Goal: Task Accomplishment & Management: Complete application form

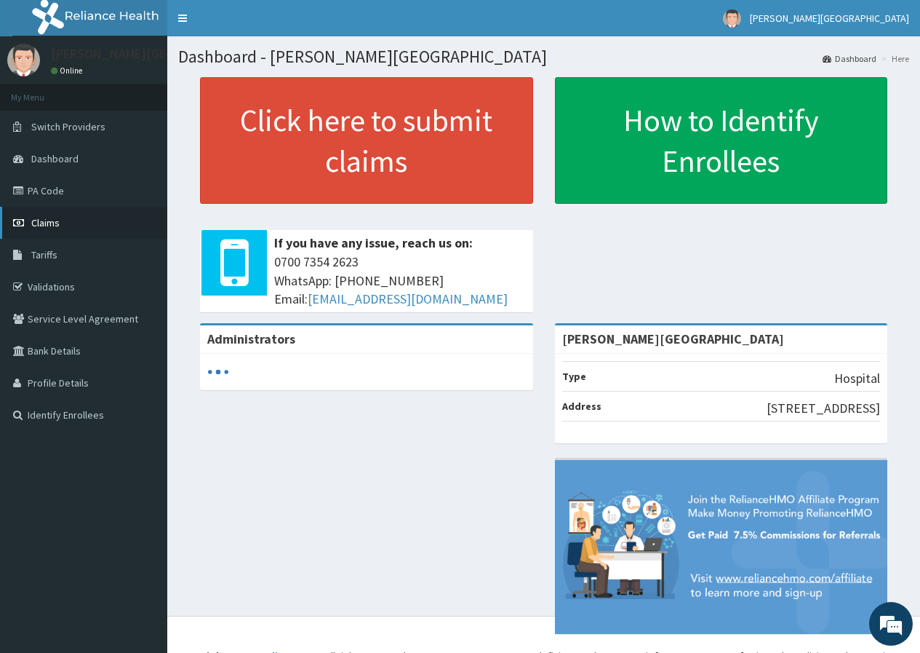
click at [73, 218] on link "Claims" at bounding box center [83, 223] width 167 height 32
click at [50, 219] on span "Claims" at bounding box center [45, 222] width 28 height 13
click at [89, 224] on link "Claims" at bounding box center [83, 223] width 167 height 32
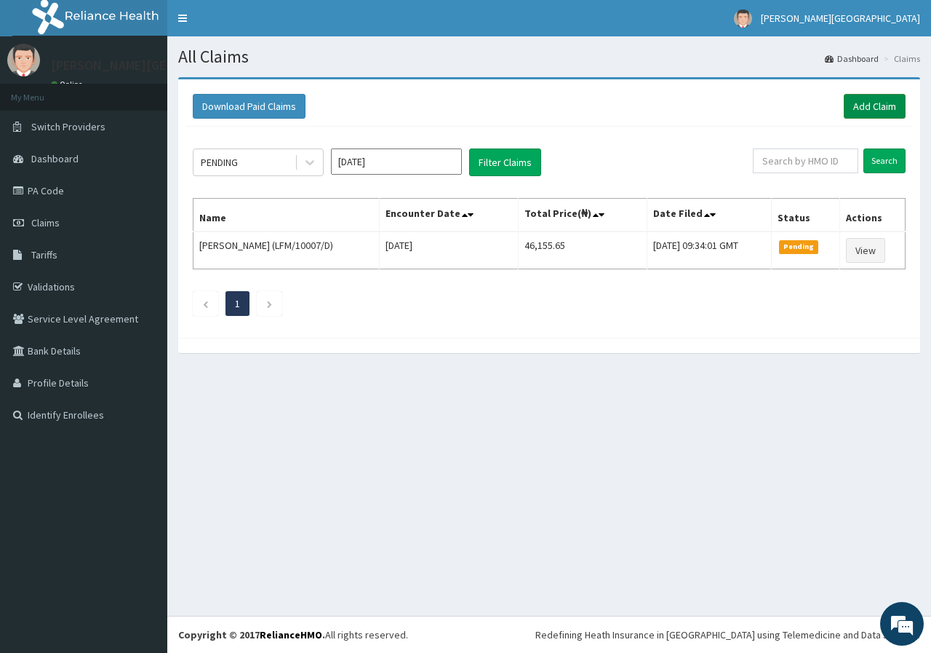
click at [863, 111] on link "Add Claim" at bounding box center [875, 106] width 62 height 25
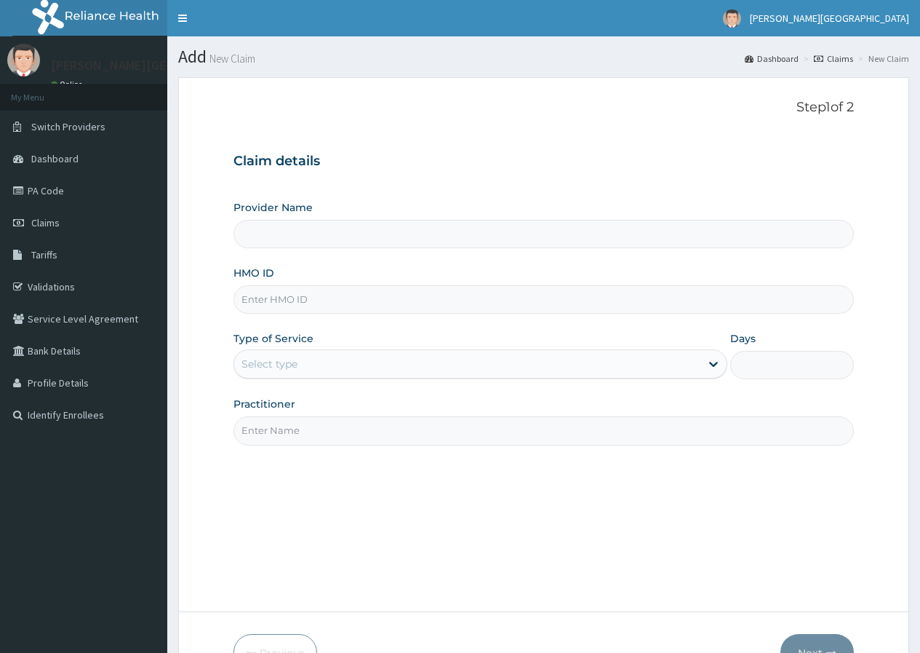
type input "[PERSON_NAME][GEOGRAPHIC_DATA]"
click at [284, 301] on input "HMO ID" at bounding box center [544, 299] width 621 height 28
type input "DTI/10004/F"
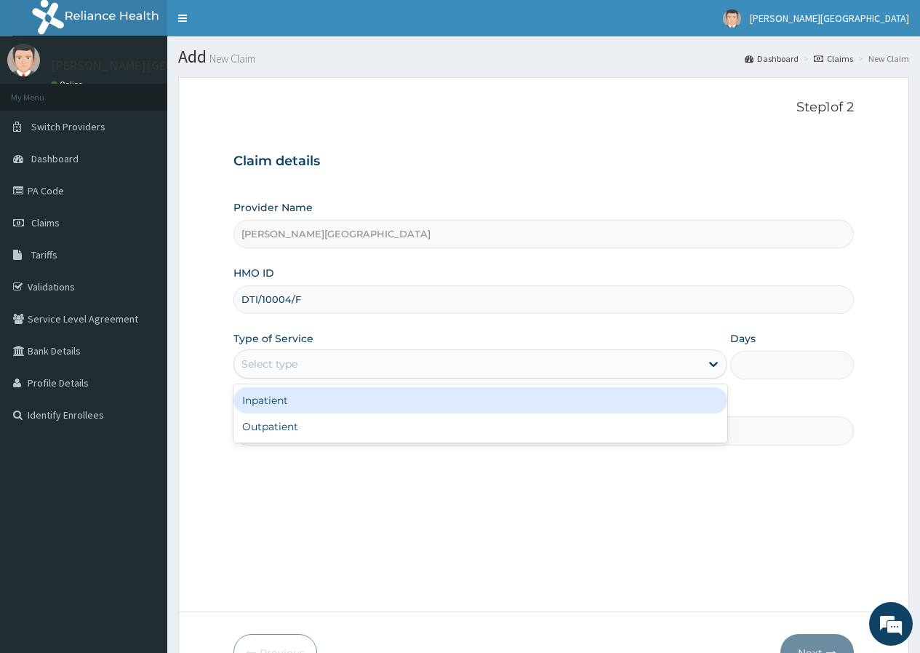
click at [269, 368] on div "Select type" at bounding box center [270, 364] width 56 height 15
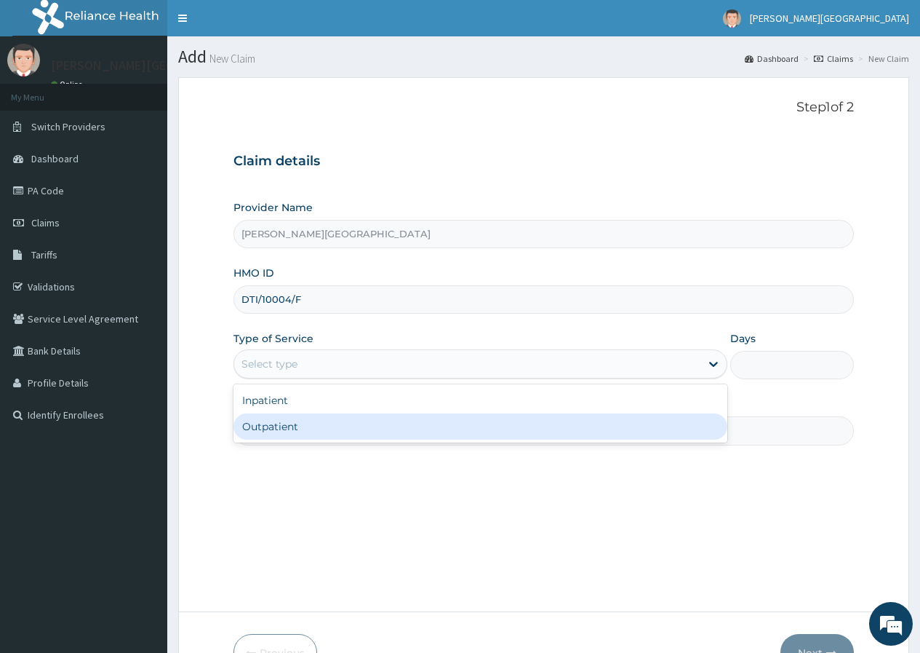
click at [271, 427] on div "Outpatient" at bounding box center [481, 426] width 494 height 26
type input "1"
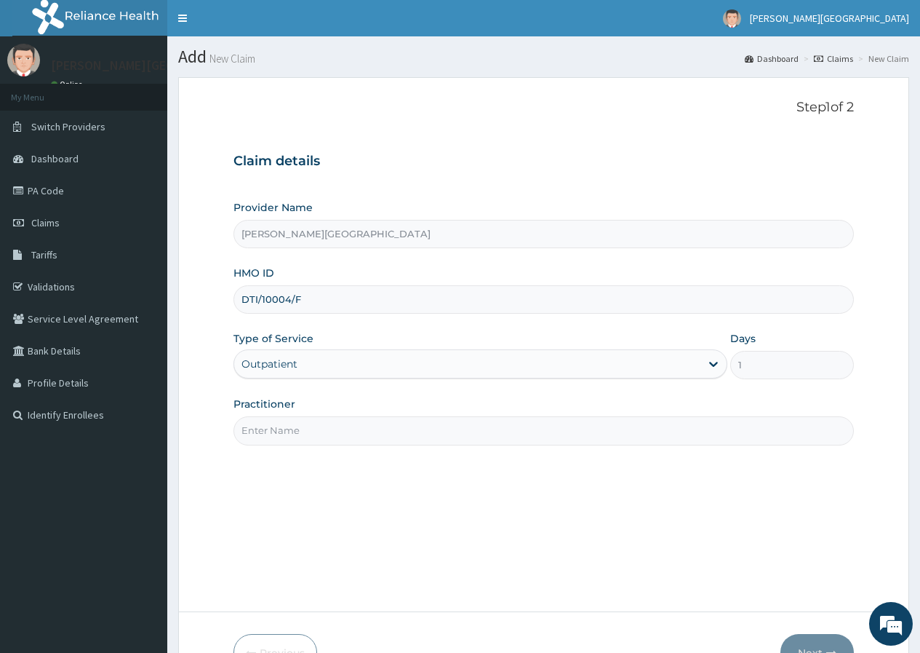
click at [270, 433] on input "Practitioner" at bounding box center [544, 430] width 621 height 28
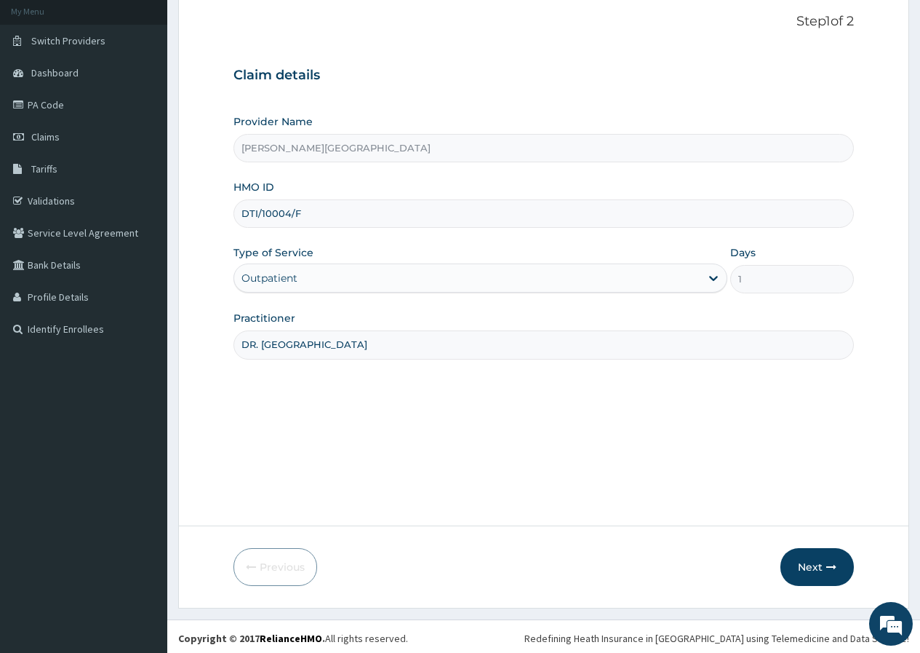
scroll to position [90, 0]
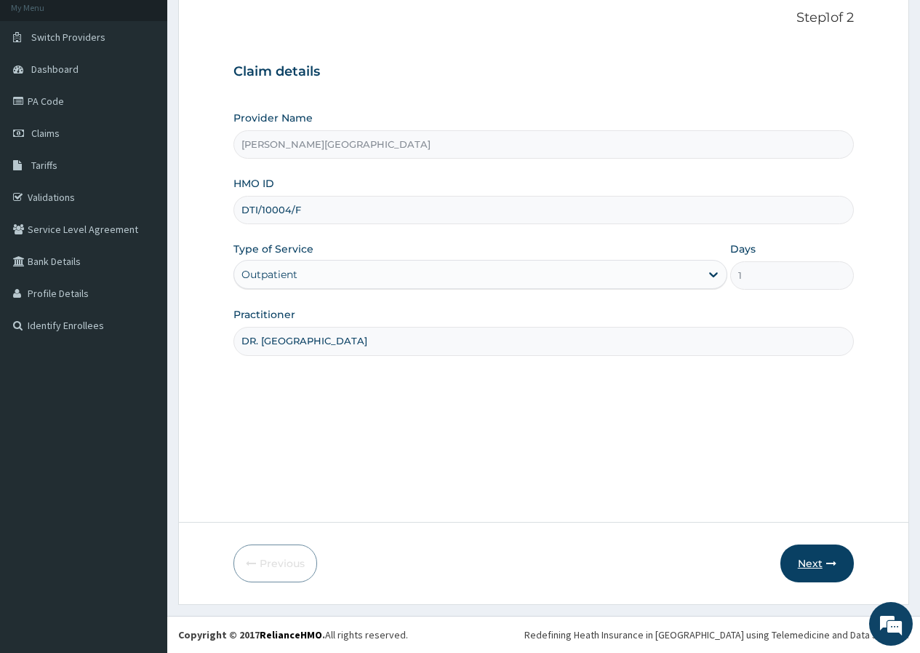
type input "DR. [GEOGRAPHIC_DATA]"
click at [813, 560] on button "Next" at bounding box center [817, 563] width 73 height 38
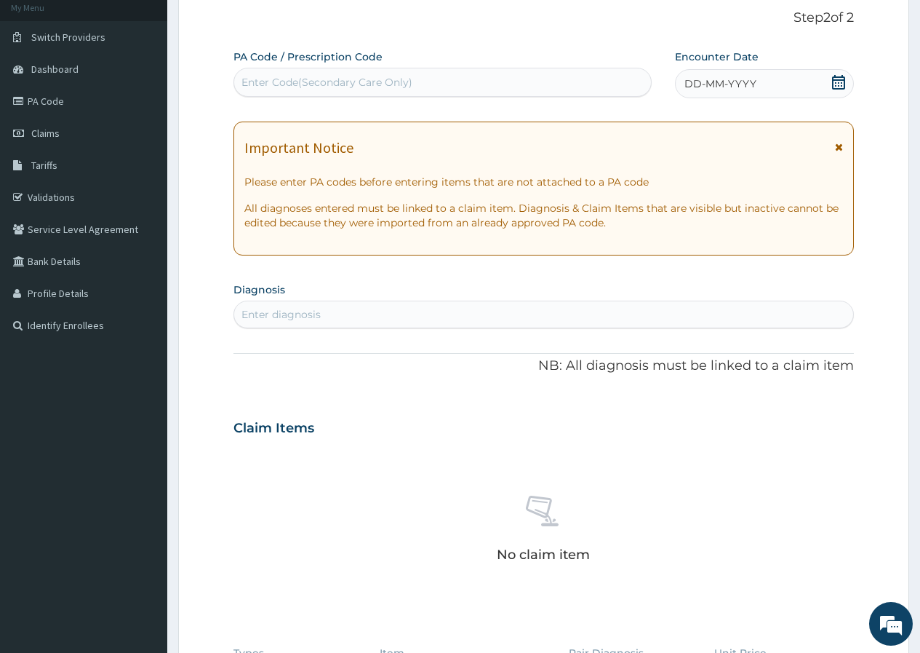
click at [841, 82] on icon at bounding box center [838, 82] width 13 height 15
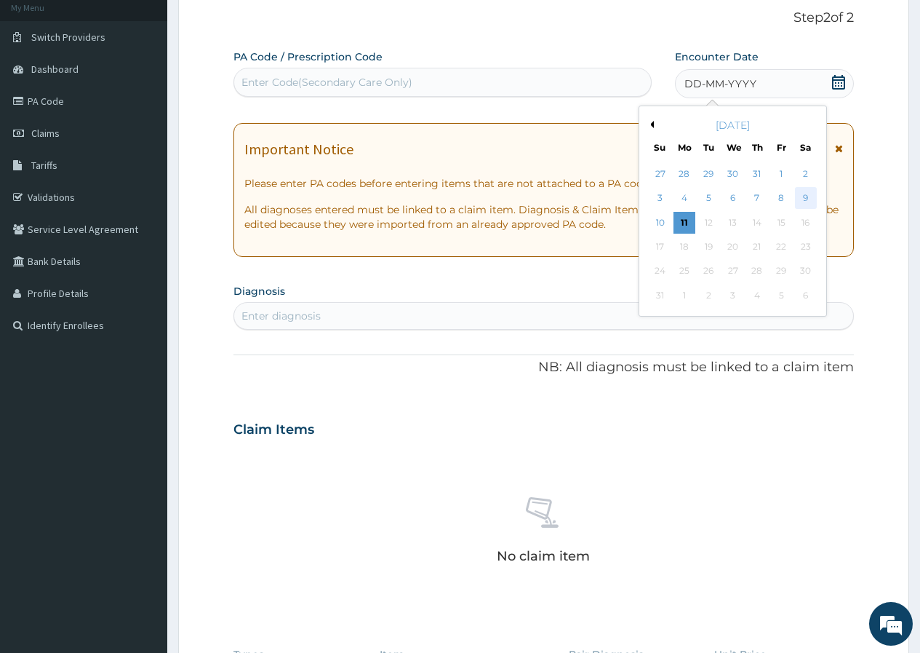
click at [808, 197] on div "9" at bounding box center [806, 199] width 22 height 22
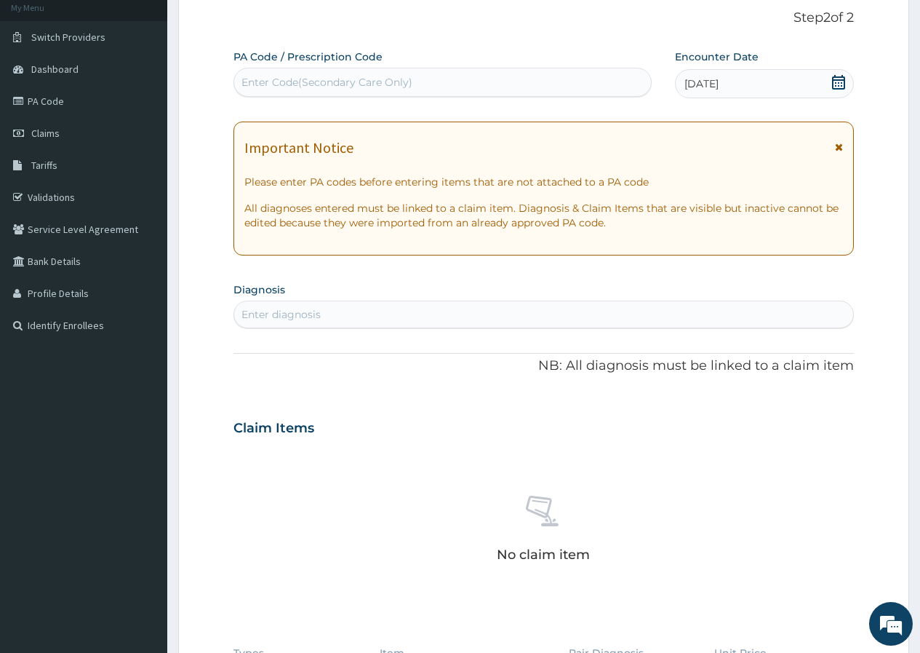
click at [290, 311] on div "Enter diagnosis" at bounding box center [281, 314] width 79 height 15
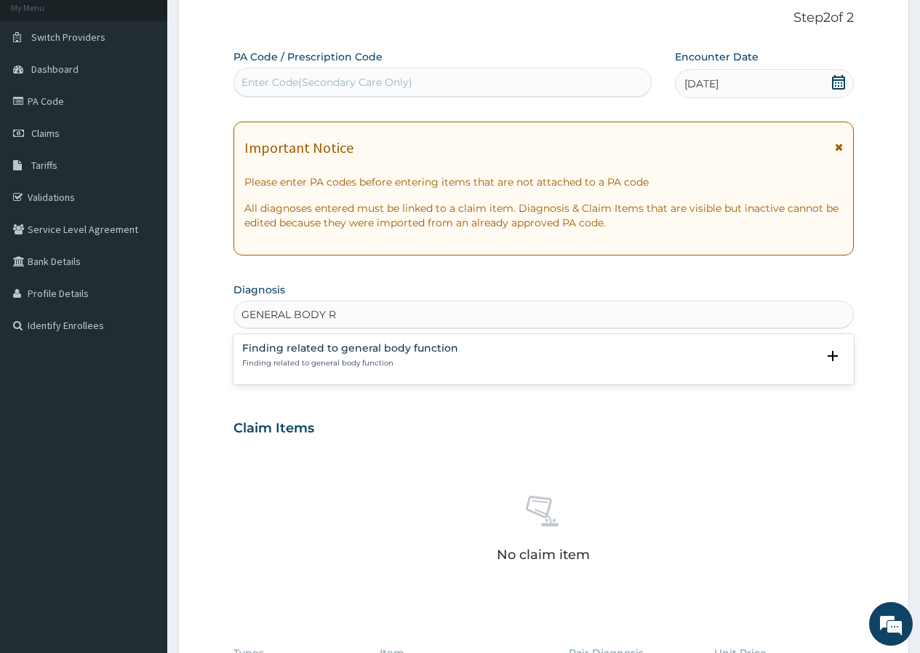
click at [325, 312] on input "GENERAL BODY R" at bounding box center [289, 314] width 95 height 15
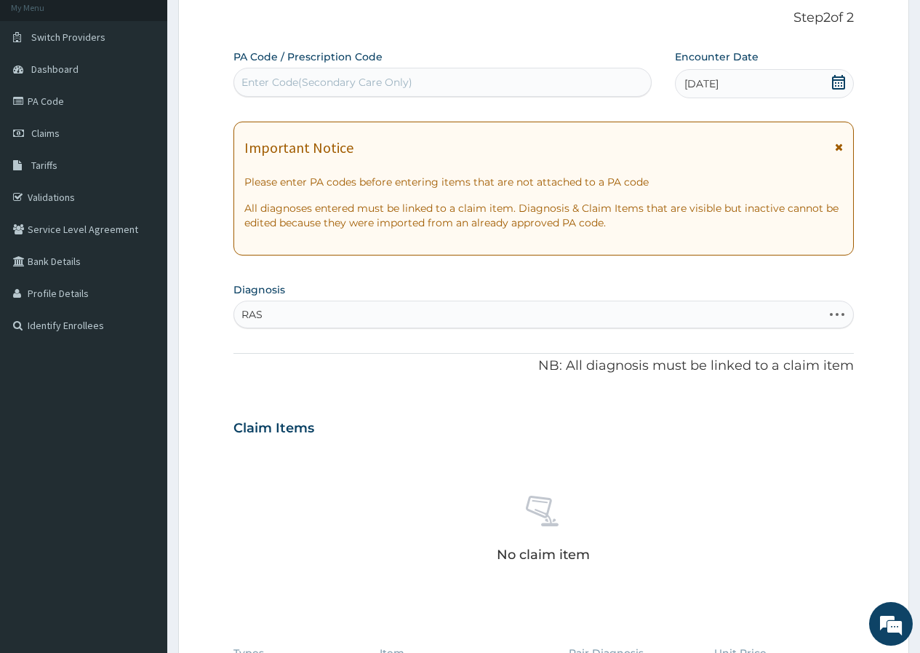
type input "RASH"
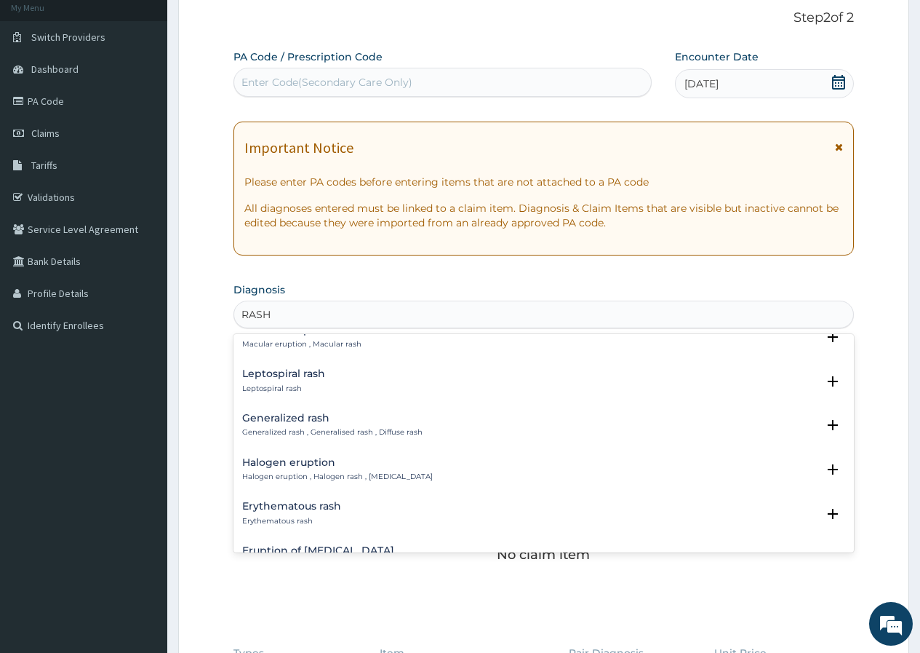
scroll to position [873, 0]
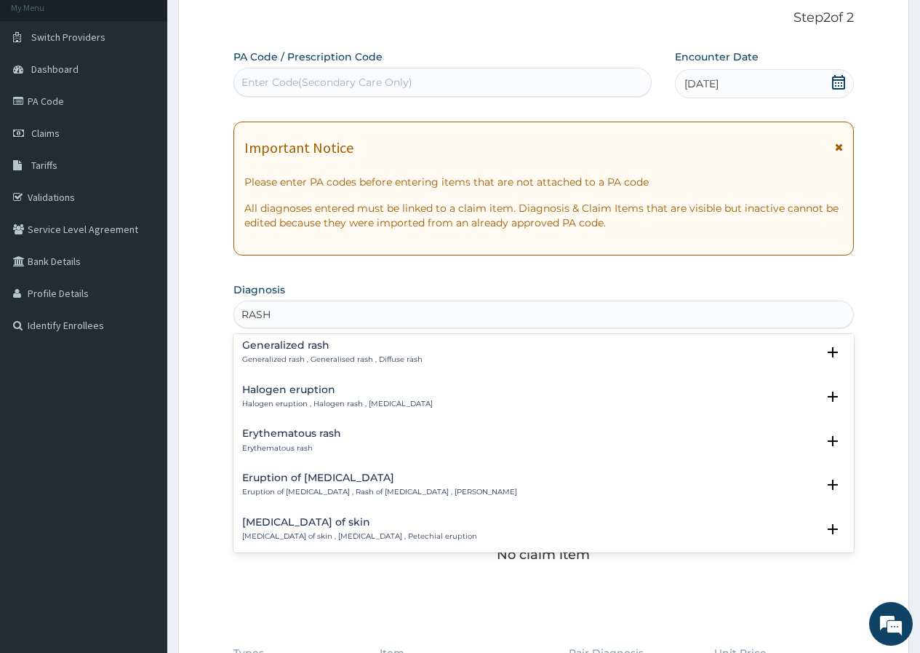
click at [318, 340] on h4 "Generalized rash" at bounding box center [332, 345] width 180 height 11
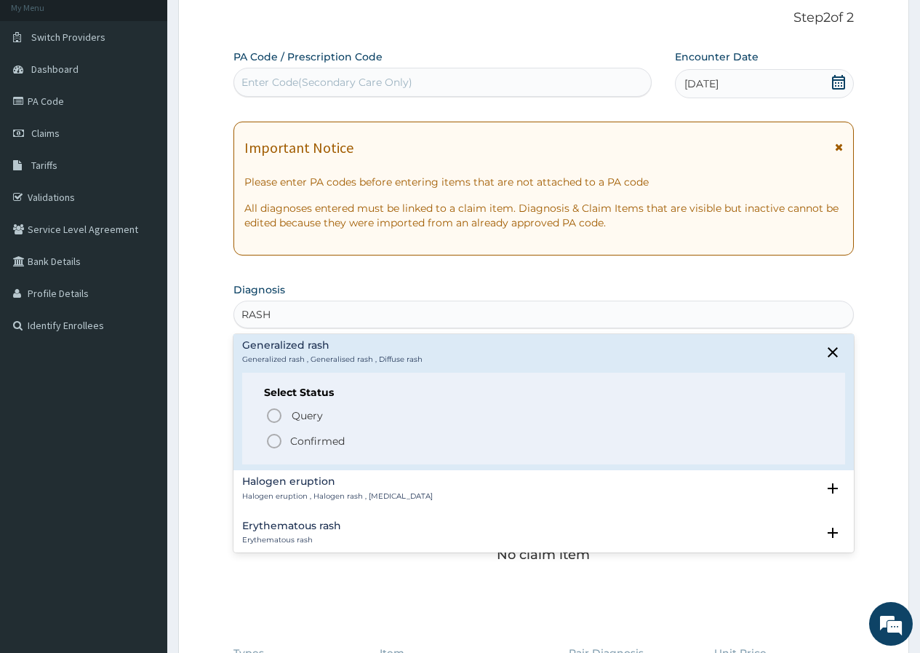
click at [301, 434] on p "Confirmed" at bounding box center [317, 441] width 55 height 15
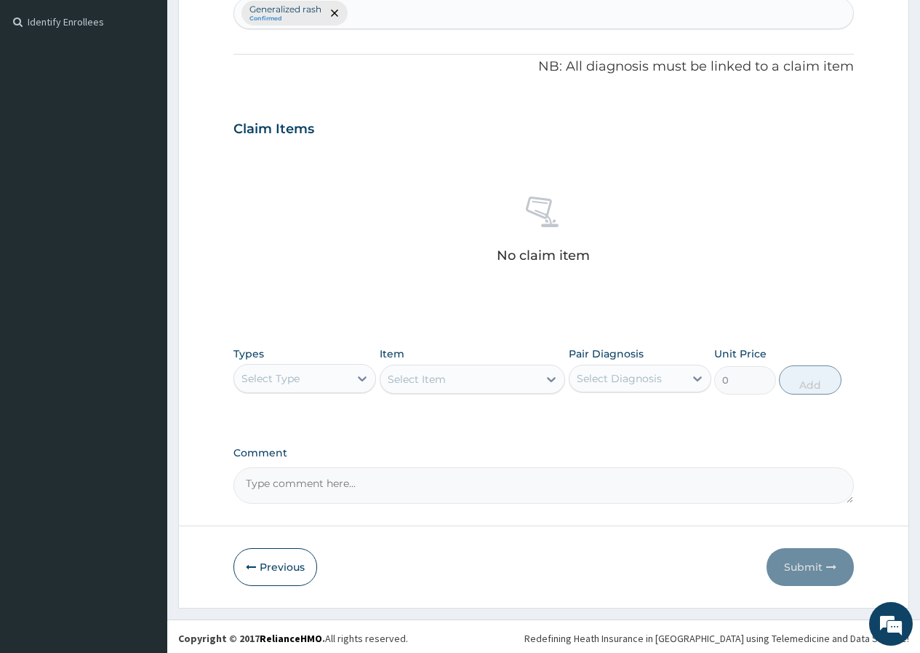
scroll to position [397, 0]
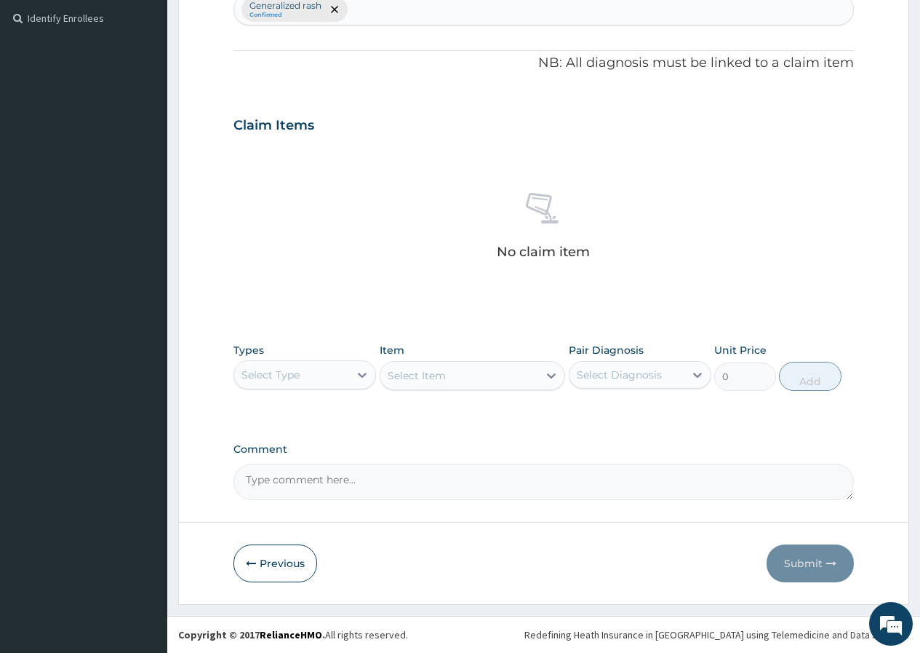
click at [311, 373] on div "Select Type" at bounding box center [291, 374] width 115 height 23
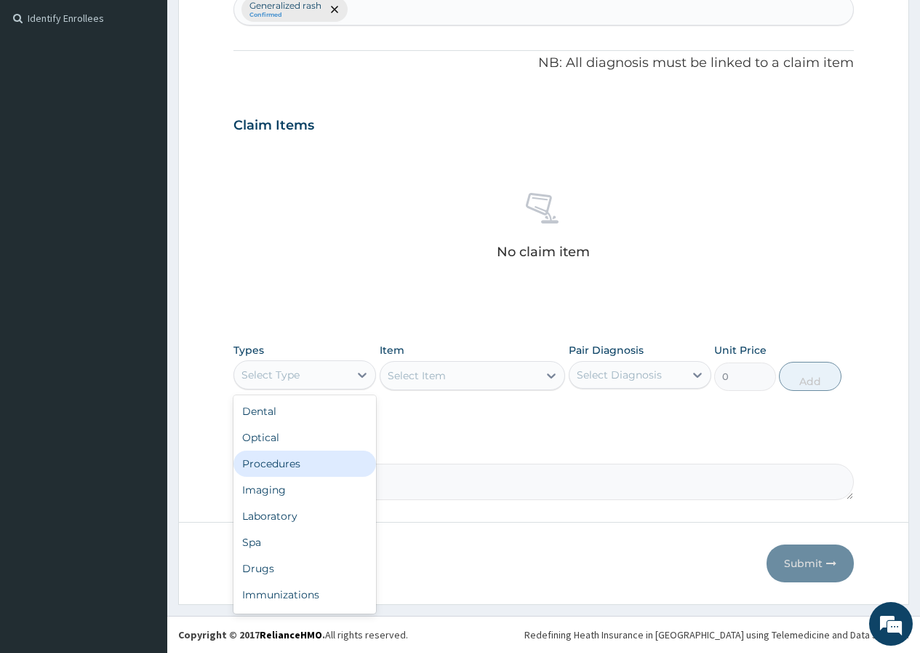
click at [295, 462] on div "Procedures" at bounding box center [305, 463] width 143 height 26
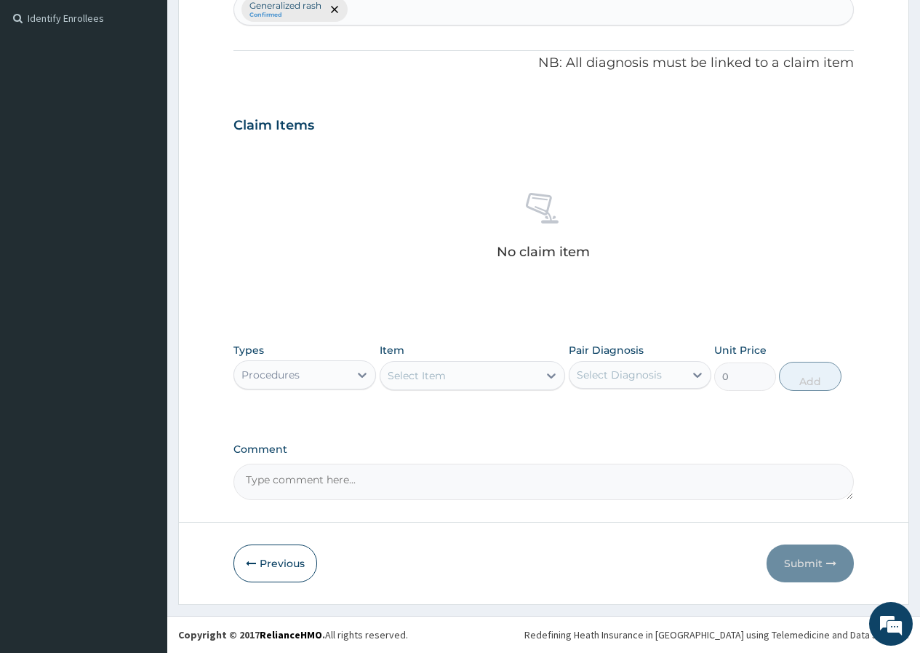
click at [405, 381] on div "Select Item" at bounding box center [417, 375] width 58 height 15
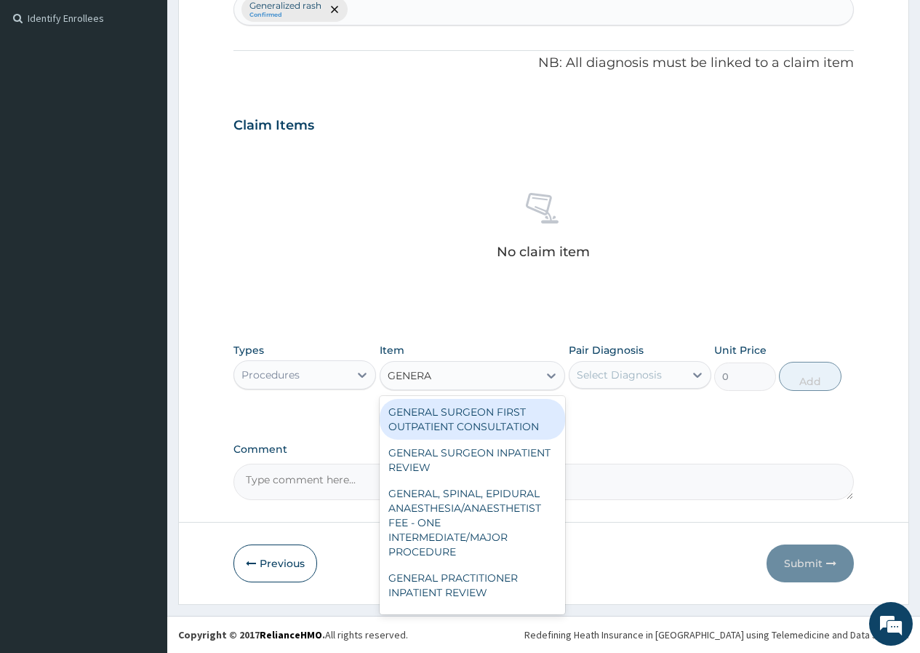
type input "GENERAL"
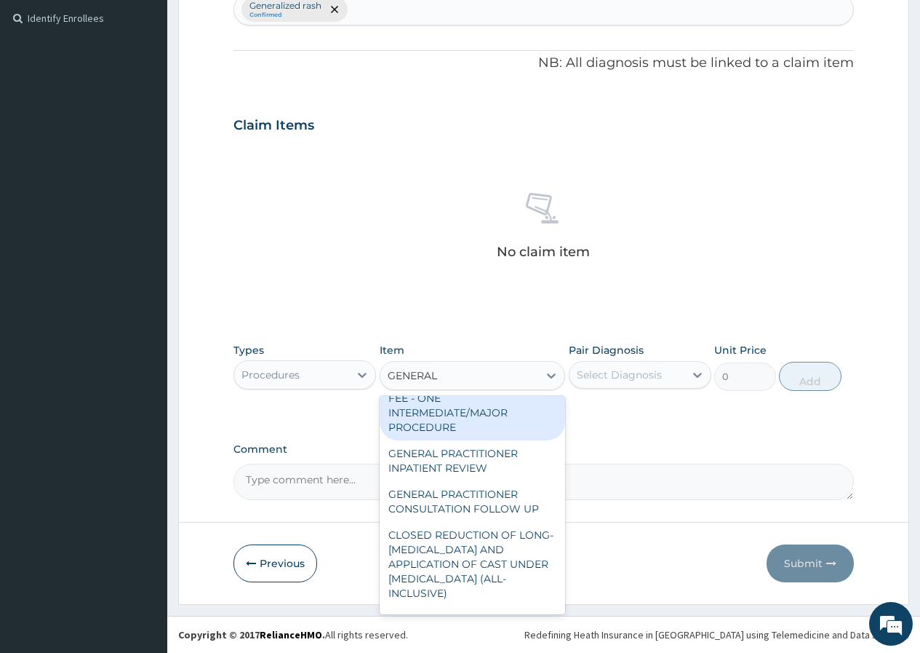
scroll to position [146, 0]
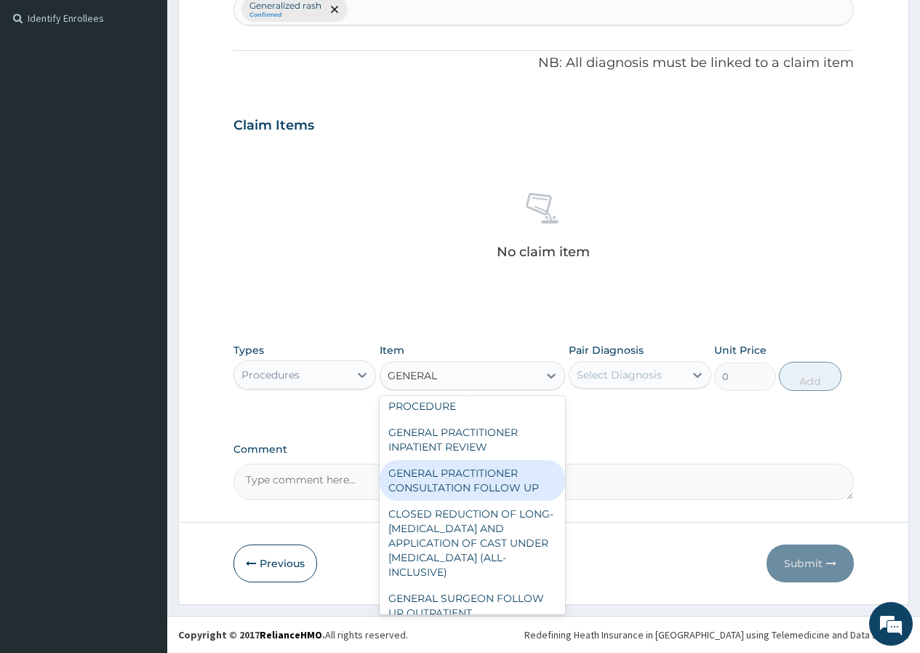
click at [506, 484] on div "GENERAL PRACTITIONER CONSULTATION FOLLOW UP" at bounding box center [473, 480] width 186 height 41
type input "1875"
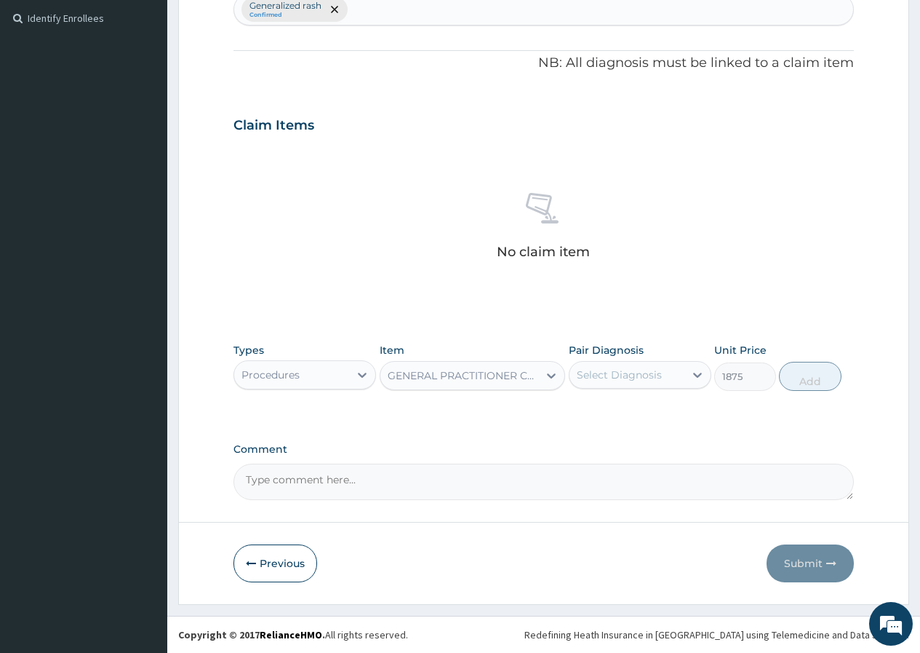
click at [621, 372] on div "Select Diagnosis" at bounding box center [619, 374] width 85 height 15
click at [624, 411] on label "Generalized rash" at bounding box center [636, 410] width 87 height 15
checkbox input "true"
click at [808, 383] on button "Add" at bounding box center [810, 376] width 62 height 29
type input "0"
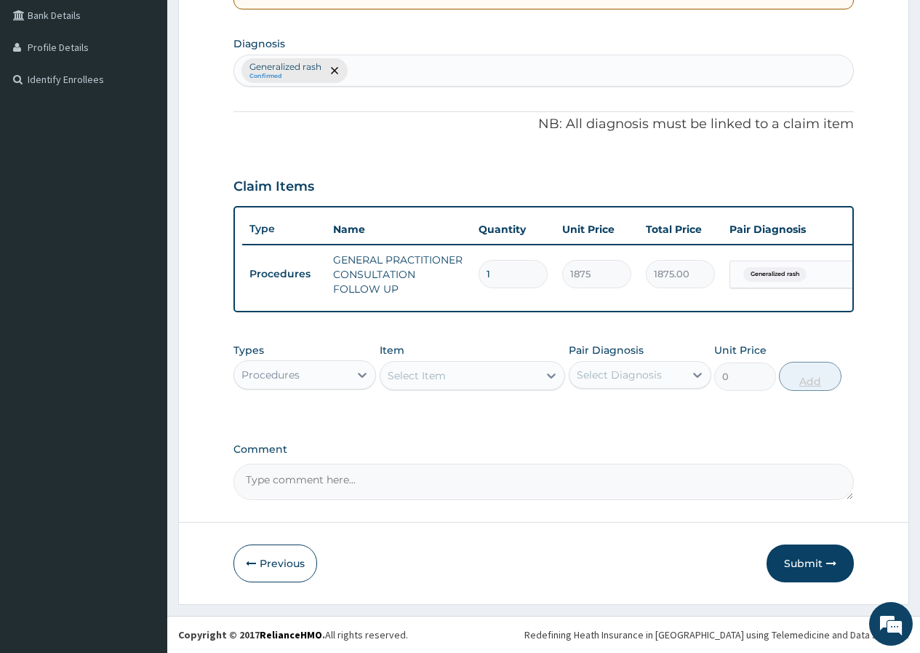
scroll to position [346, 0]
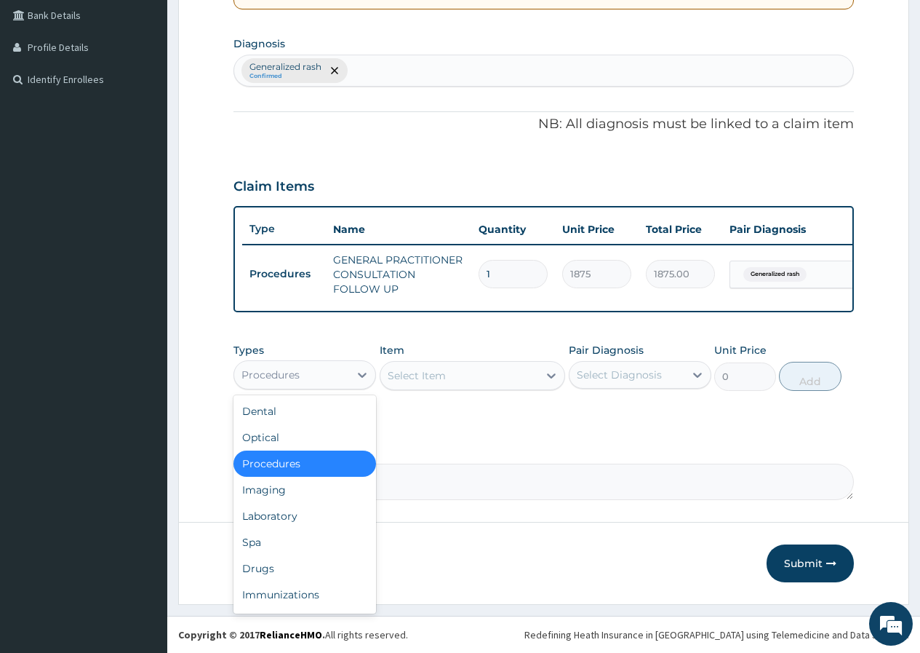
click at [316, 373] on div "Procedures" at bounding box center [291, 374] width 115 height 23
click at [276, 568] on div "Drugs" at bounding box center [305, 568] width 143 height 26
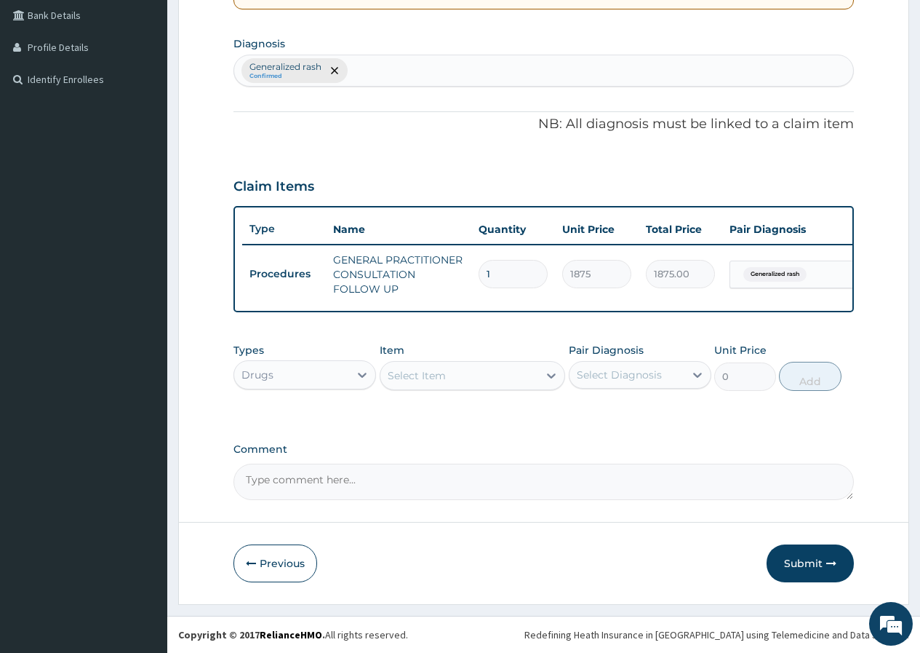
click at [399, 381] on div "Select Item" at bounding box center [417, 375] width 58 height 15
type input "CALAMINE"
click at [420, 412] on div "[MEDICAL_DATA]" at bounding box center [473, 412] width 186 height 26
type input "1120"
click at [595, 366] on div "Select Diagnosis" at bounding box center [627, 374] width 115 height 23
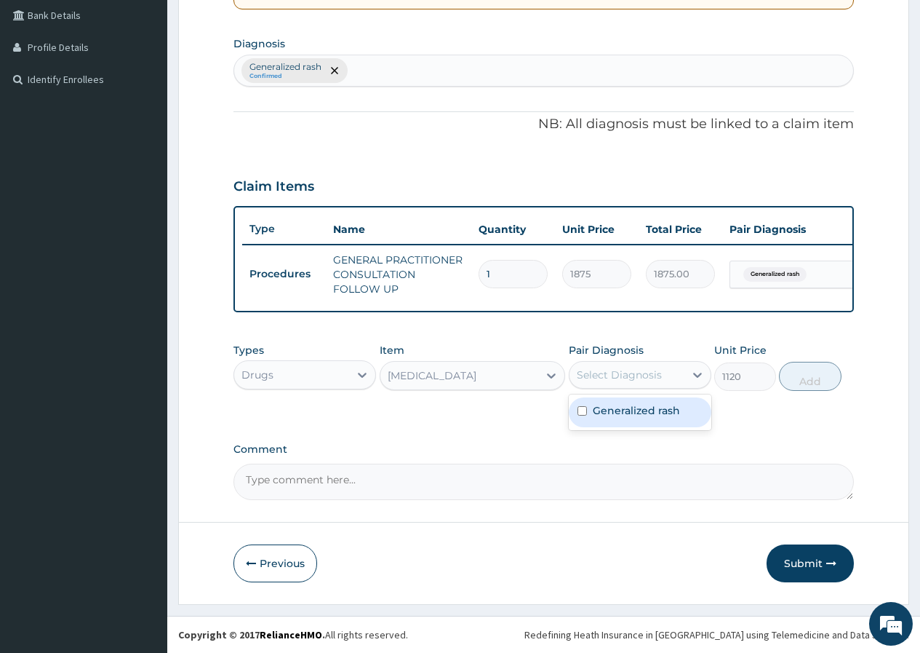
drag, startPoint x: 605, startPoint y: 418, endPoint x: 672, endPoint y: 402, distance: 68.3
click at [606, 418] on div "Generalized rash" at bounding box center [640, 412] width 143 height 30
checkbox input "true"
click at [814, 379] on button "Add" at bounding box center [810, 376] width 62 height 29
type input "0"
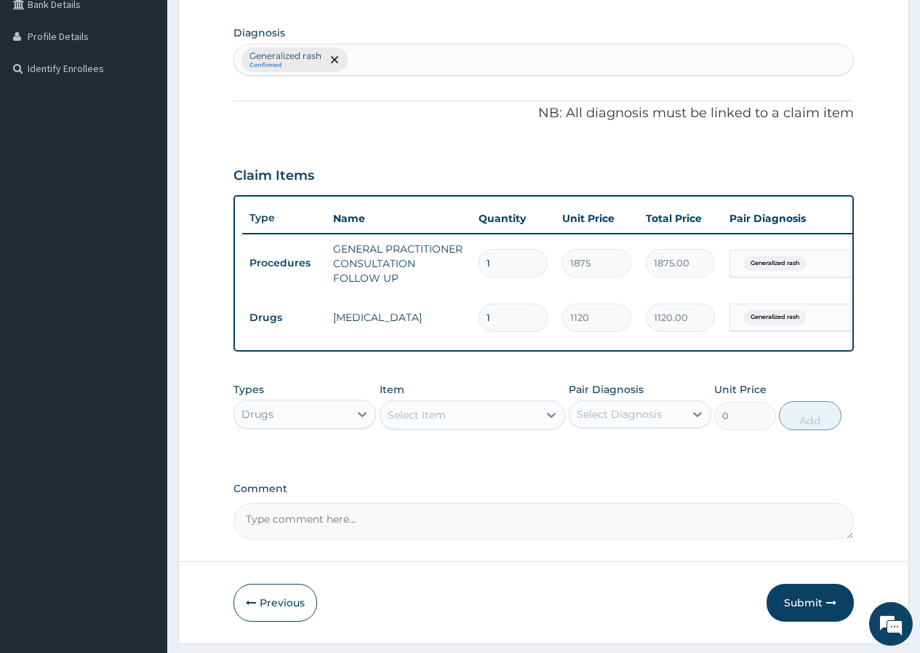
click at [395, 422] on div "Select Item" at bounding box center [417, 414] width 58 height 15
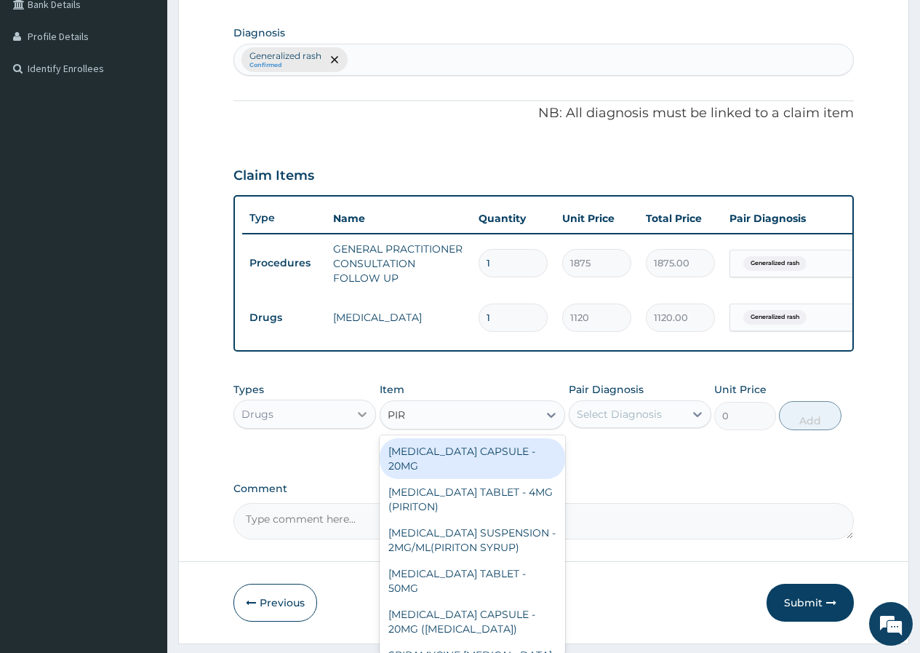
type input "PIRI"
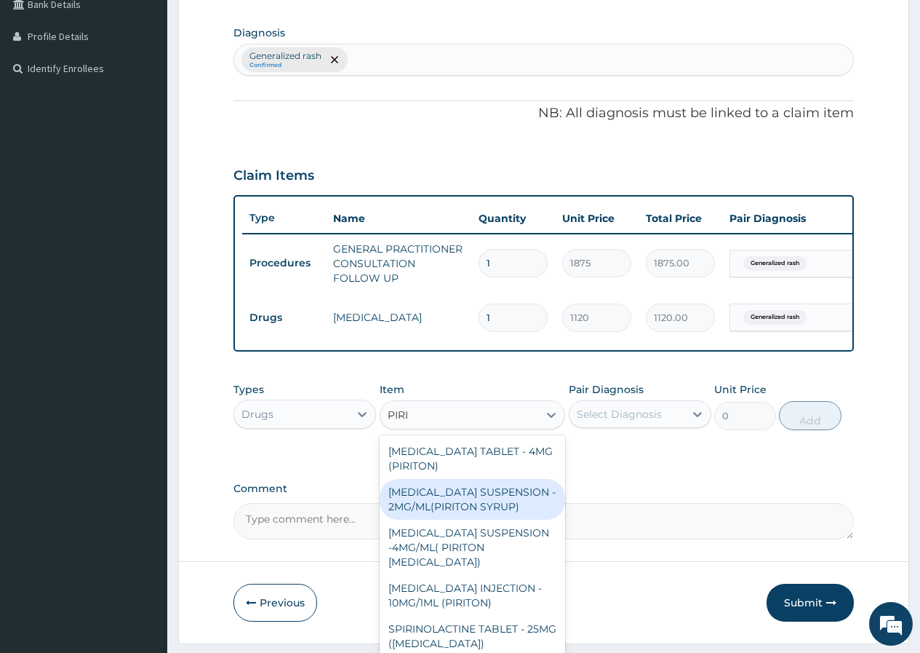
click at [530, 509] on div "[MEDICAL_DATA] SUSPENSION - 2MG/ML(PIRITON SYRUP)" at bounding box center [473, 499] width 186 height 41
type input "840"
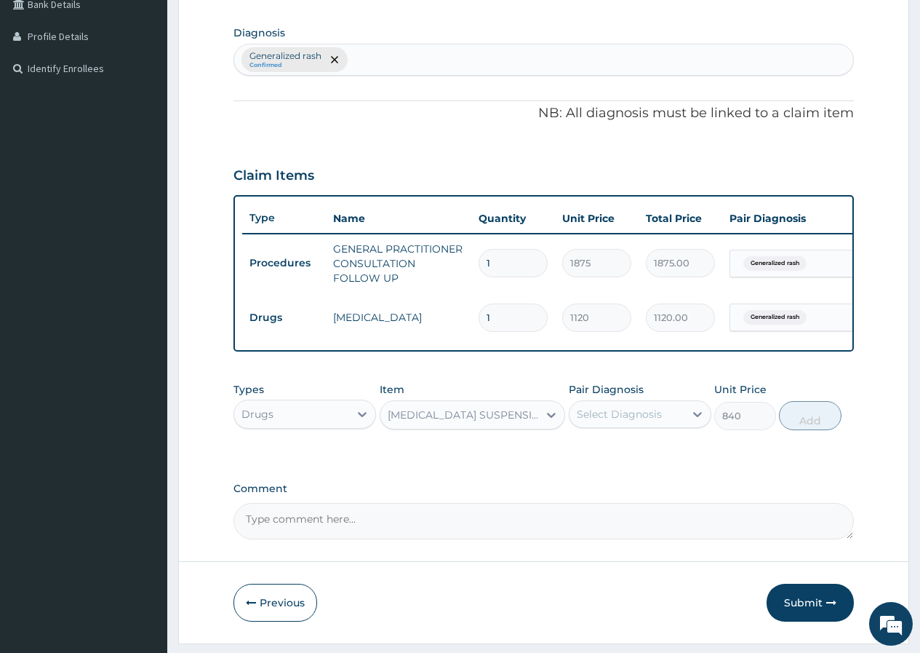
click at [492, 422] on div "[MEDICAL_DATA] SUSPENSION - 2MG/ML(PIRITON SYRUP)" at bounding box center [464, 414] width 153 height 15
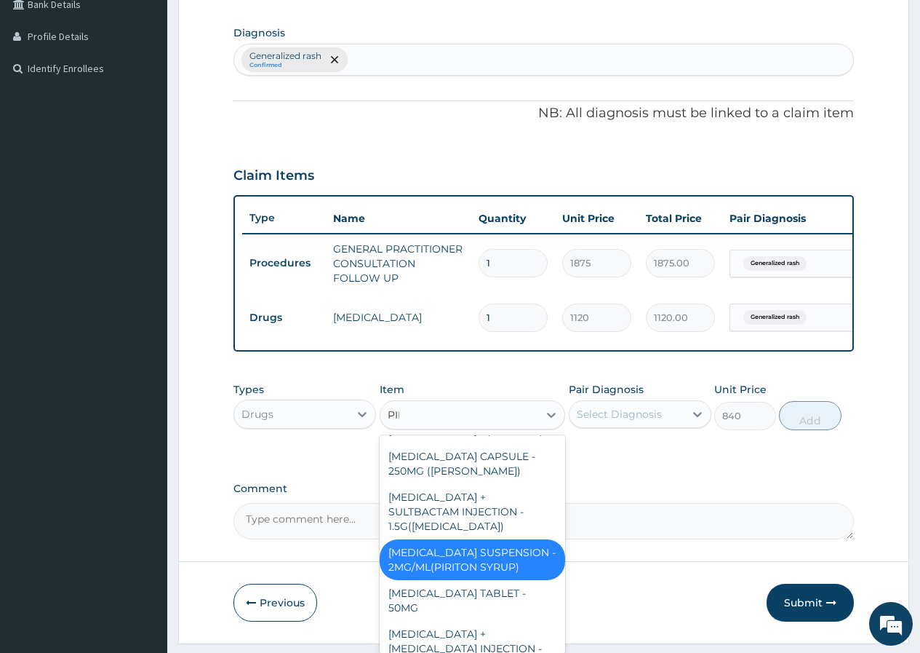
scroll to position [24, 0]
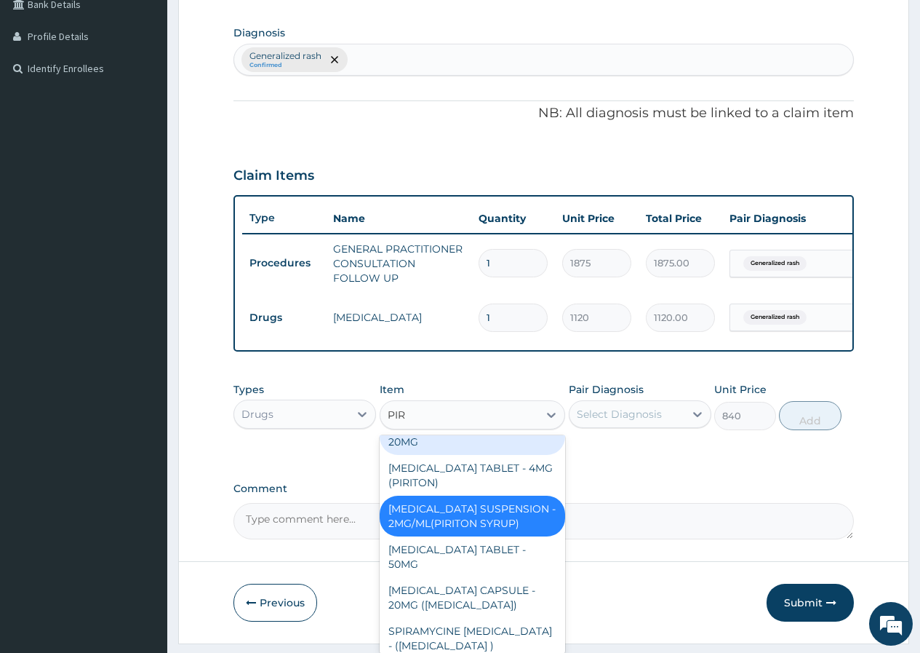
type input "PIRI"
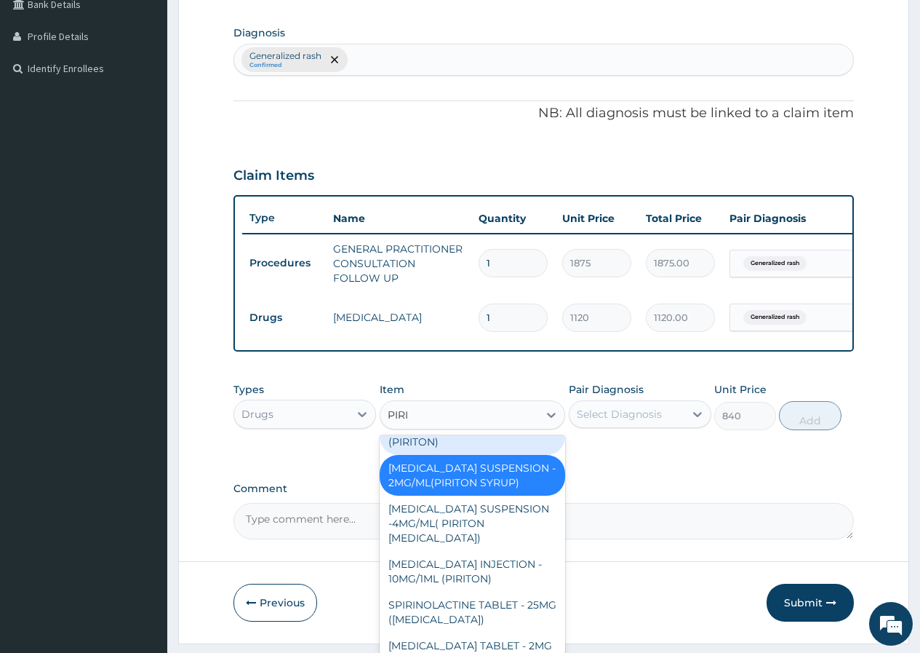
scroll to position [0, 0]
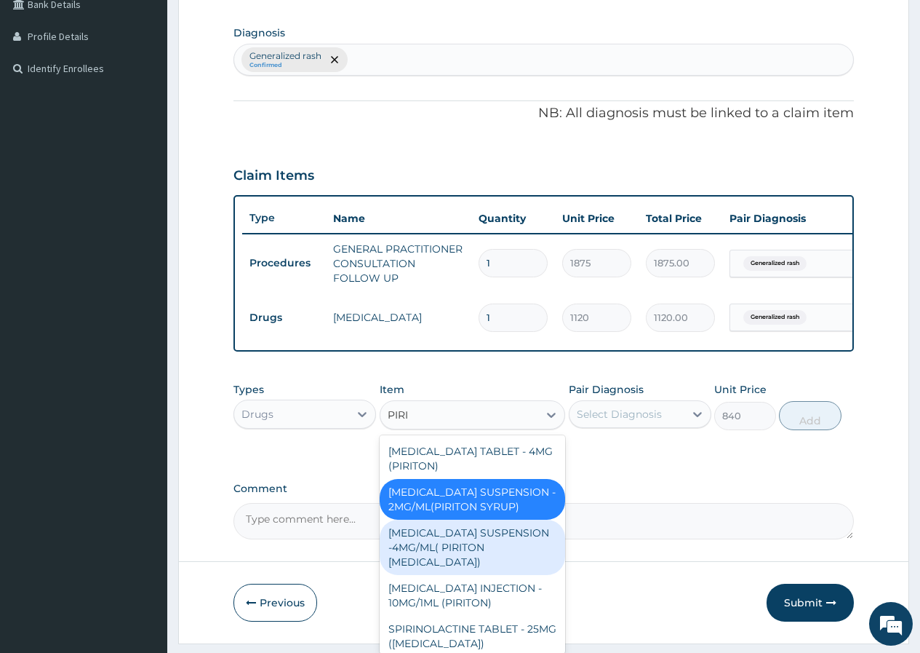
click at [520, 566] on div "[MEDICAL_DATA] SUSPENSION -4MG/ML( PIRITON [MEDICAL_DATA])" at bounding box center [473, 547] width 186 height 55
type input "1372"
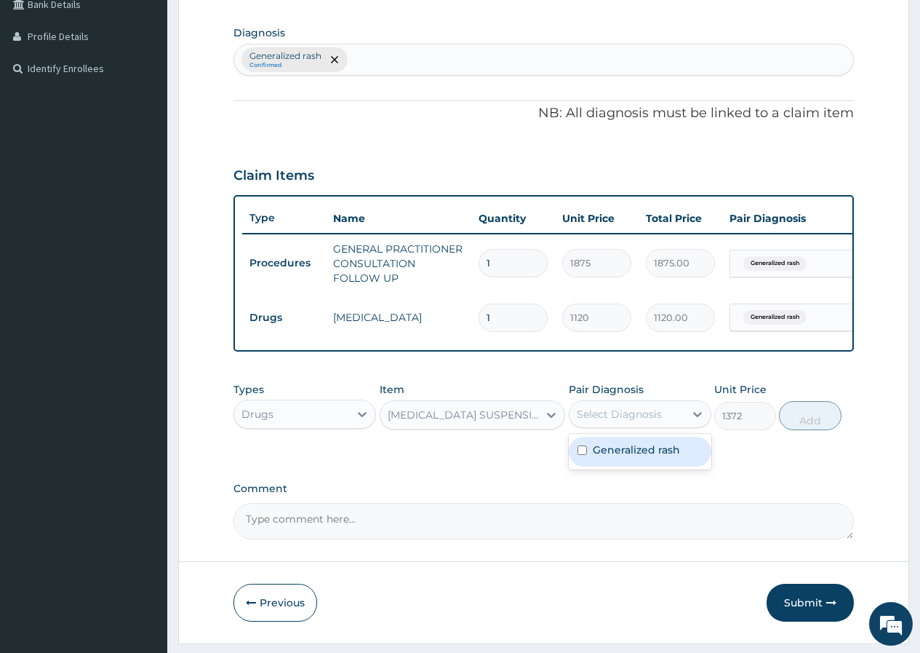
click at [616, 421] on div "Select Diagnosis" at bounding box center [619, 414] width 85 height 15
click at [616, 466] on div "Generalized rash" at bounding box center [640, 452] width 143 height 30
checkbox input "true"
click at [812, 430] on button "Add" at bounding box center [810, 415] width 62 height 29
type input "0"
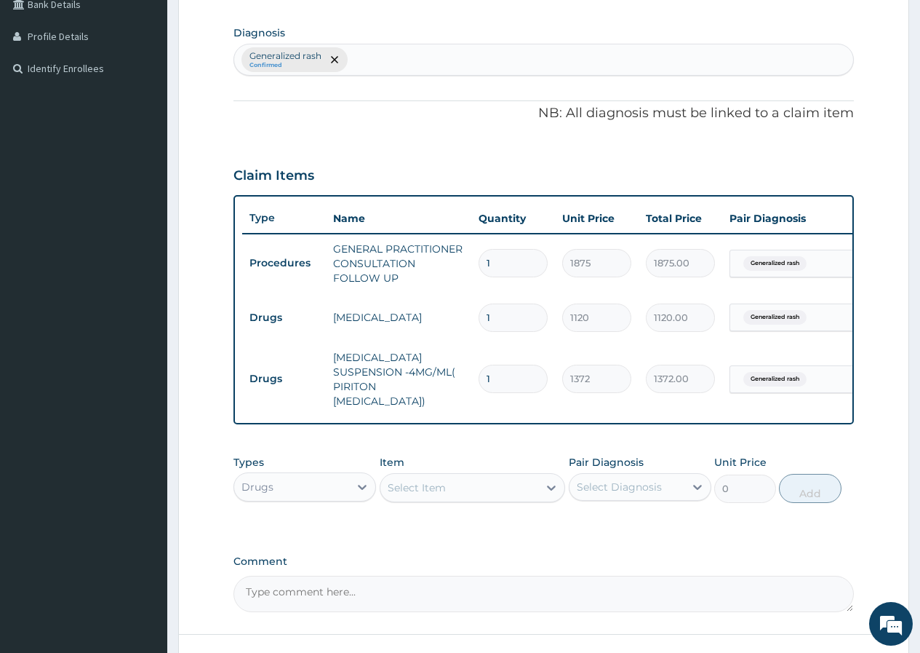
click at [391, 483] on div "Select Item" at bounding box center [417, 487] width 58 height 15
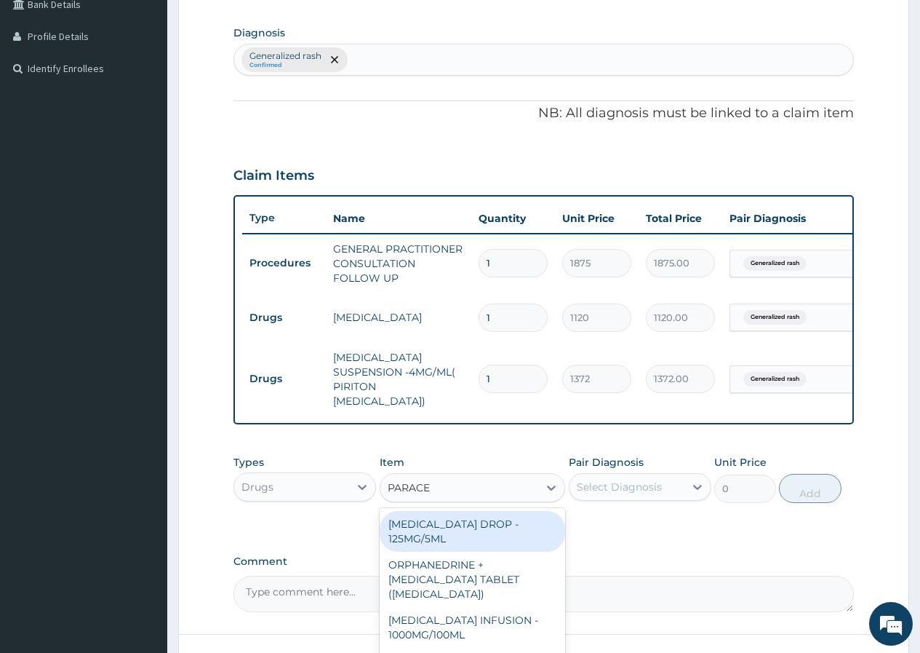
type input "PARACET"
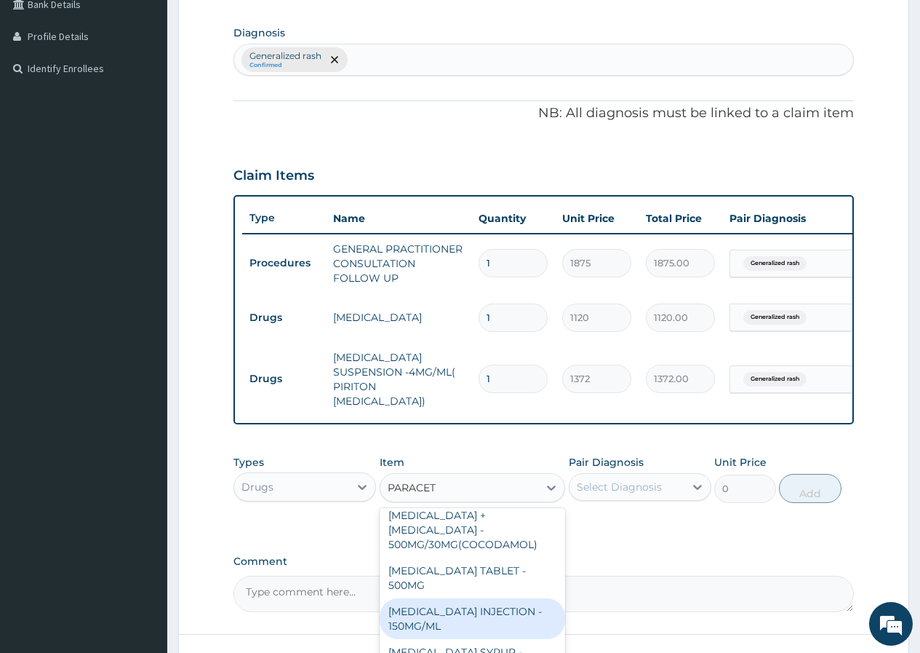
scroll to position [169, 0]
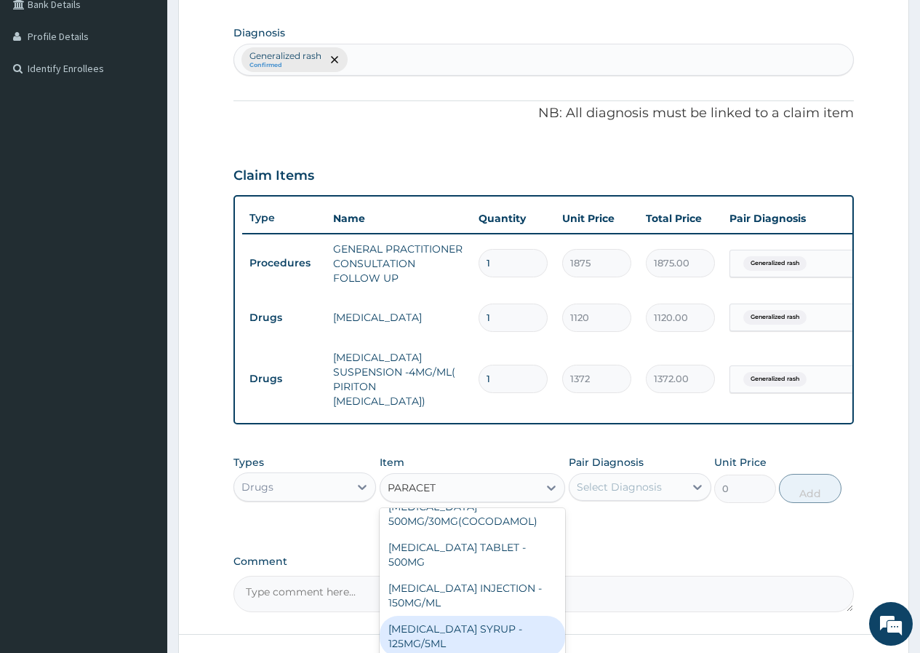
click at [508, 616] on div "[MEDICAL_DATA] SYRUP - 125MG/5ML" at bounding box center [473, 636] width 186 height 41
type input "840"
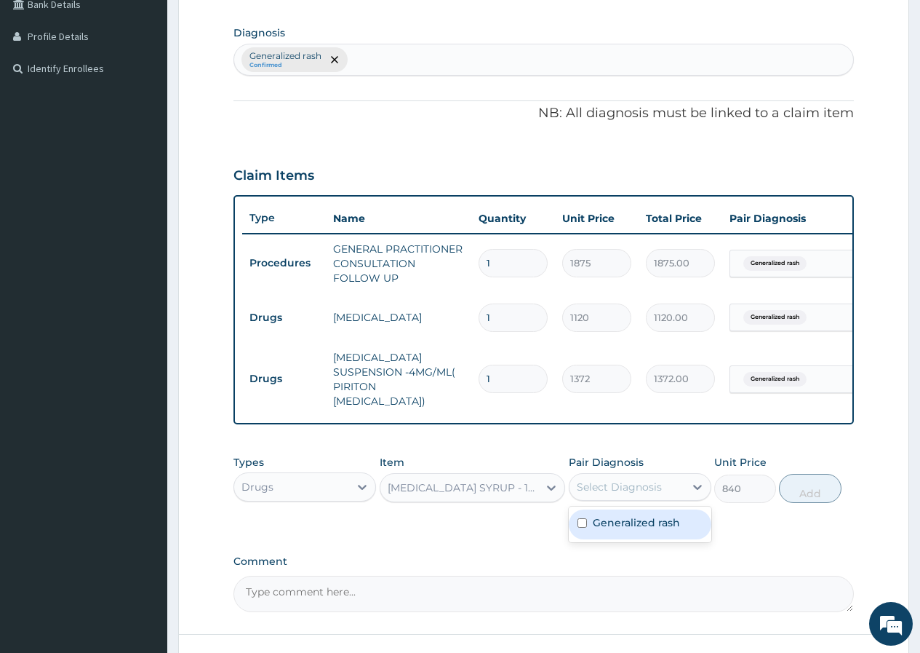
click at [627, 482] on div "Select Diagnosis" at bounding box center [619, 487] width 85 height 15
click at [640, 518] on label "Generalized rash" at bounding box center [636, 522] width 87 height 15
checkbox input "true"
click at [811, 486] on button "Add" at bounding box center [810, 488] width 62 height 29
type input "0"
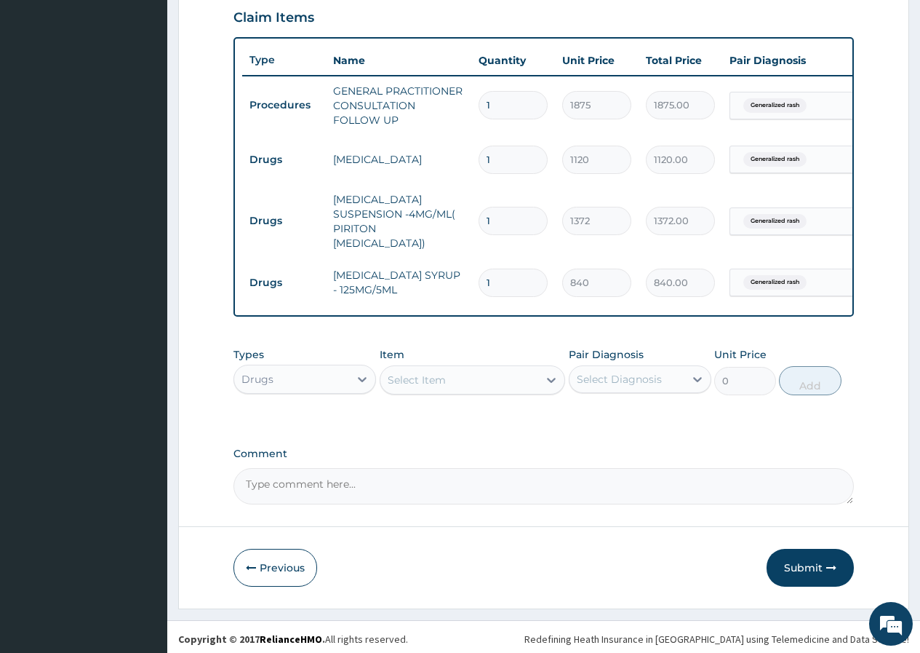
scroll to position [505, 0]
click at [400, 375] on div "Select Item" at bounding box center [417, 379] width 58 height 15
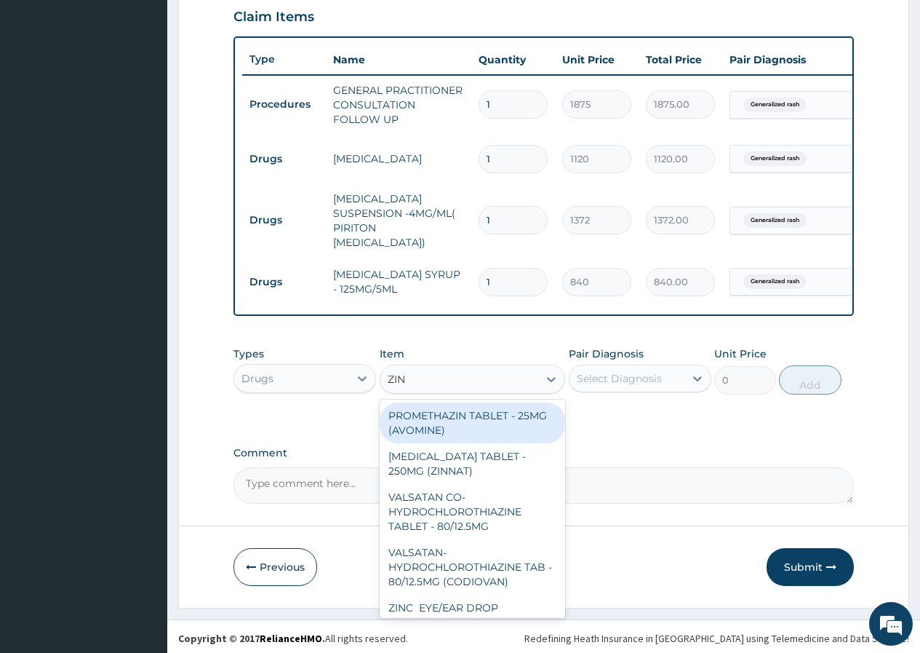
type input "ZINC"
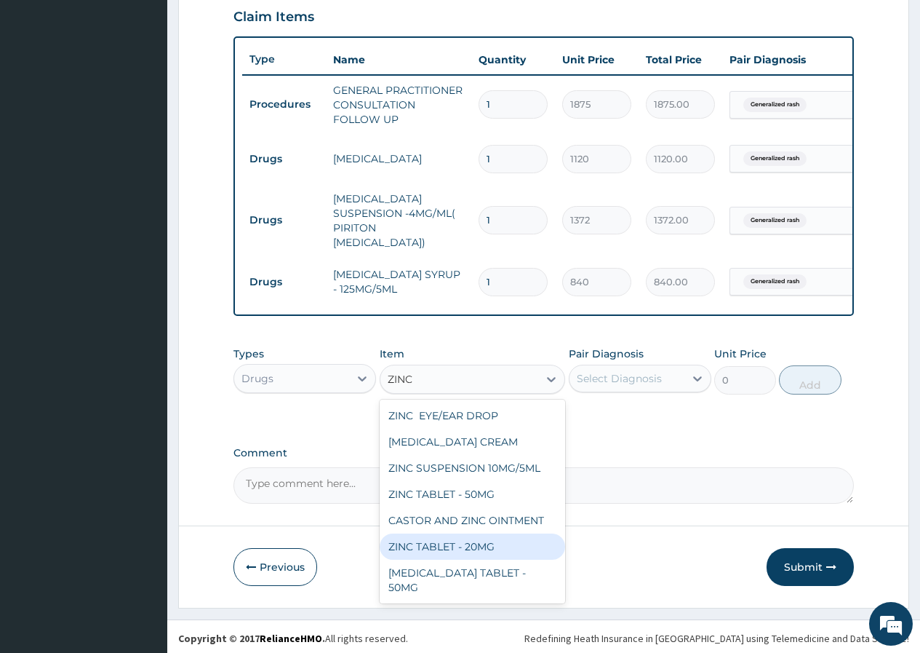
click at [445, 541] on div "ZINC TABLET - 20MG" at bounding box center [473, 546] width 186 height 26
type input "64.39999999999999"
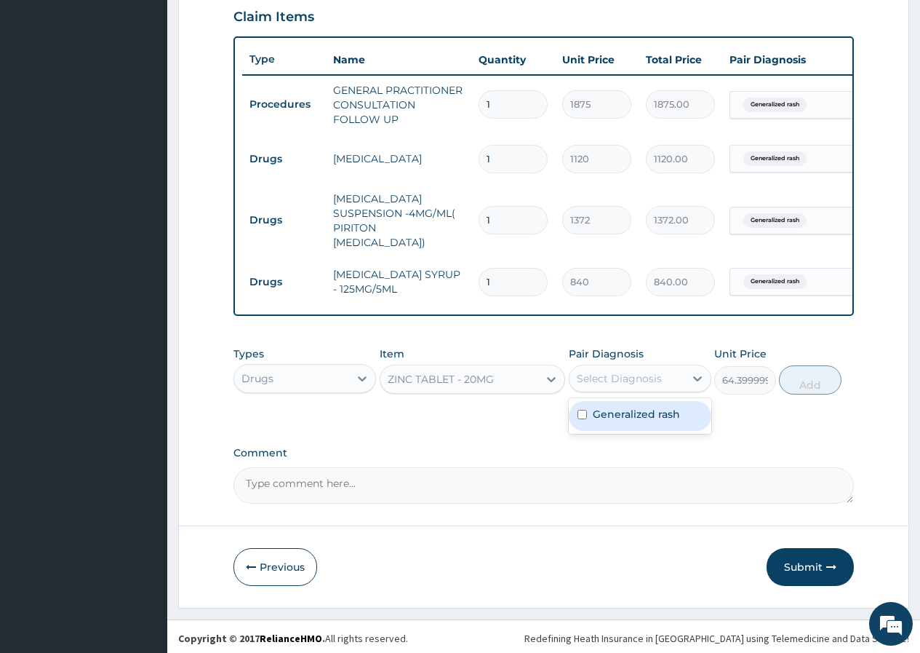
click at [621, 367] on div "Select Diagnosis" at bounding box center [627, 378] width 115 height 23
click at [635, 408] on label "Generalized rash" at bounding box center [636, 414] width 87 height 15
checkbox input "true"
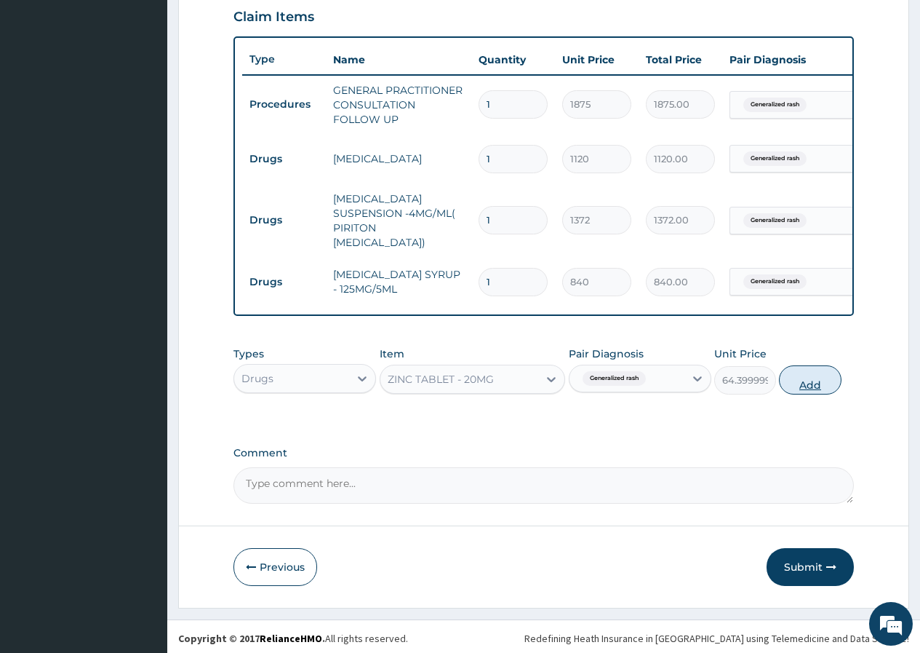
click at [808, 378] on button "Add" at bounding box center [810, 379] width 62 height 29
type input "0"
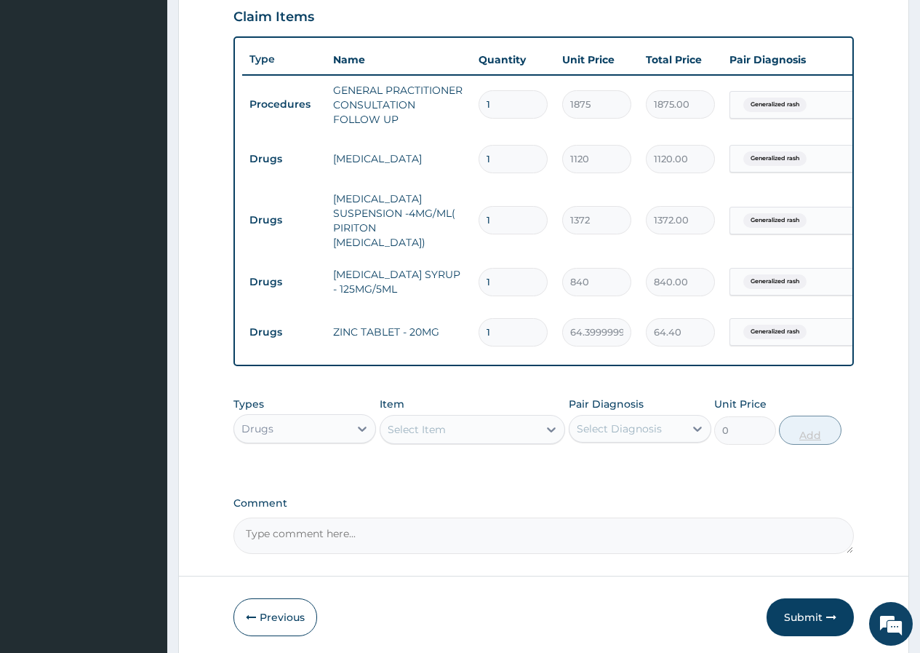
type input "10"
type input "644.00"
type input "10"
click at [401, 426] on div "Select Item" at bounding box center [417, 429] width 58 height 15
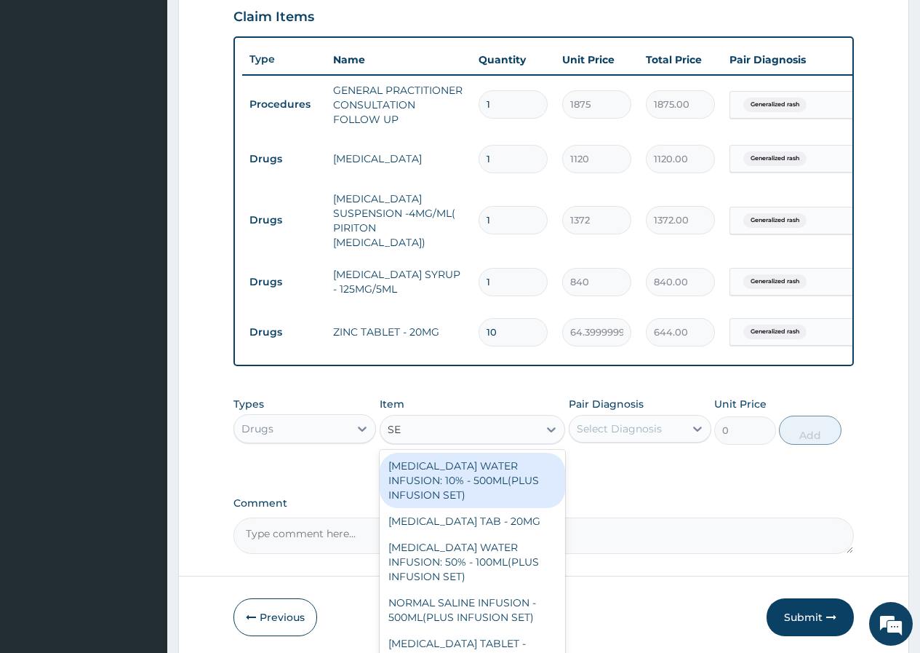
type input "SEP"
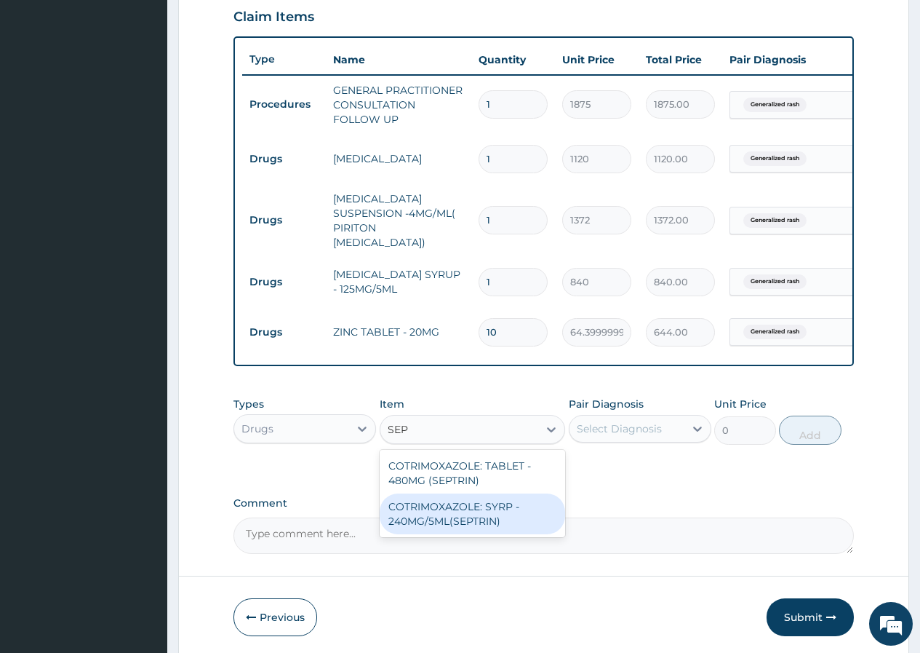
click at [516, 512] on div "COTRIMOXAZOLE: SYRP - 240MG/5ML(SEPTRIN)" at bounding box center [473, 513] width 186 height 41
type input "700"
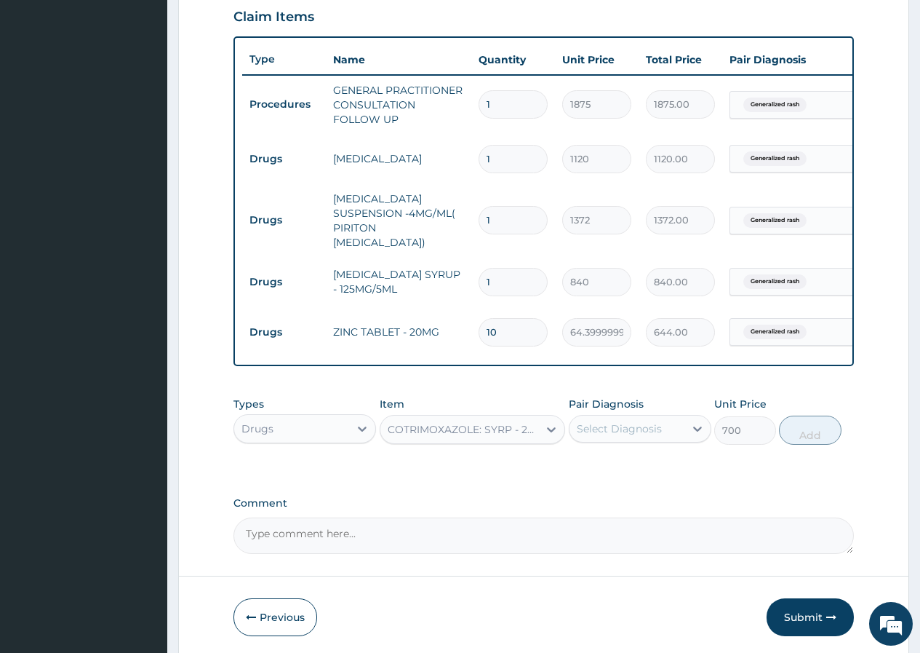
click at [612, 431] on div "Select Diagnosis" at bounding box center [619, 428] width 85 height 15
click at [629, 451] on div "Generalized rash" at bounding box center [640, 466] width 143 height 30
checkbox input "true"
click at [818, 431] on button "Add" at bounding box center [810, 429] width 62 height 29
type input "0"
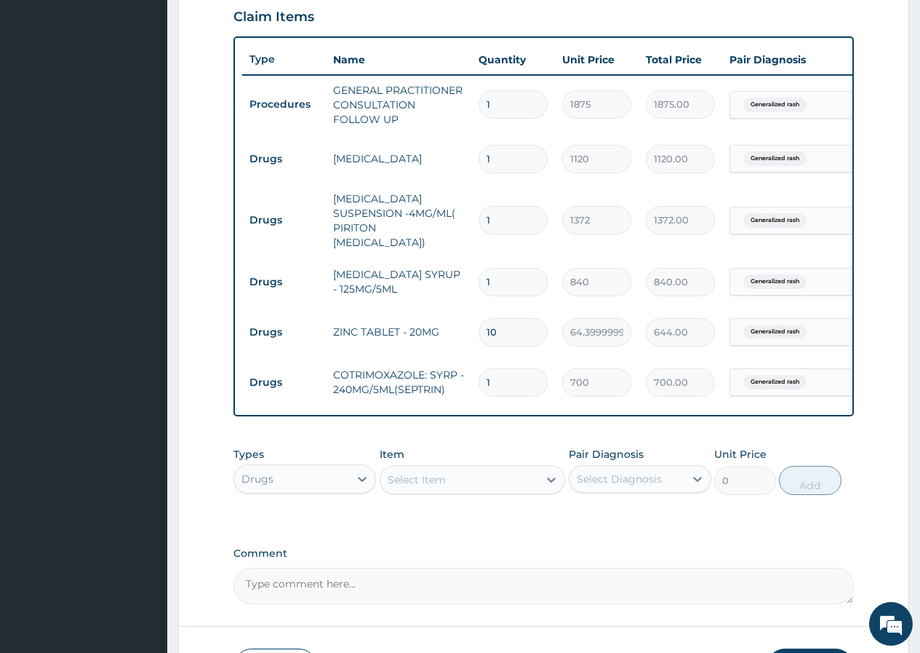
click at [384, 477] on div "Select Item" at bounding box center [460, 479] width 159 height 23
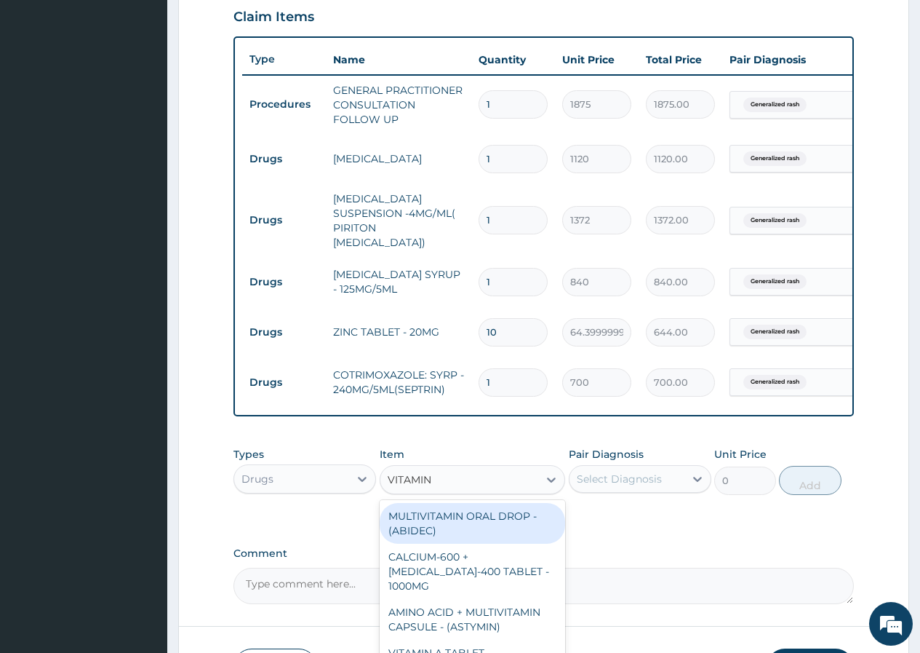
type input "VITAMIN C"
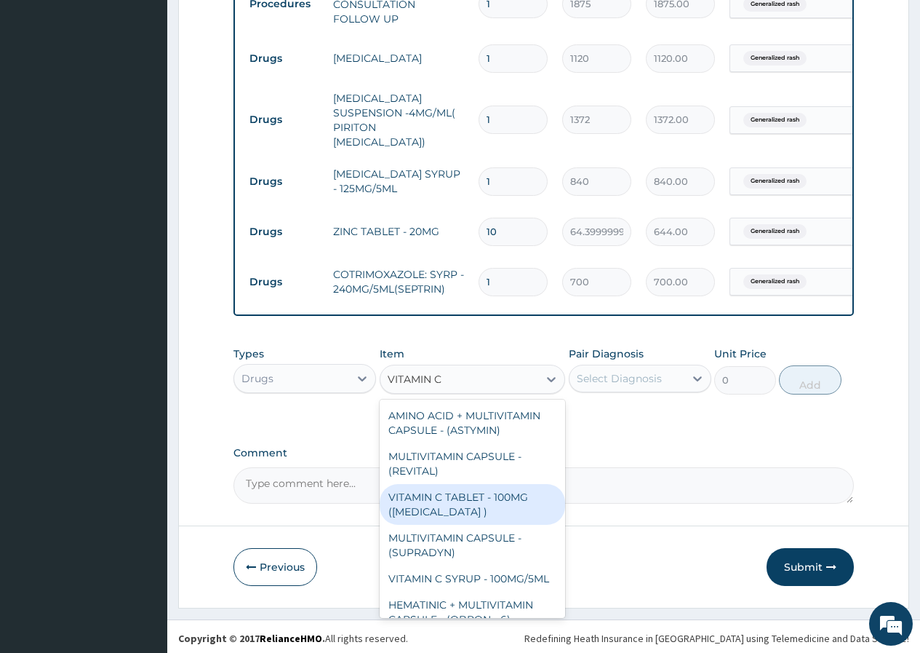
scroll to position [73, 0]
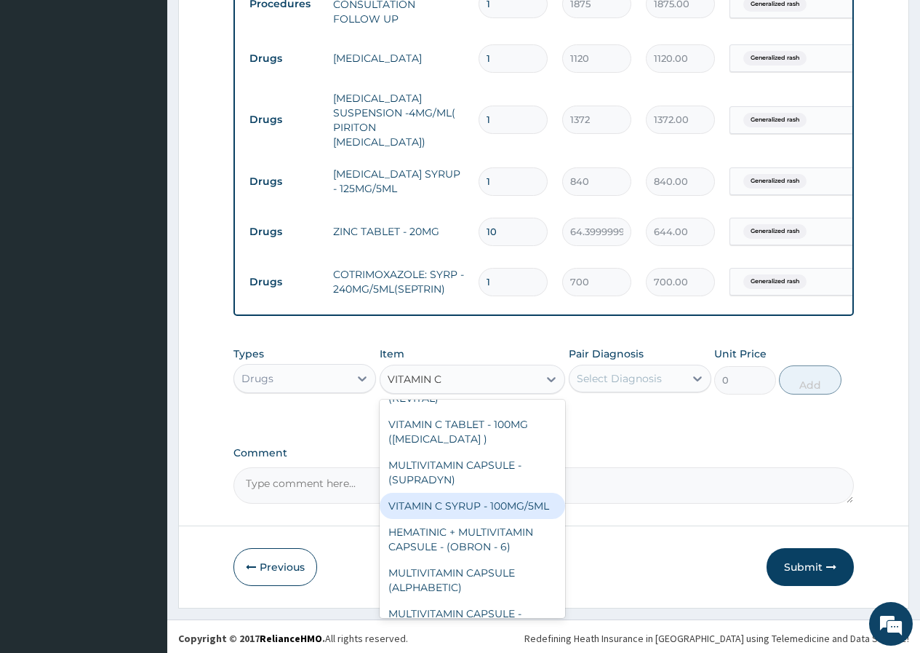
click at [461, 511] on div "VITAMIN C SYRUP - 100MG/5ML" at bounding box center [473, 506] width 186 height 26
type input "672"
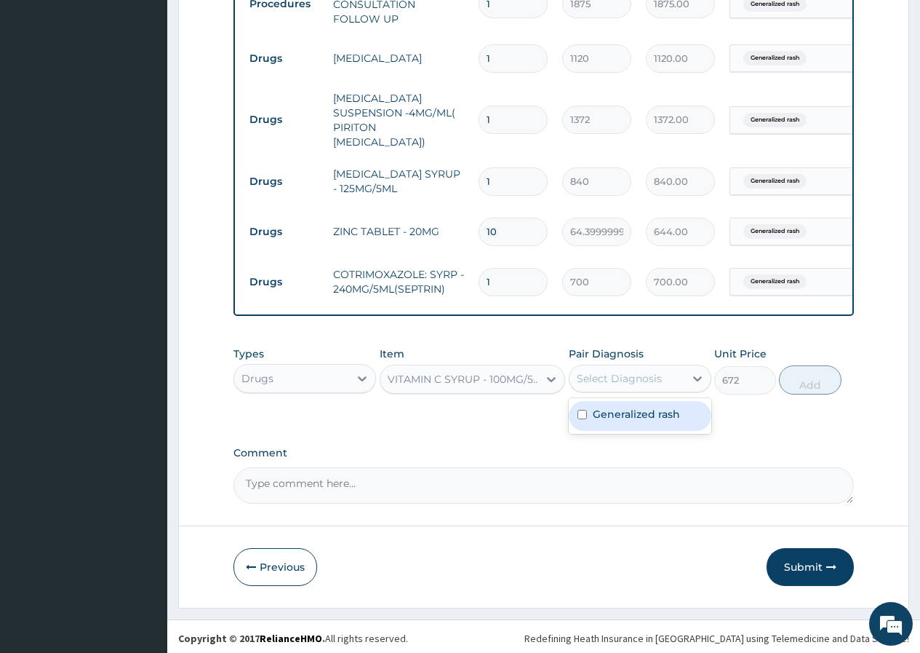
click at [625, 371] on div "Select Diagnosis" at bounding box center [619, 378] width 85 height 15
click at [622, 419] on div "Generalized rash" at bounding box center [640, 416] width 143 height 30
checkbox input "true"
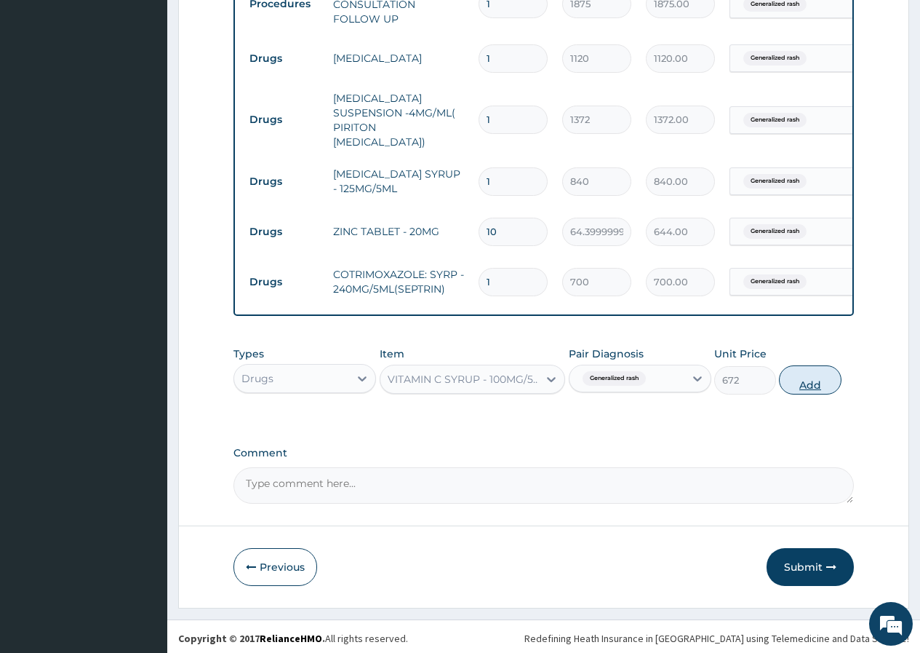
click at [821, 382] on button "Add" at bounding box center [810, 379] width 62 height 29
type input "0"
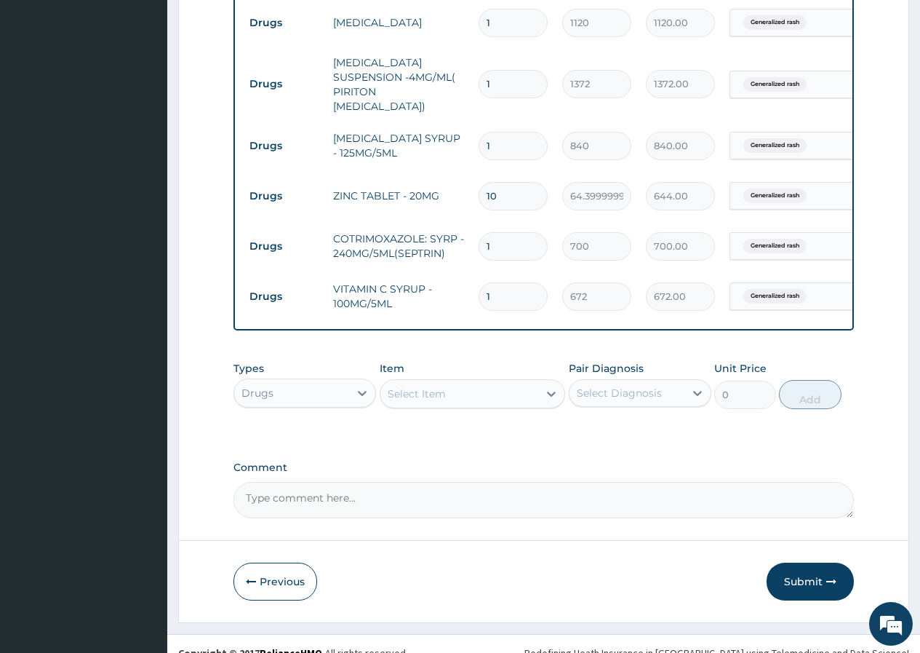
scroll to position [656, 0]
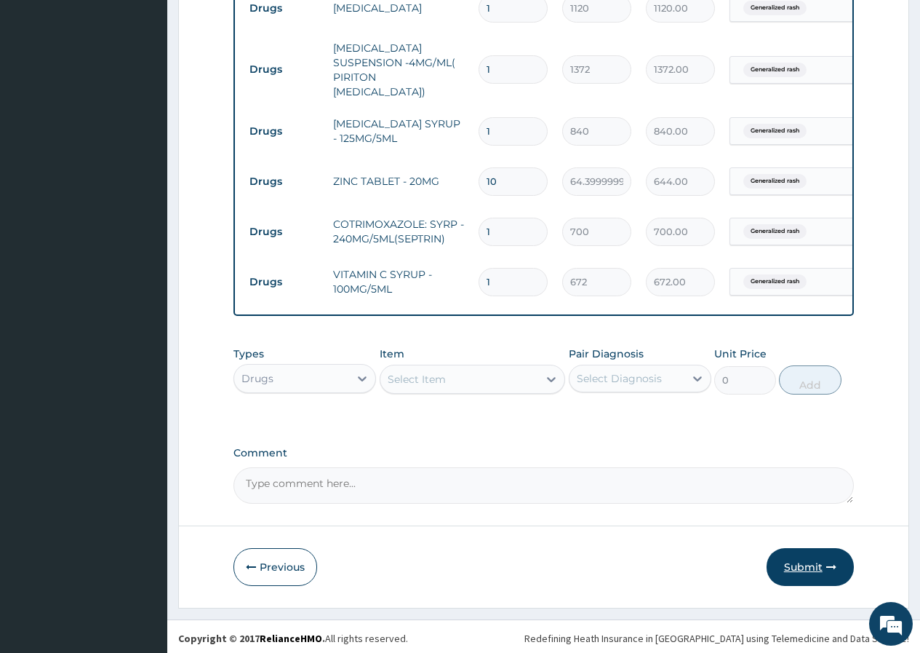
click at [800, 560] on button "Submit" at bounding box center [810, 567] width 87 height 38
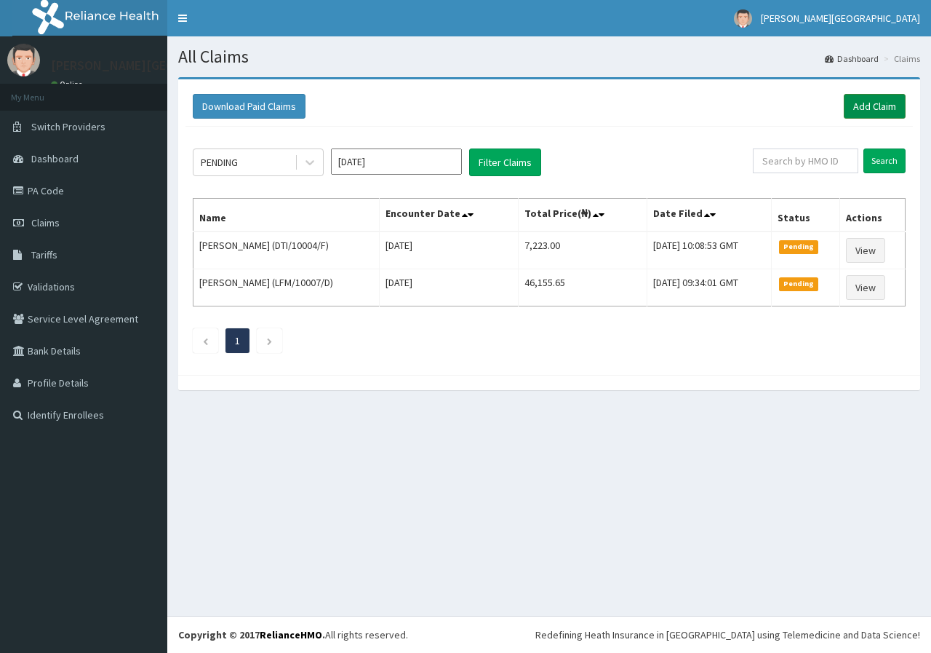
click at [874, 108] on link "Add Claim" at bounding box center [875, 106] width 62 height 25
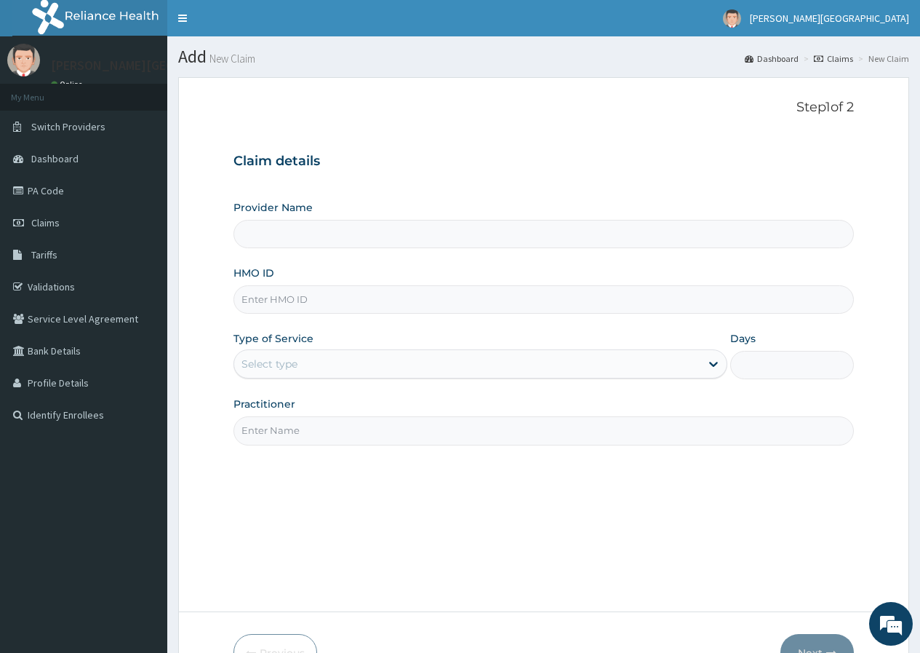
type input "[PERSON_NAME][GEOGRAPHIC_DATA]"
click at [269, 295] on input "HMO ID" at bounding box center [544, 299] width 621 height 28
type input "DTI/10004/F"
click at [269, 373] on div "Select type" at bounding box center [467, 363] width 466 height 23
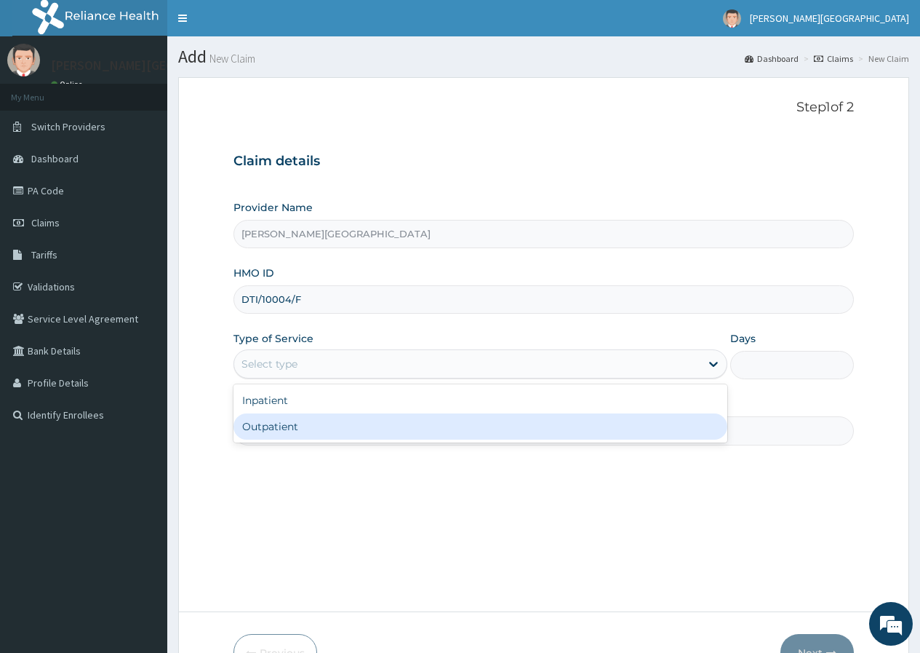
click at [262, 426] on div "Outpatient" at bounding box center [481, 426] width 494 height 26
type input "1"
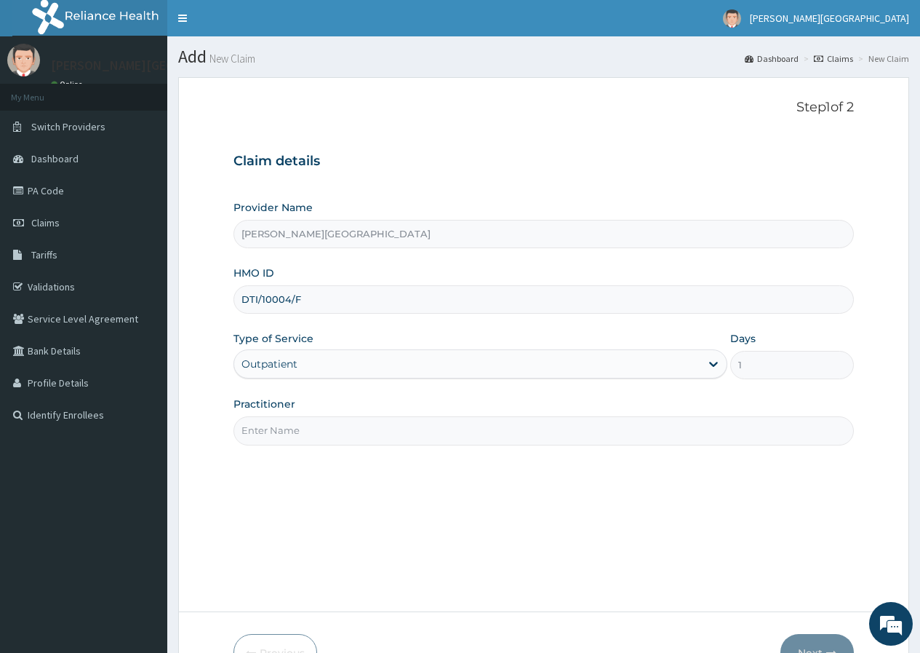
click at [262, 429] on input "Practitioner" at bounding box center [544, 430] width 621 height 28
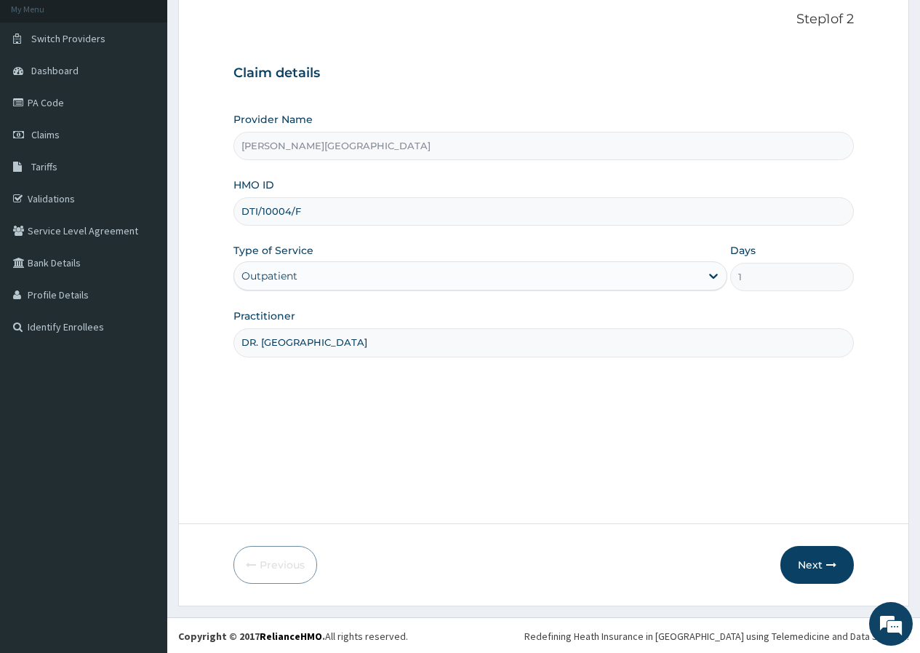
scroll to position [90, 0]
type input "DR. EMAKUNEYI"
click at [806, 569] on button "Next" at bounding box center [817, 563] width 73 height 38
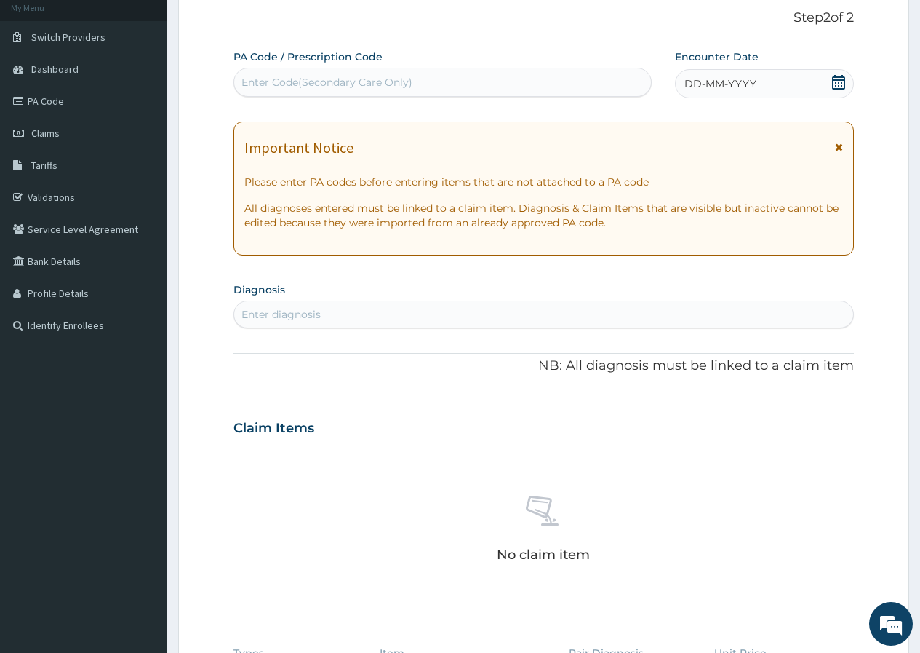
click at [843, 83] on icon at bounding box center [839, 82] width 15 height 15
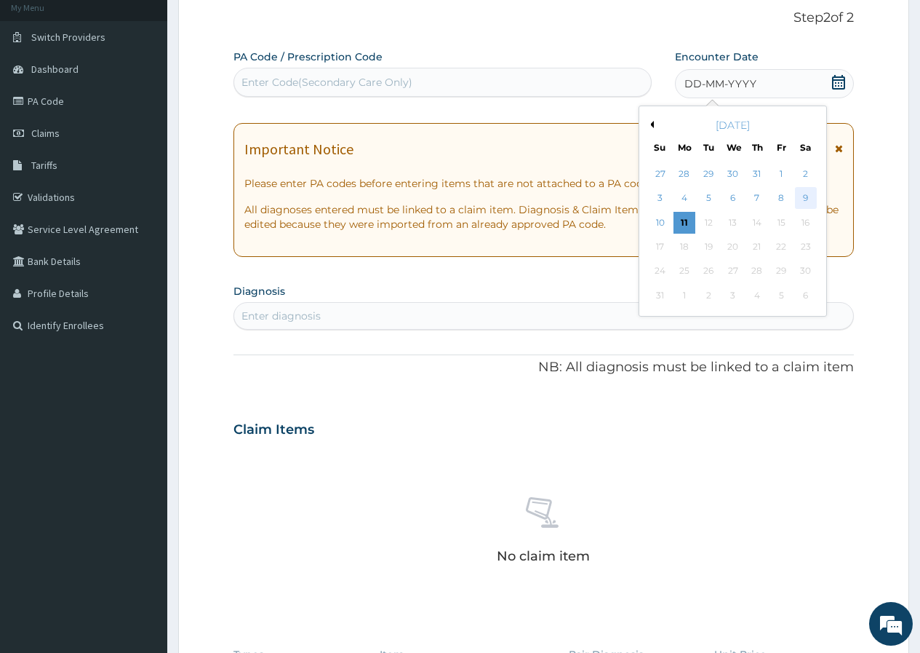
click at [805, 200] on div "9" at bounding box center [806, 199] width 22 height 22
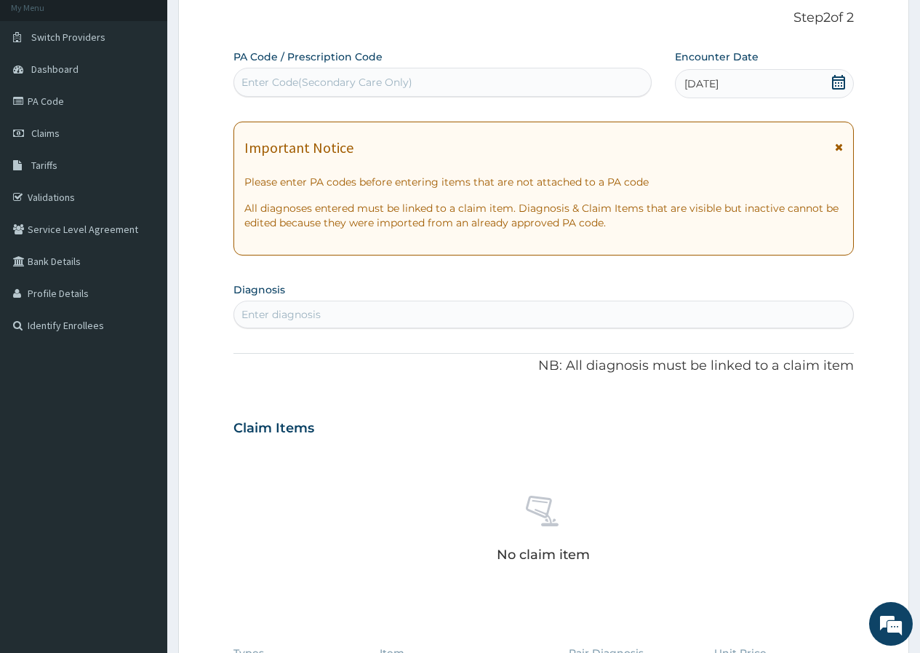
click at [292, 319] on div "Enter diagnosis" at bounding box center [281, 314] width 79 height 15
type input "PLASMO"
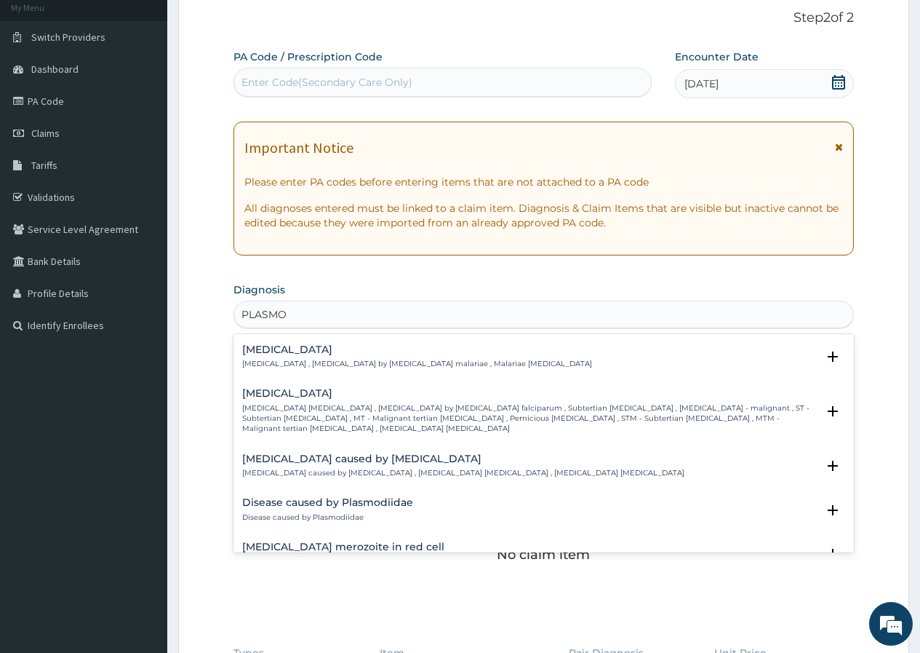
scroll to position [146, 0]
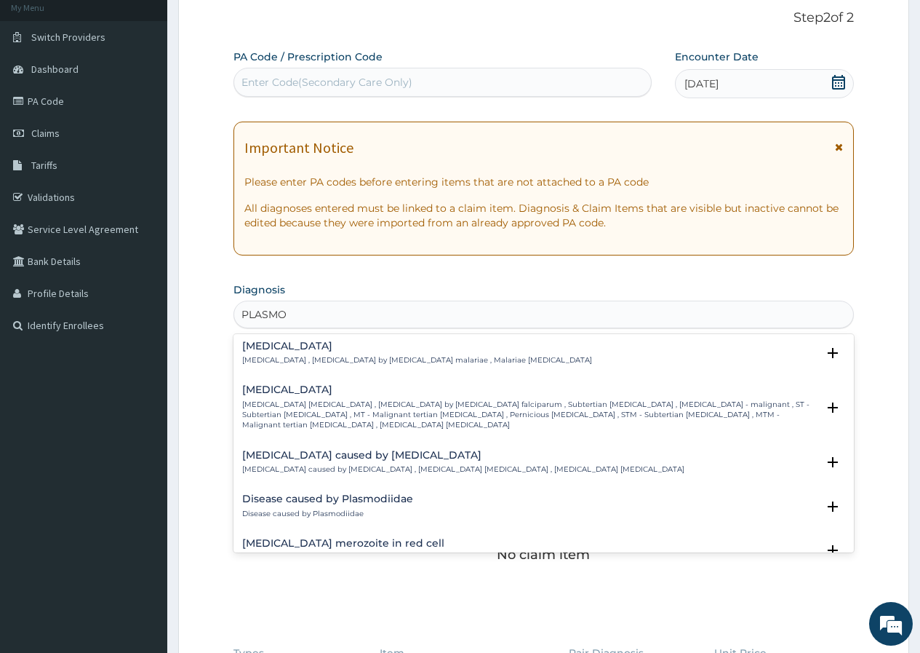
click at [285, 386] on h4 "Falciparum malaria" at bounding box center [529, 389] width 575 height 11
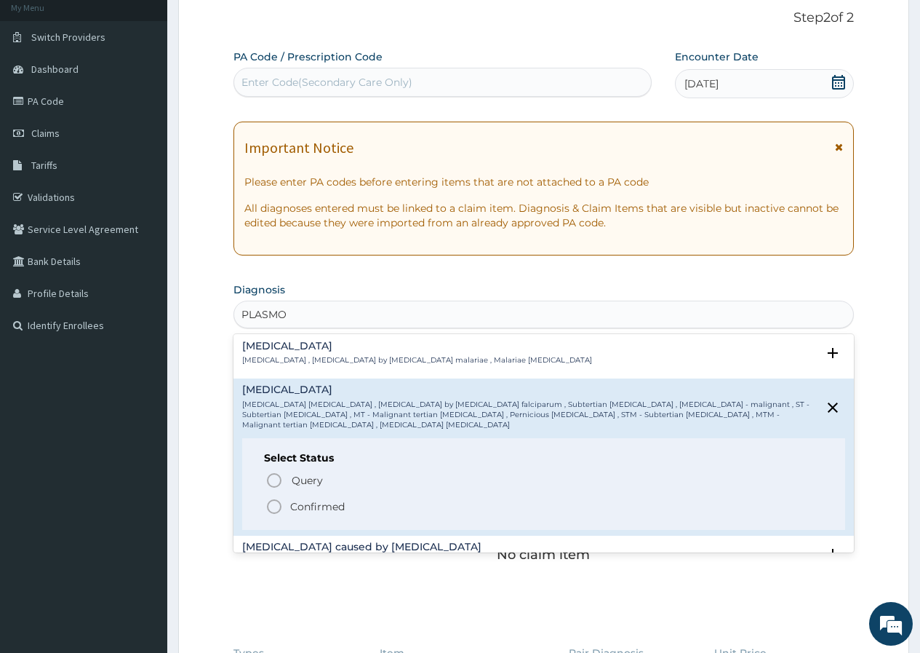
click at [272, 498] on icon "status option filled" at bounding box center [274, 506] width 17 height 17
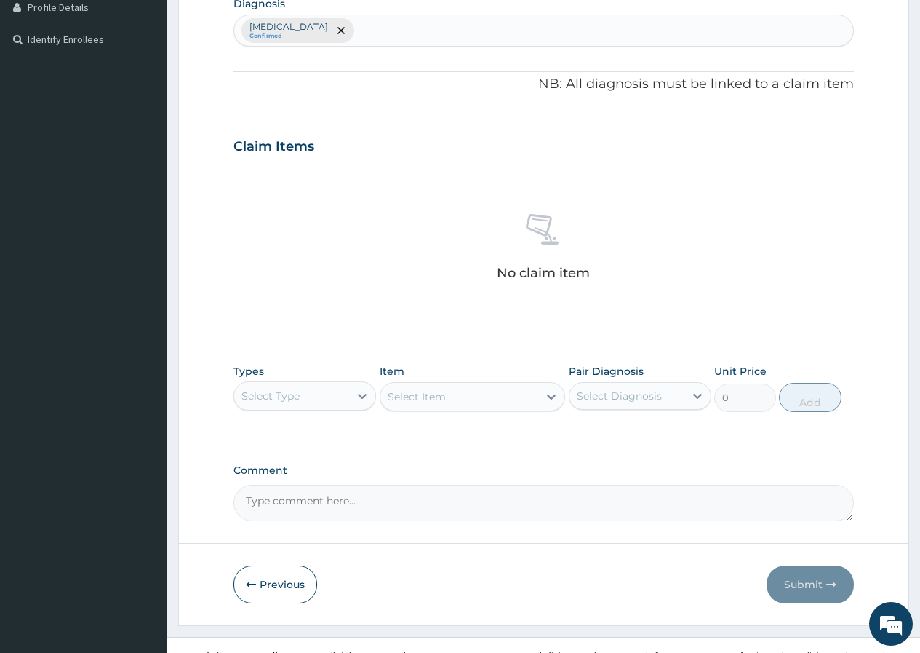
scroll to position [381, 0]
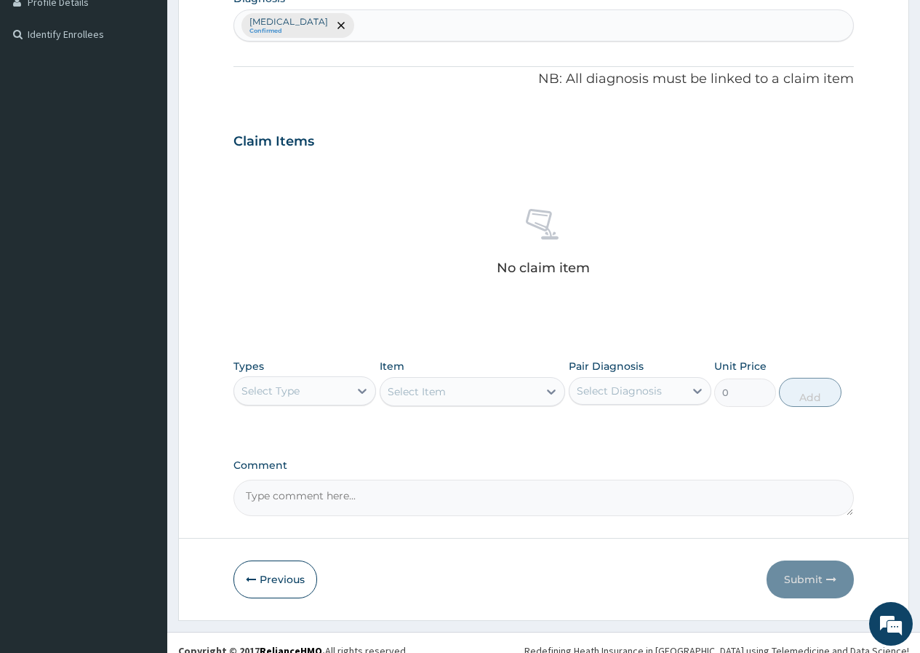
click at [267, 397] on div "Select Type" at bounding box center [271, 390] width 58 height 15
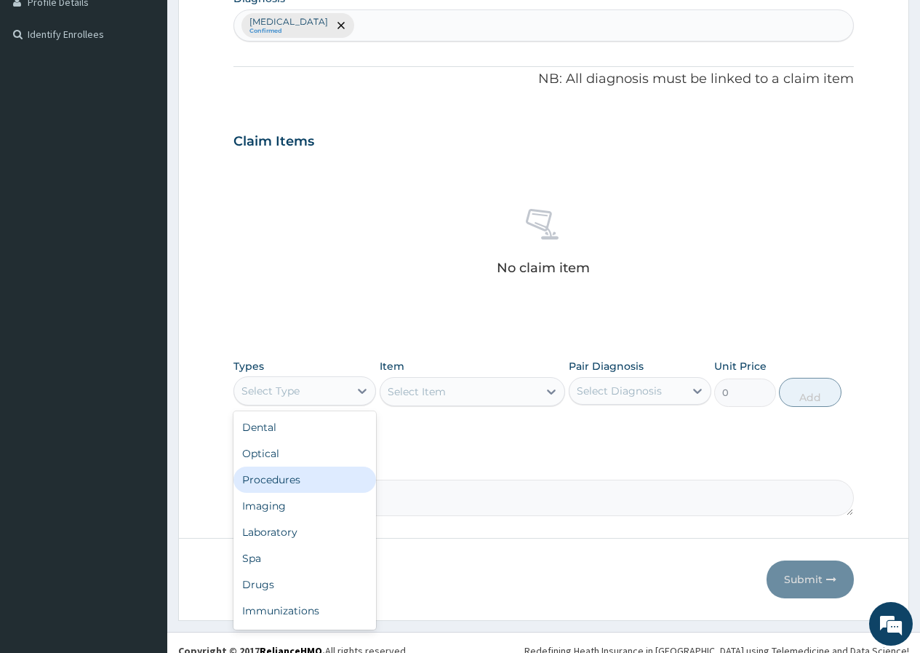
click at [285, 485] on div "Procedures" at bounding box center [305, 479] width 143 height 26
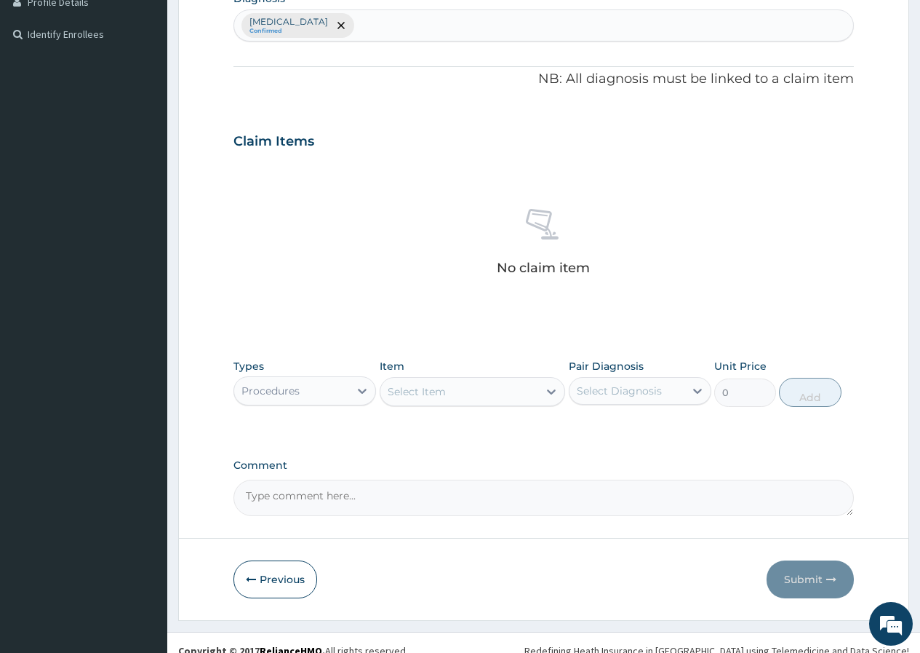
click at [406, 395] on div "Select Item" at bounding box center [417, 391] width 58 height 15
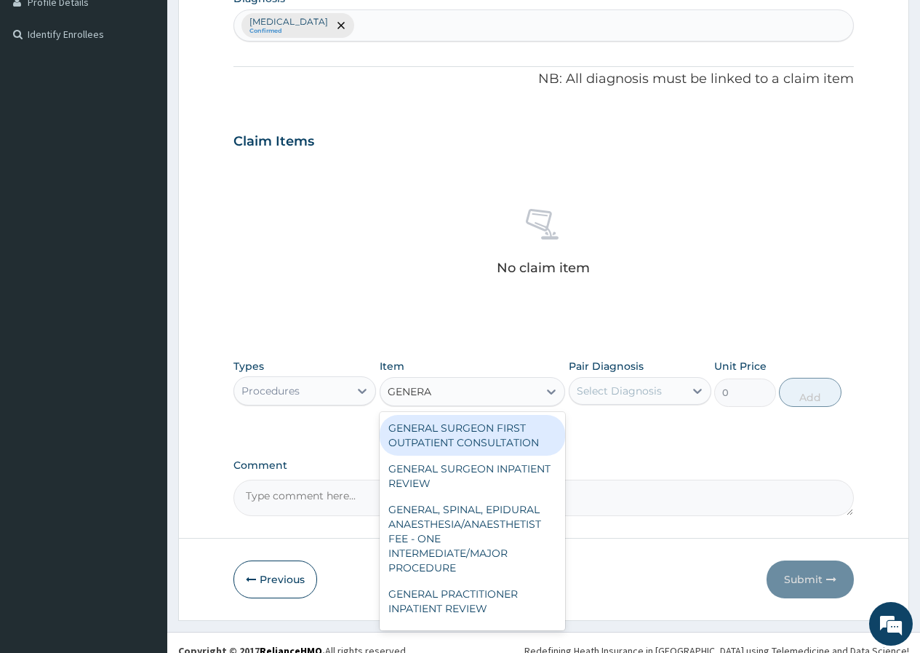
type input "GENERAL"
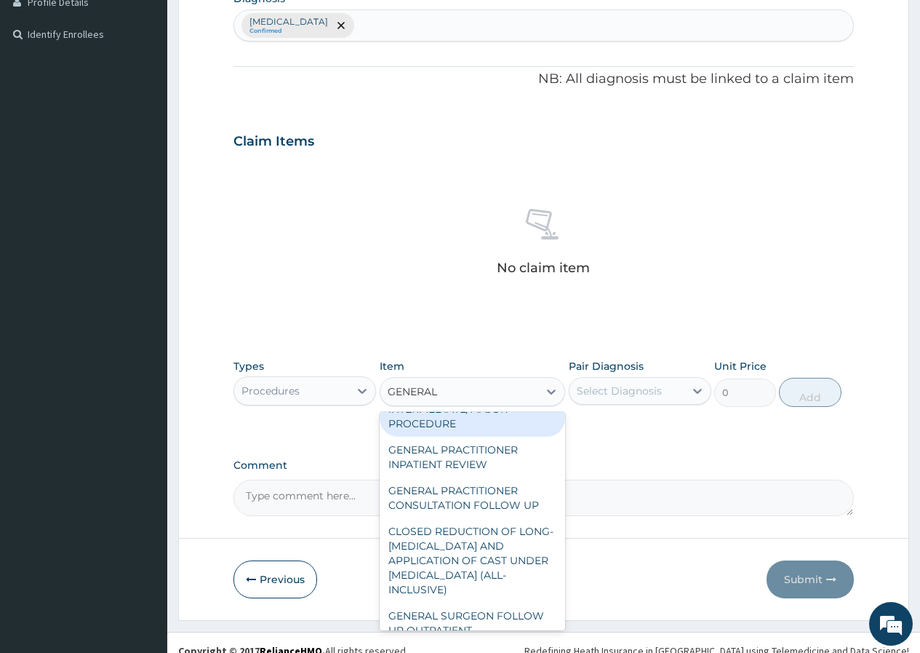
scroll to position [146, 0]
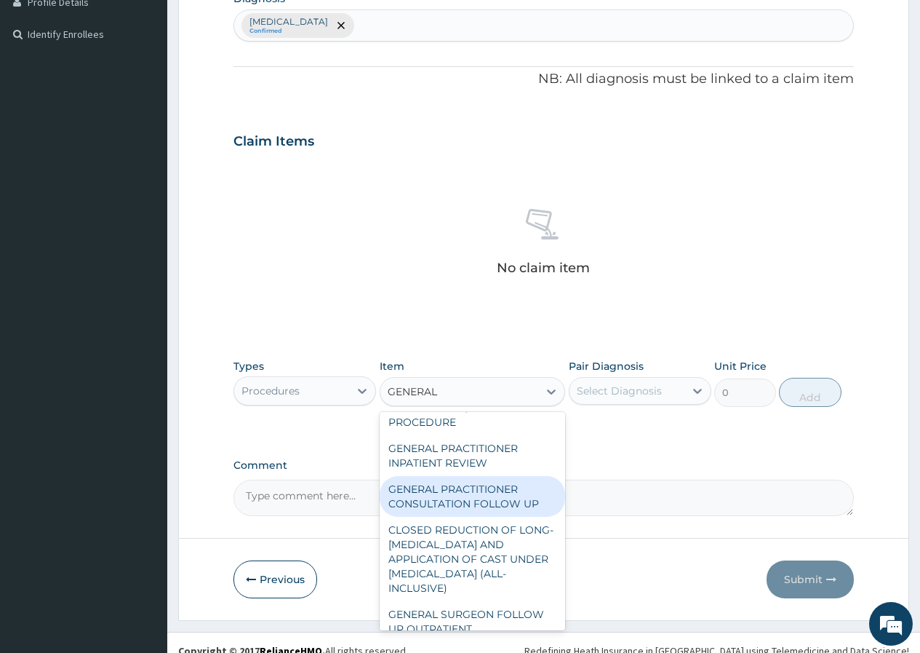
click at [491, 505] on div "GENERAL PRACTITIONER CONSULTATION FOLLOW UP" at bounding box center [473, 496] width 186 height 41
type input "1875"
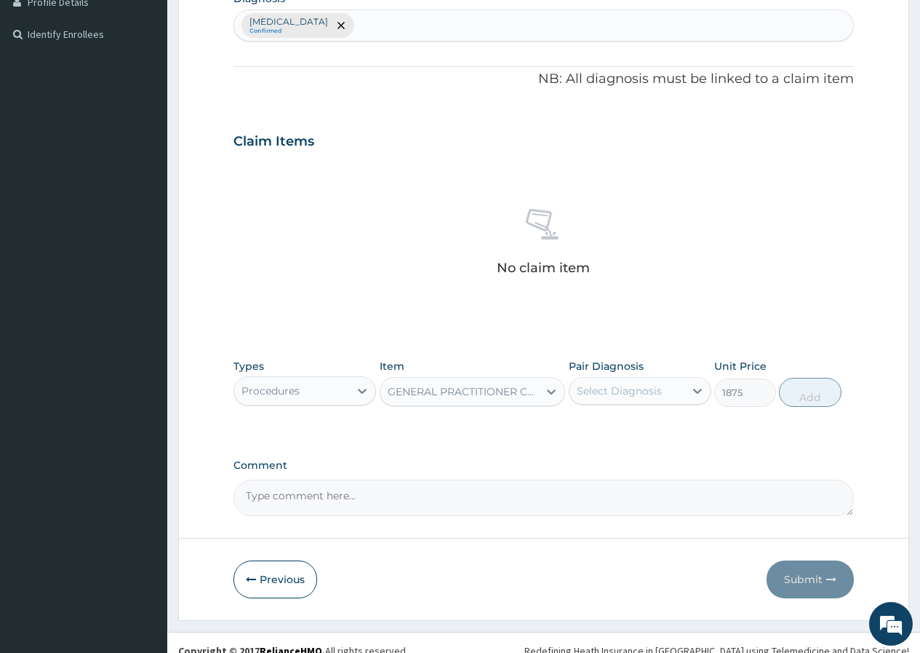
click at [591, 385] on div "Select Diagnosis" at bounding box center [619, 390] width 85 height 15
click at [599, 428] on label "Falciparum malaria" at bounding box center [638, 426] width 90 height 15
checkbox input "true"
click at [800, 398] on button "Add" at bounding box center [810, 392] width 62 height 29
type input "0"
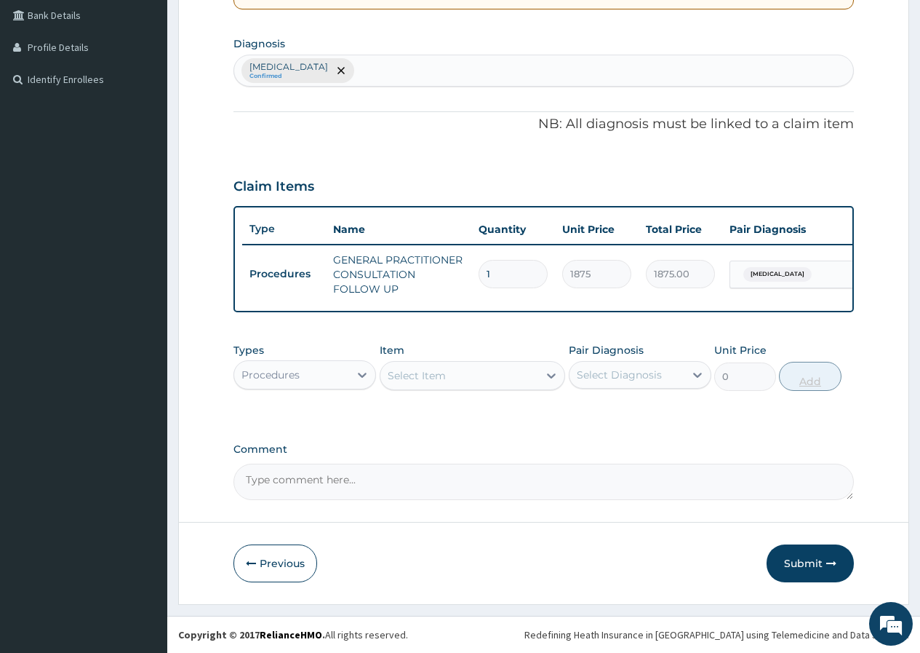
scroll to position [346, 0]
click at [323, 379] on div "Procedures" at bounding box center [291, 374] width 115 height 23
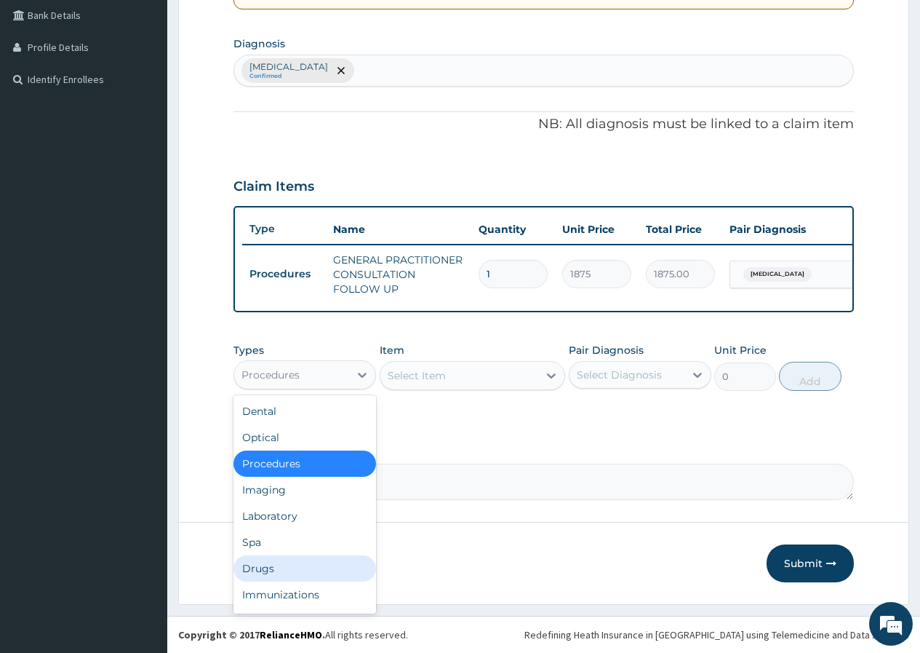
click at [300, 560] on div "Drugs" at bounding box center [305, 568] width 143 height 26
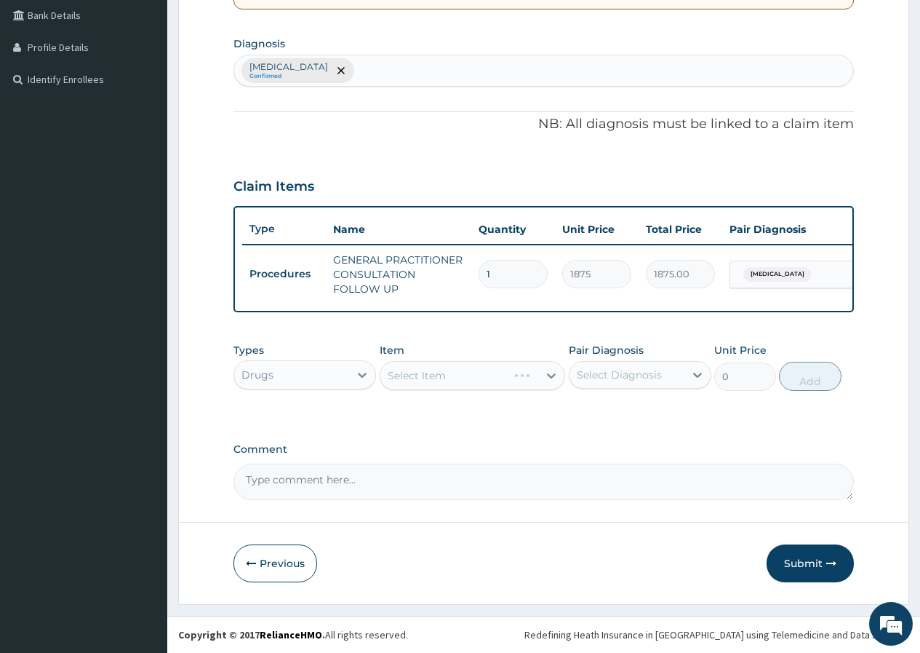
click at [318, 376] on div "Drugs" at bounding box center [291, 374] width 115 height 23
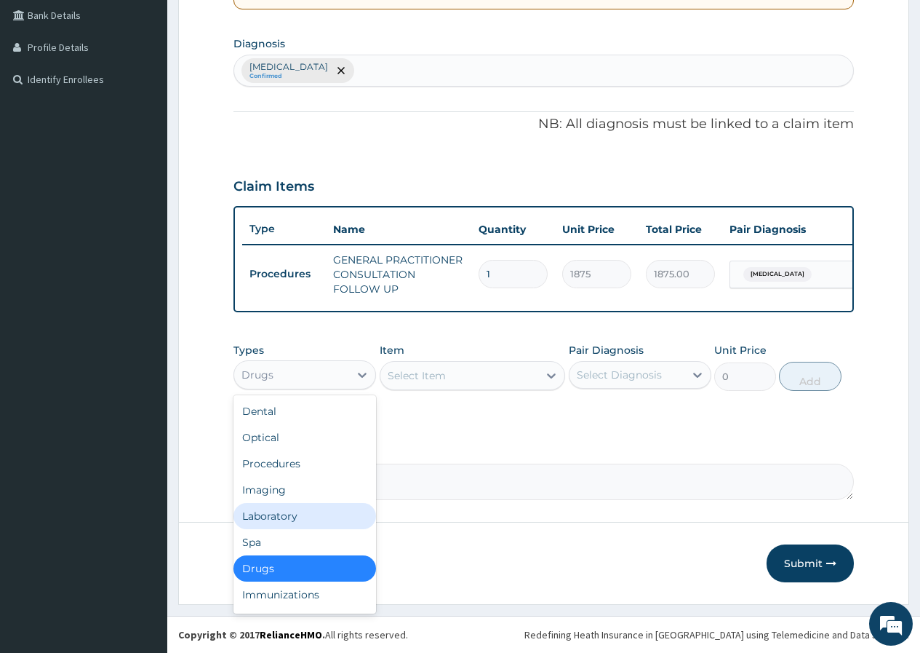
click at [314, 509] on div "Laboratory" at bounding box center [305, 516] width 143 height 26
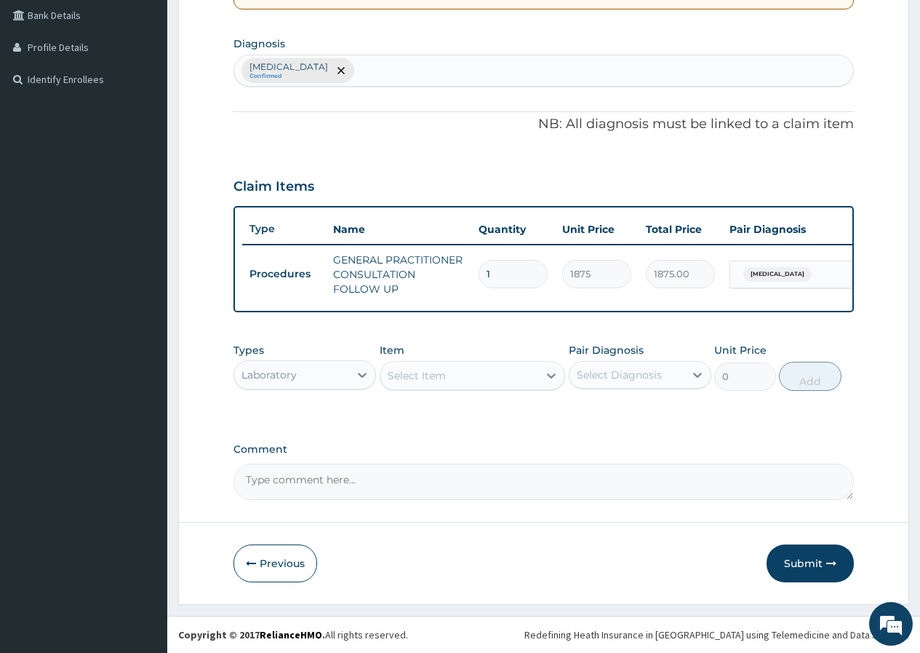
click at [397, 379] on div "Select Item" at bounding box center [417, 375] width 58 height 15
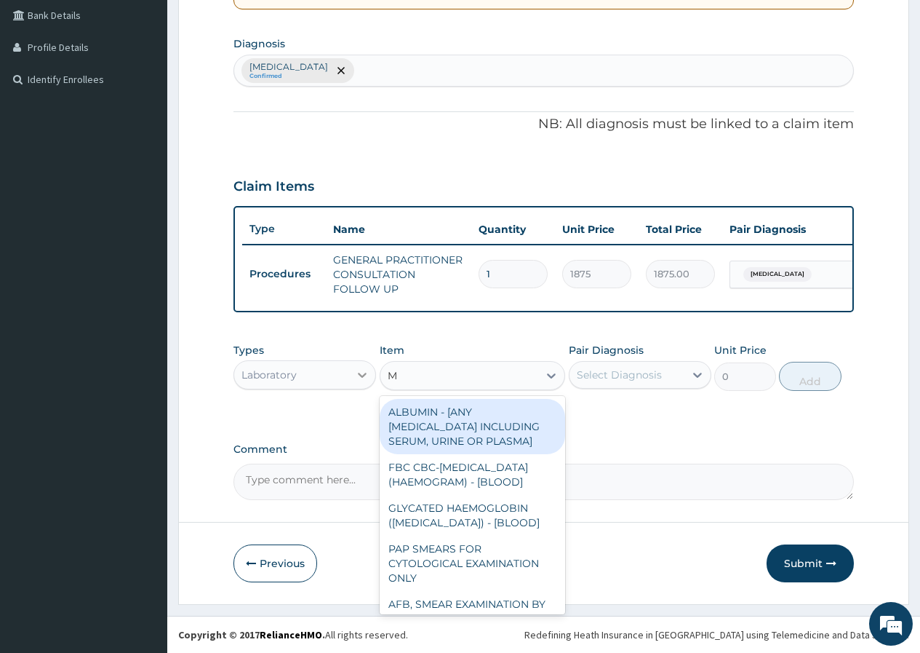
type input "MP"
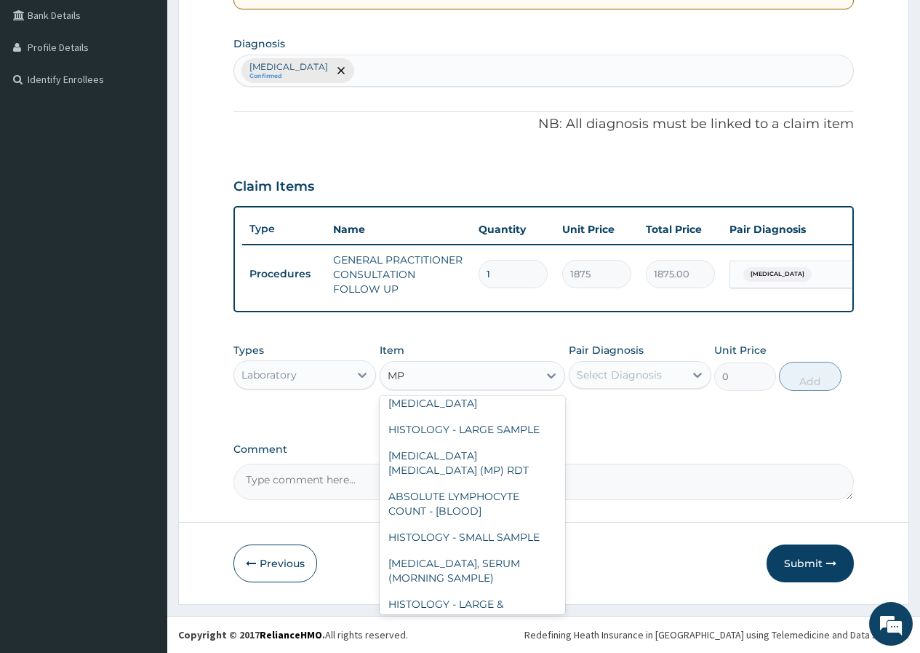
scroll to position [218, 0]
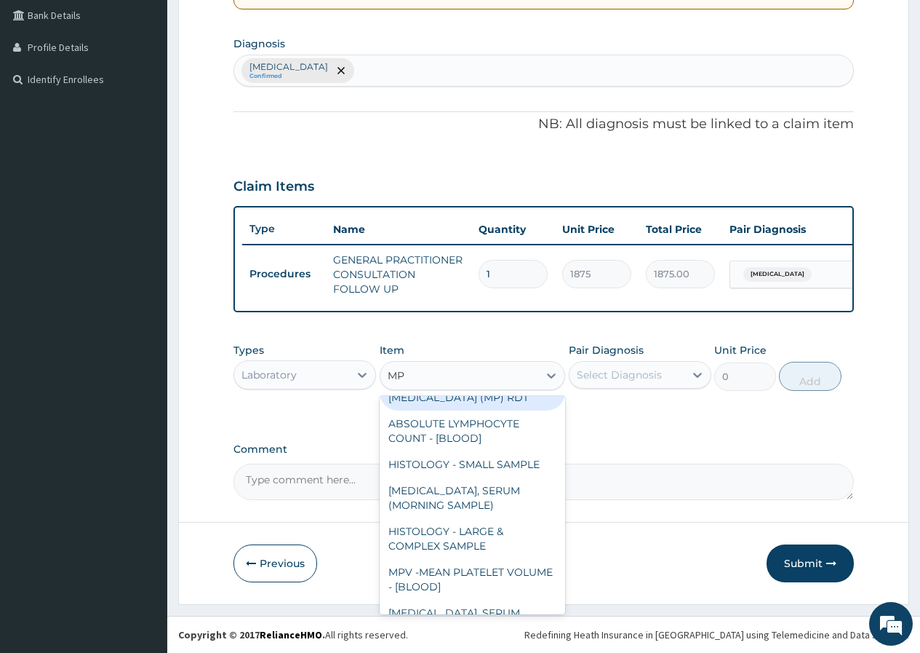
click at [485, 410] on div "MALARIA PARASITE (MP) RDT" at bounding box center [473, 390] width 186 height 41
type input "2000"
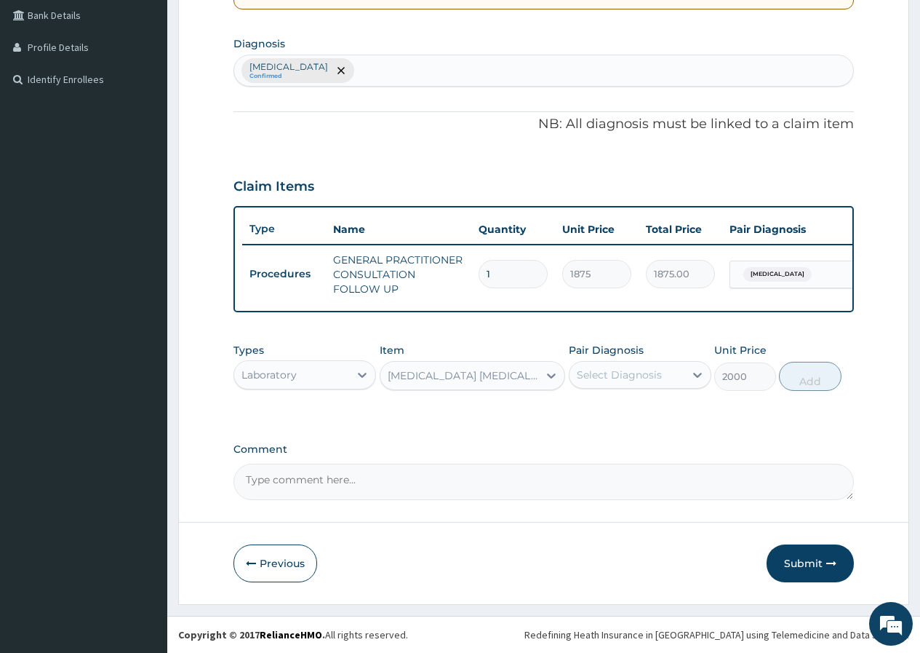
click at [606, 378] on div "Select Diagnosis" at bounding box center [619, 374] width 85 height 15
click at [653, 411] on label "Falciparum malaria" at bounding box center [638, 410] width 90 height 15
checkbox input "true"
click at [811, 381] on button "Add" at bounding box center [810, 376] width 62 height 29
type input "0"
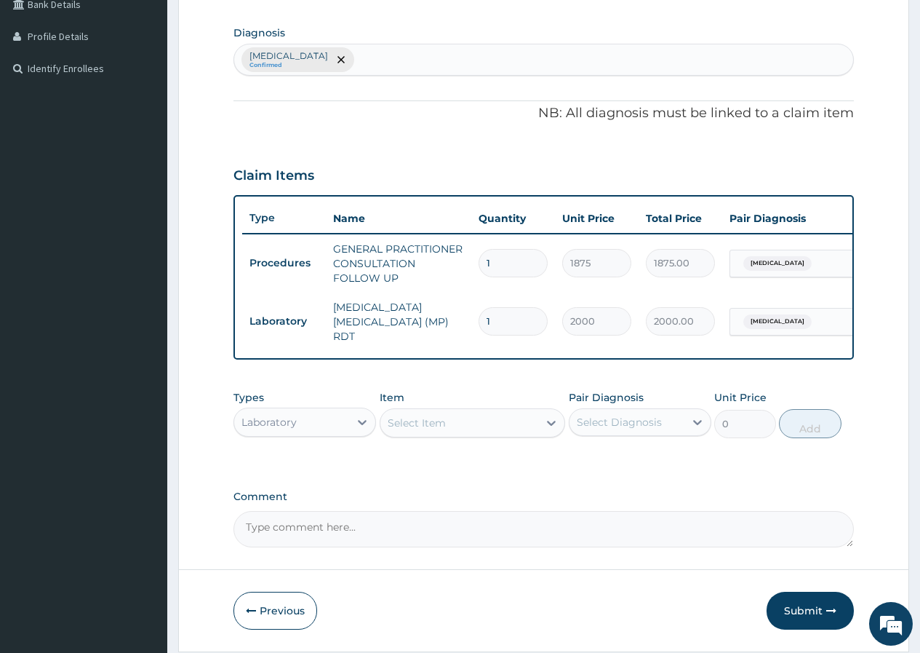
click at [298, 429] on div "Laboratory" at bounding box center [291, 421] width 115 height 23
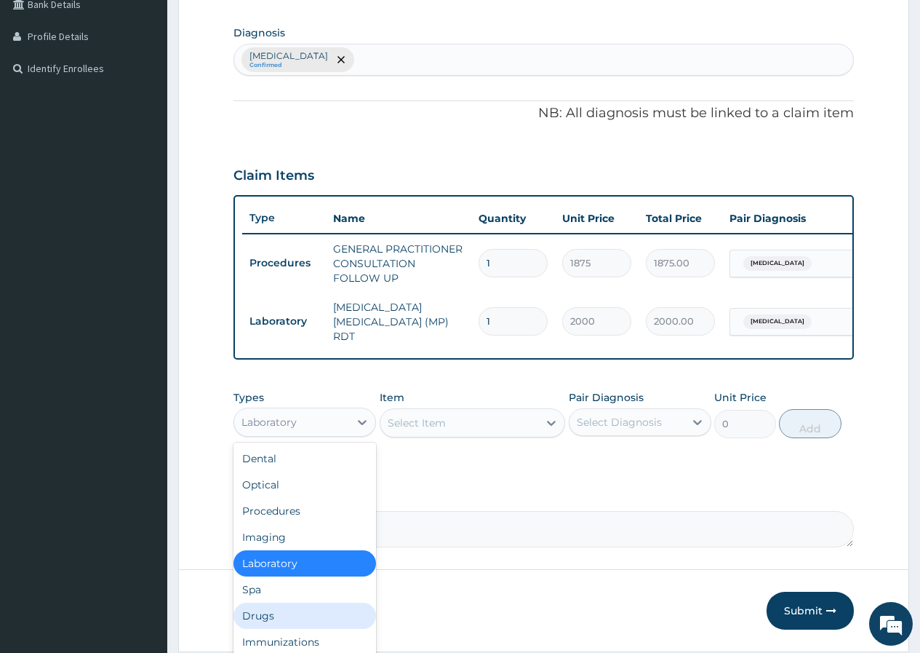
click at [286, 619] on div "Drugs" at bounding box center [305, 615] width 143 height 26
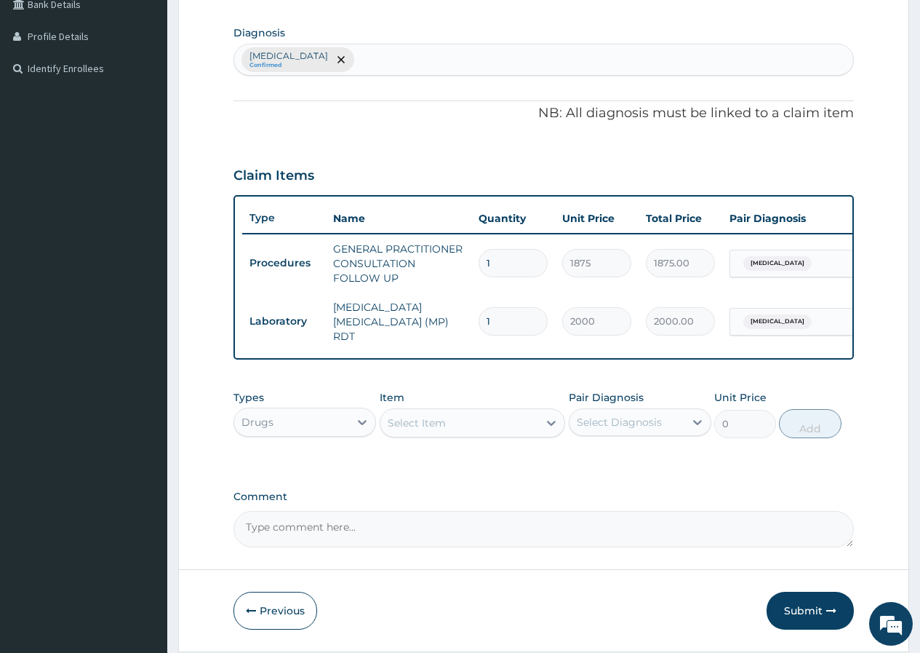
click at [393, 428] on div "Select Item" at bounding box center [417, 422] width 58 height 15
click at [375, 54] on div "Falciparum malaria Confirmed" at bounding box center [543, 59] width 619 height 31
type input "VOMIT"
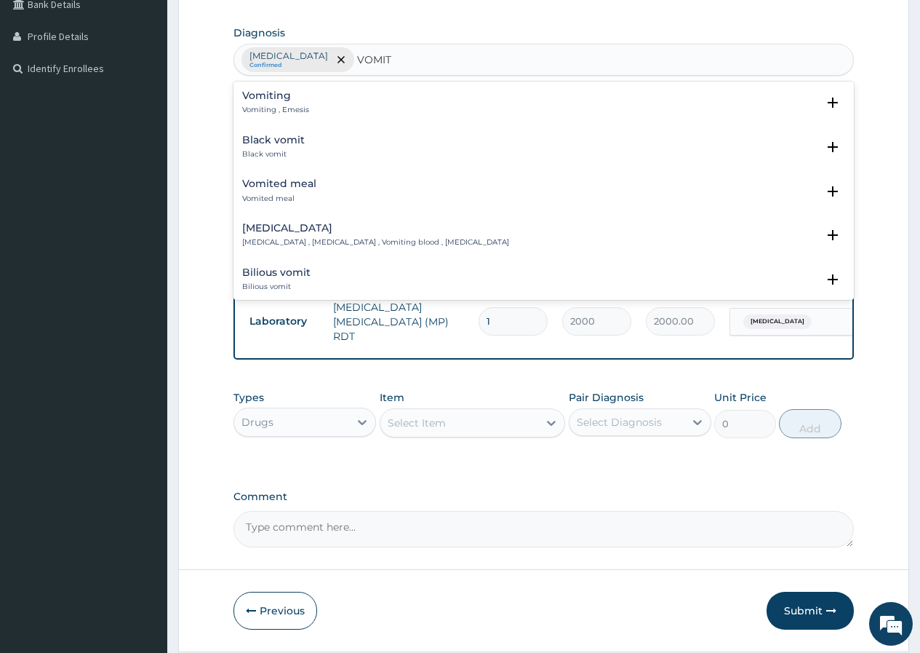
click at [280, 104] on div "Vomiting Vomiting , Emesis" at bounding box center [275, 102] width 67 height 25
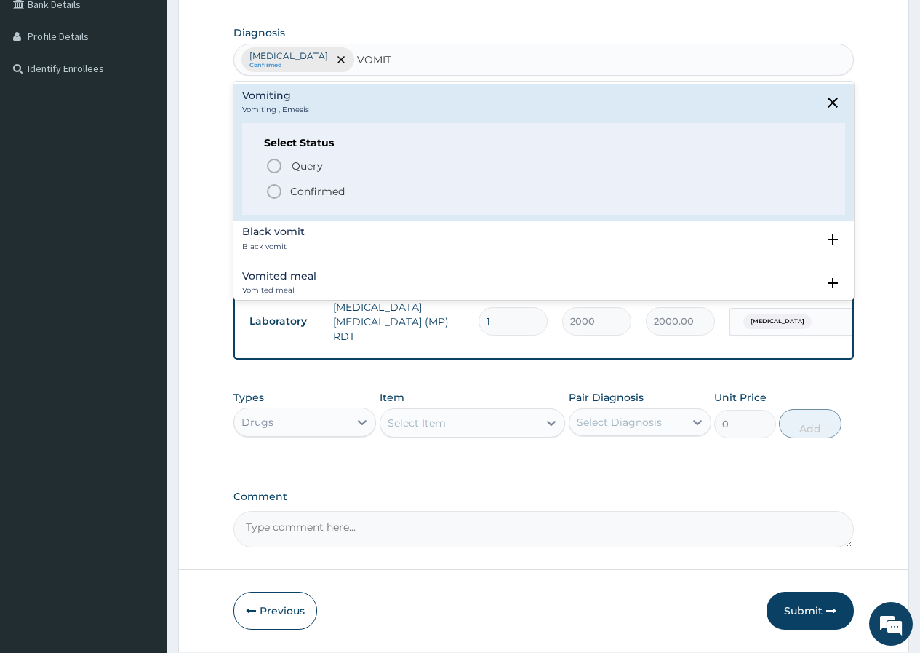
click at [274, 191] on icon "status option filled" at bounding box center [274, 191] width 17 height 17
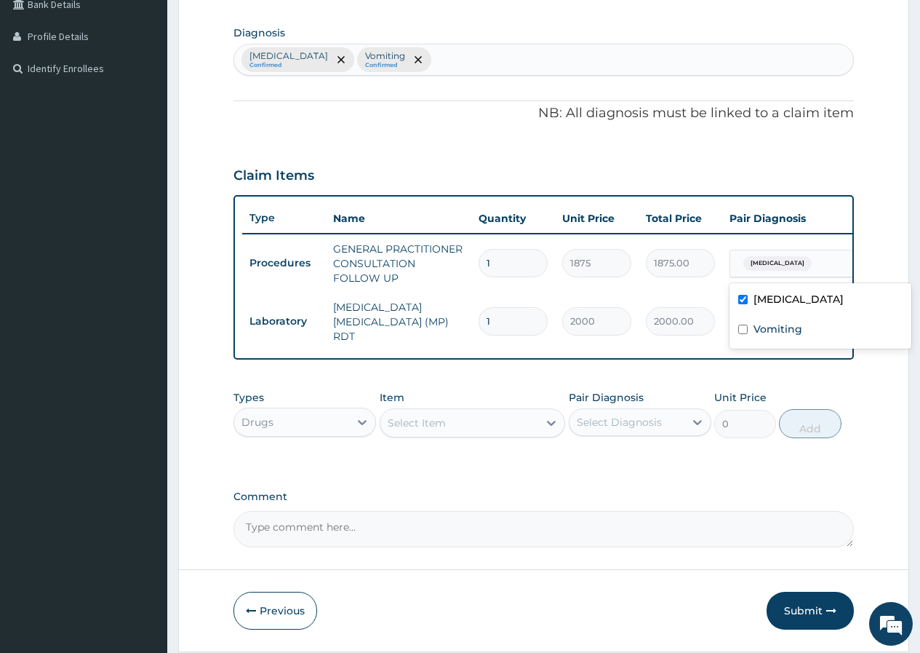
click at [765, 271] on div "Falciparum malaria" at bounding box center [776, 263] width 76 height 19
click at [742, 333] on input "checkbox" at bounding box center [743, 329] width 9 height 9
checkbox input "true"
click at [406, 421] on div "Select Item" at bounding box center [417, 422] width 58 height 15
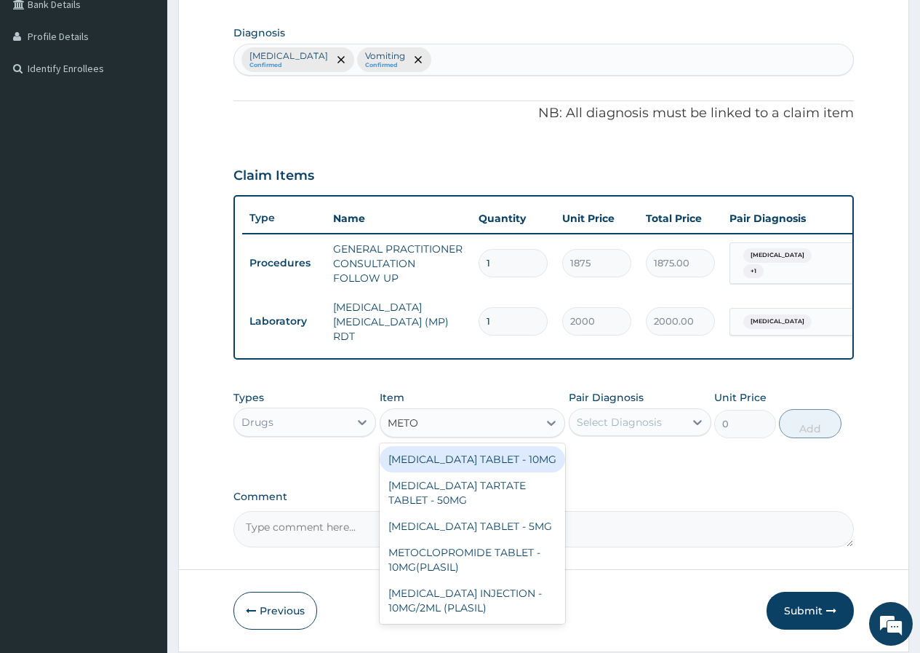
type input "METOC"
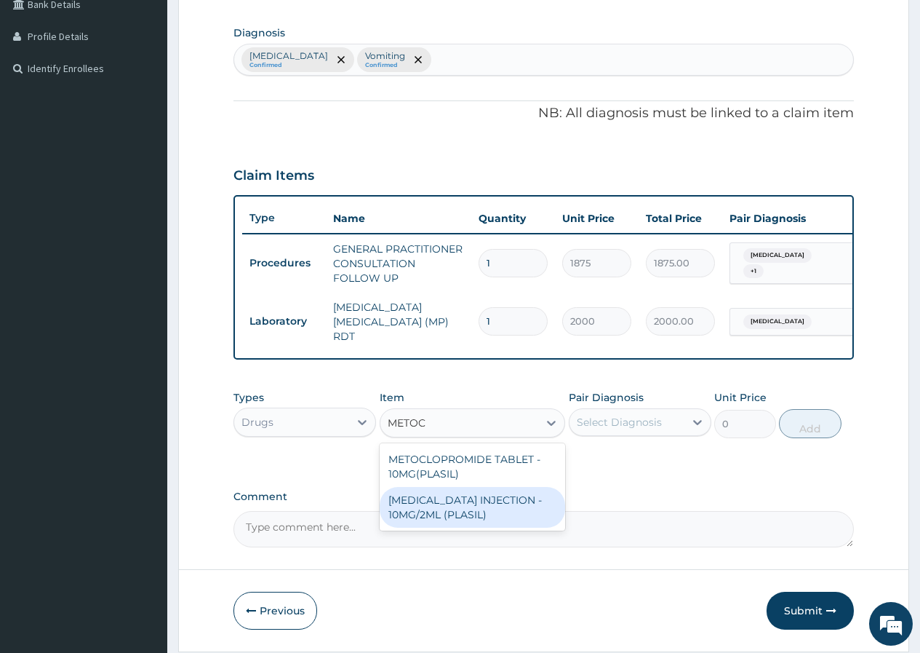
click at [493, 505] on div "METOCLOPRAMIDE INJECTION - 10MG/2ML (PLASIL)" at bounding box center [473, 507] width 186 height 41
type input "274.4"
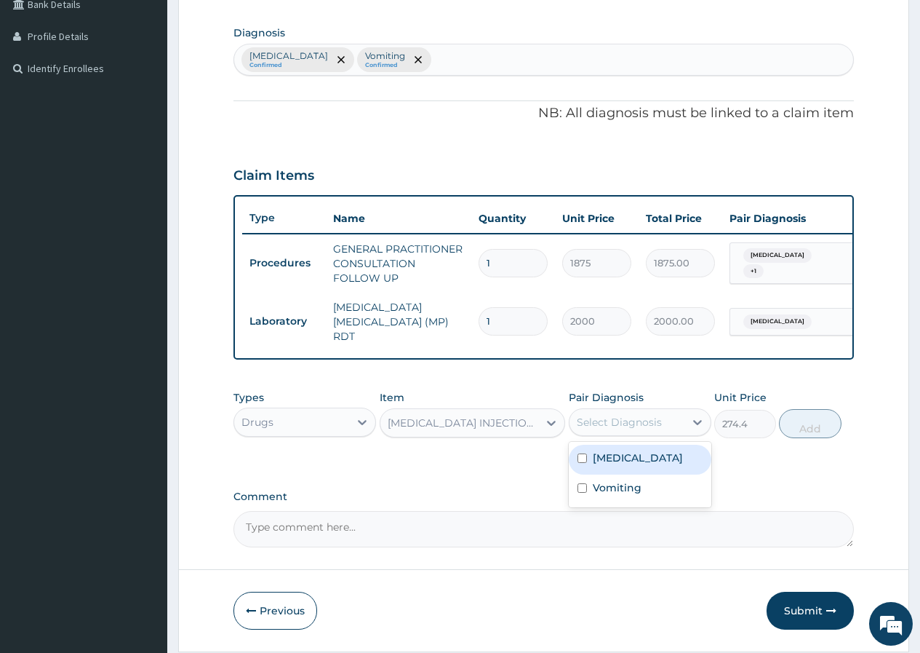
click at [621, 428] on div "Select Diagnosis" at bounding box center [619, 422] width 85 height 15
click at [624, 486] on label "Vomiting" at bounding box center [617, 487] width 49 height 15
checkbox input "true"
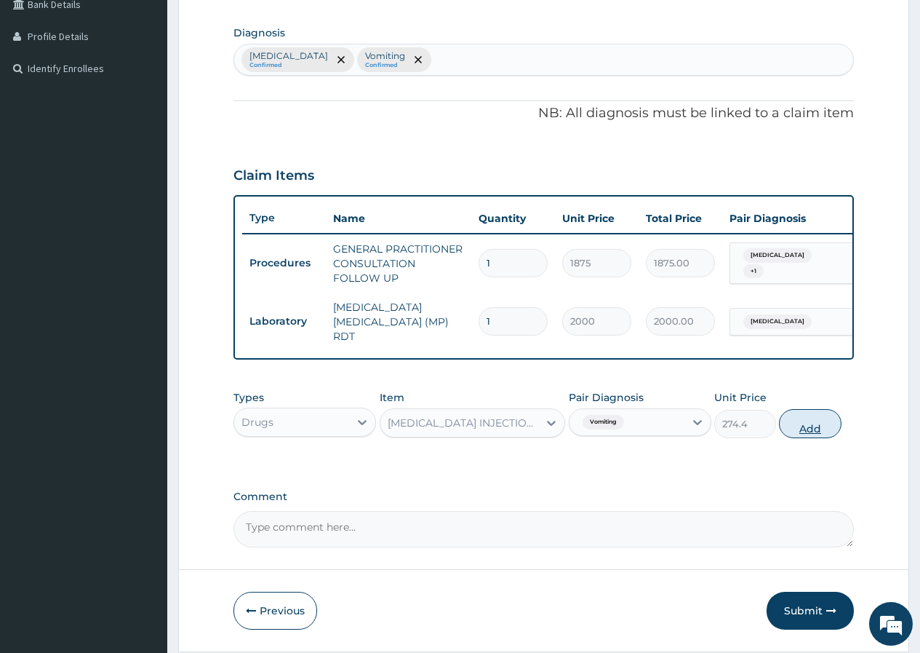
click at [798, 426] on button "Add" at bounding box center [810, 423] width 62 height 29
type input "0"
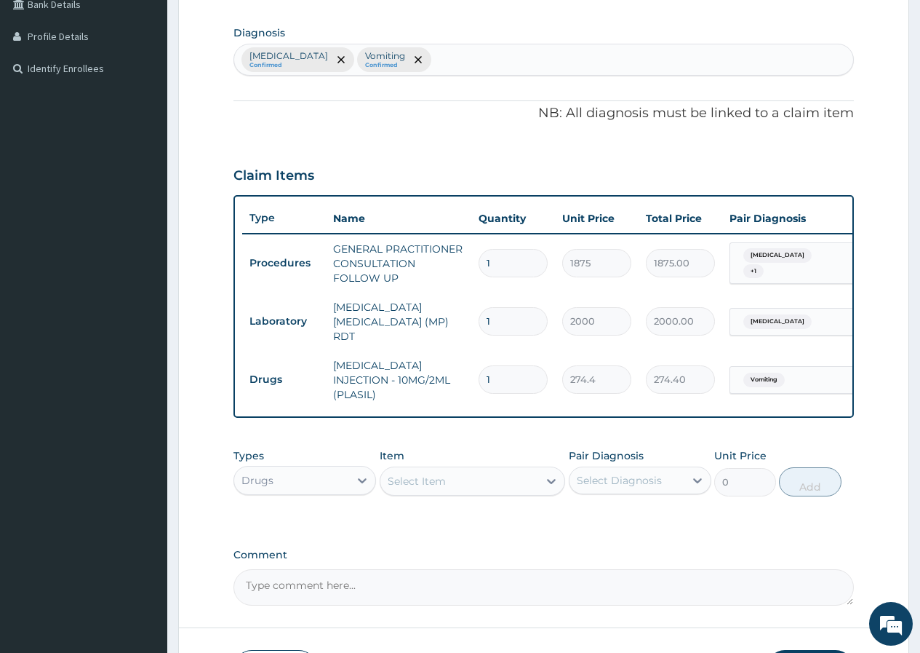
scroll to position [419, 0]
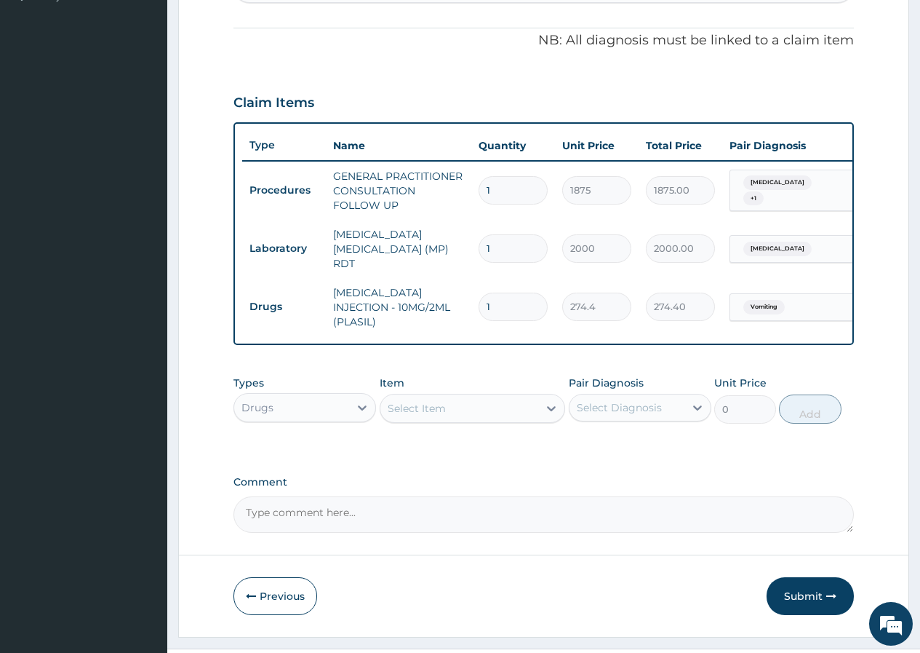
click at [327, 407] on div "Drugs" at bounding box center [291, 407] width 115 height 23
click at [325, 413] on div "Drugs" at bounding box center [291, 407] width 115 height 23
click at [402, 407] on div "Select Item" at bounding box center [417, 408] width 58 height 15
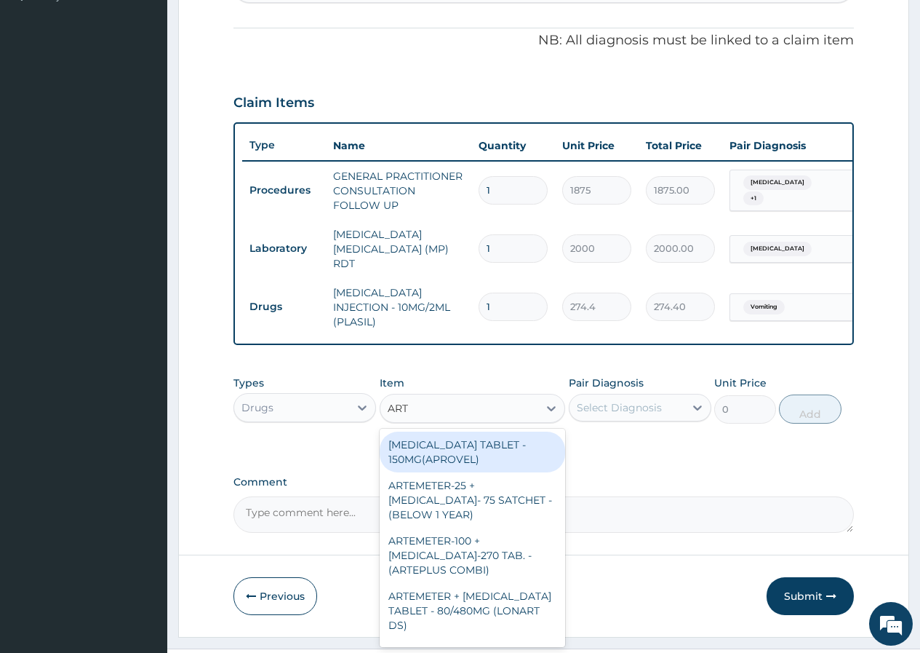
type input "ARTE"
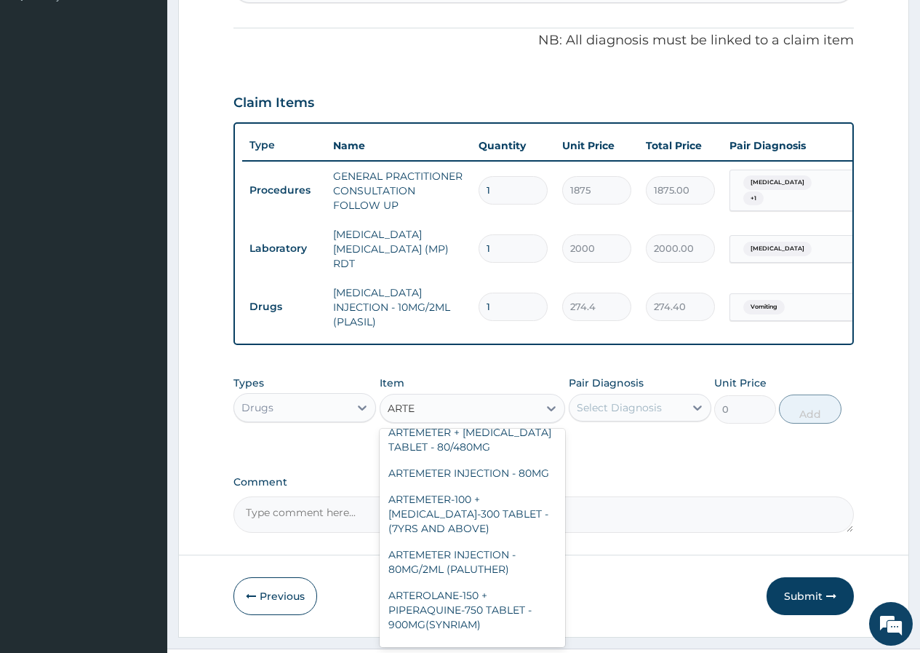
scroll to position [655, 0]
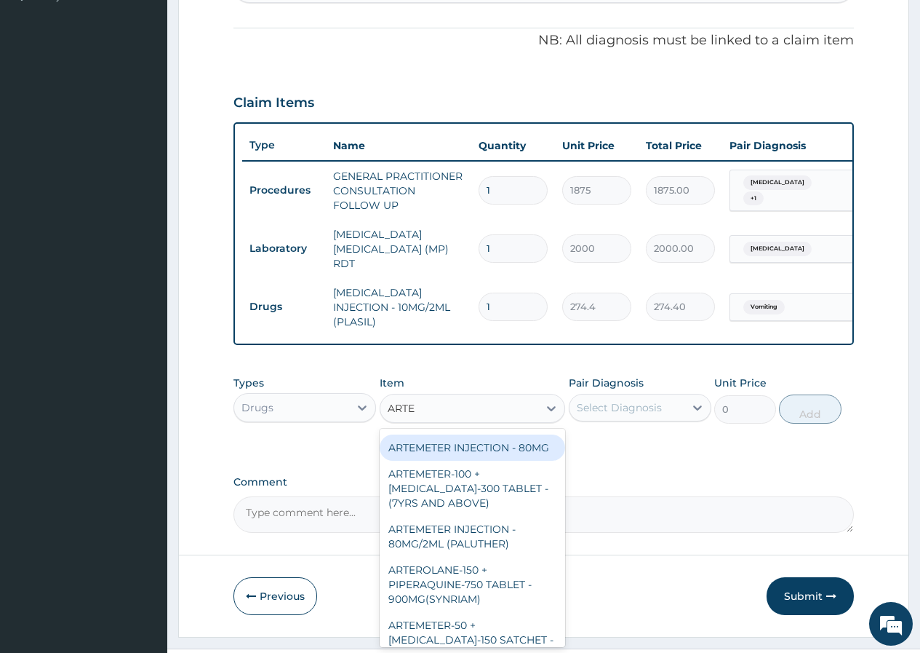
click at [518, 461] on div "ARTEMETER INJECTION - 80MG" at bounding box center [473, 447] width 186 height 26
type input "475.99999999999994"
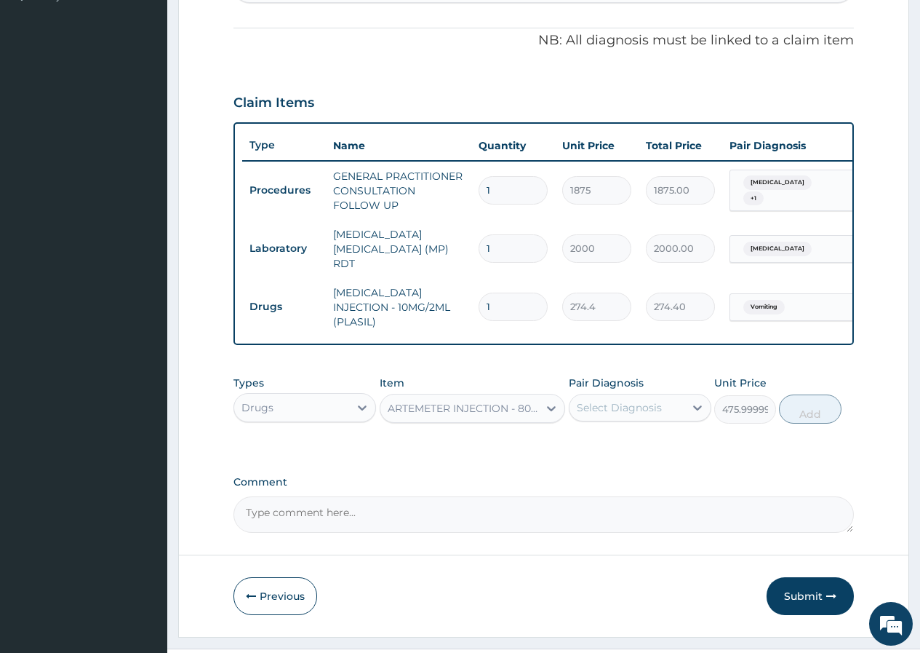
click at [524, 415] on div "ARTEMETER INJECTION - 80MG" at bounding box center [464, 408] width 153 height 15
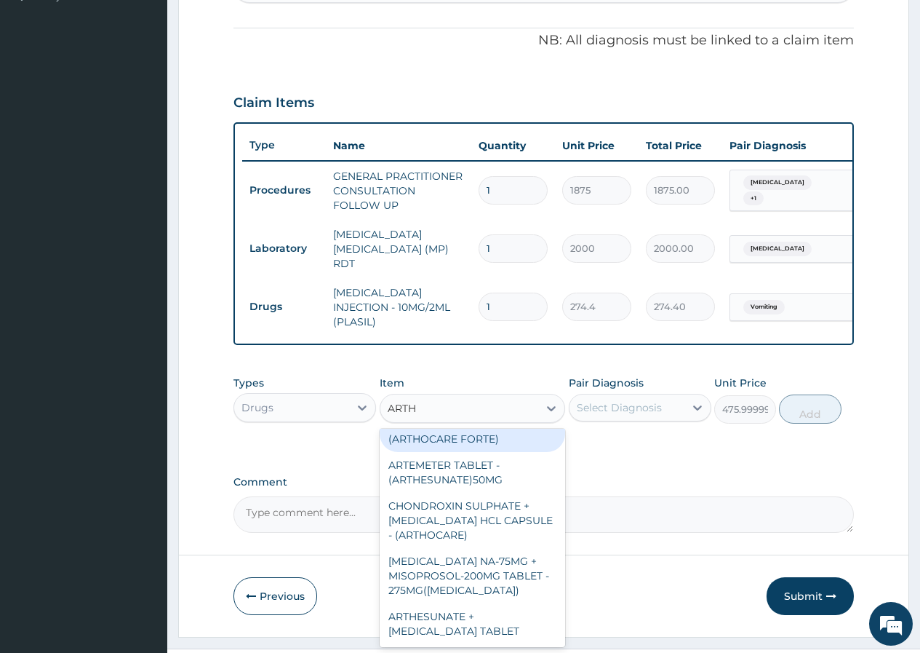
scroll to position [0, 0]
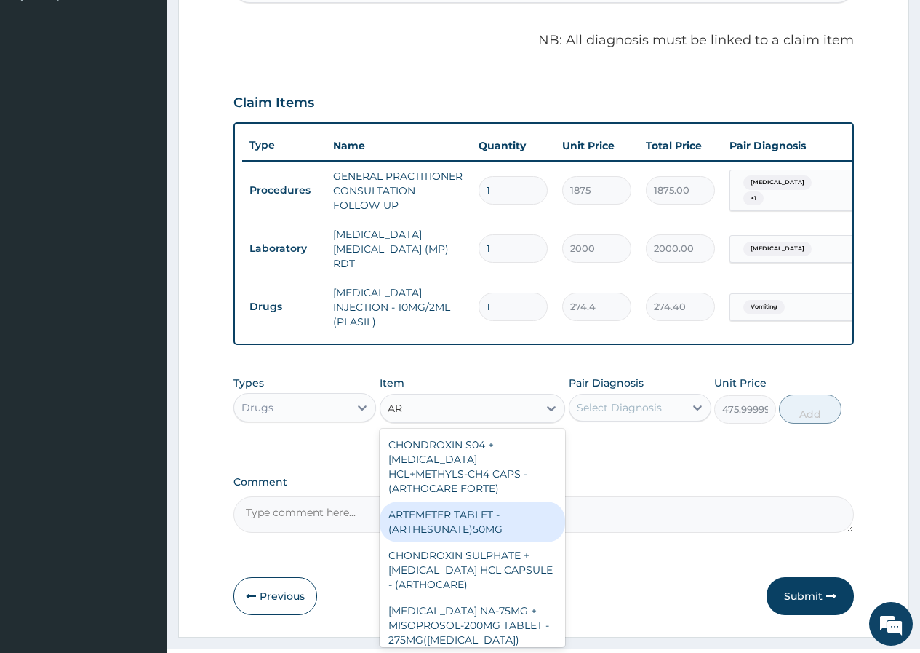
type input "A"
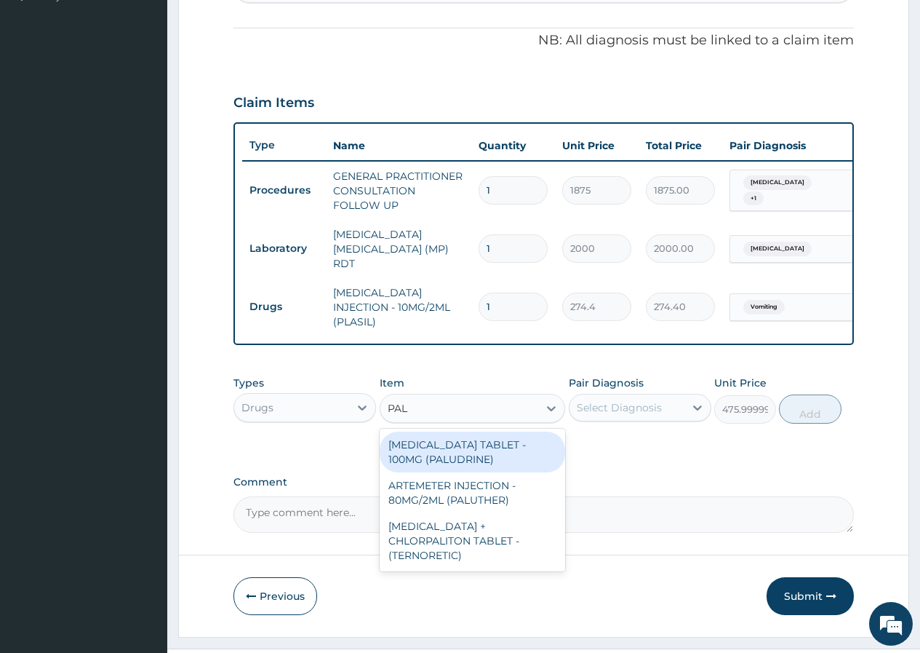
type input "PALU"
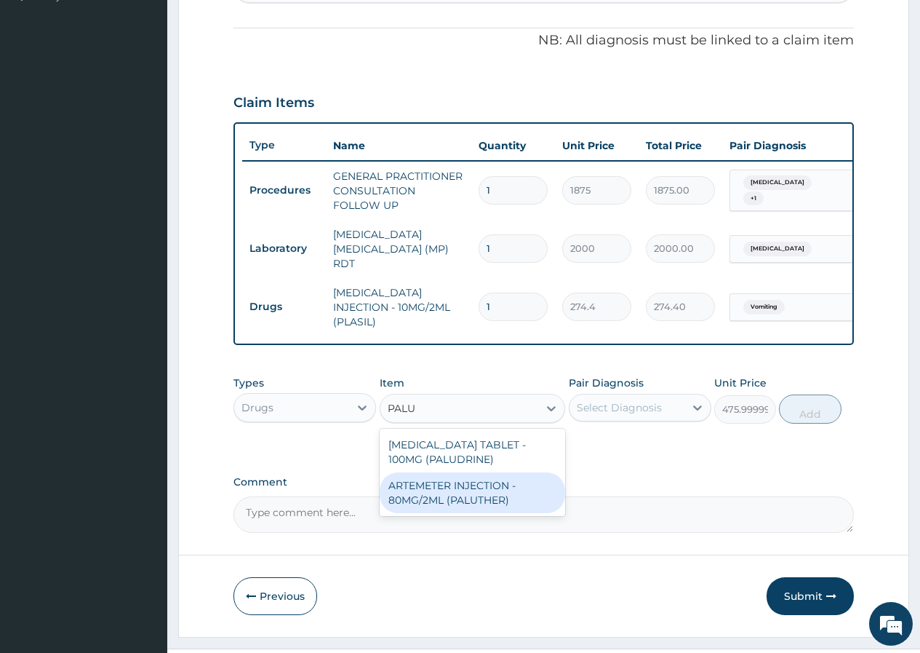
click at [526, 488] on div "ARTEMETER INJECTION - 80MG/2ML (PALUTHER)" at bounding box center [473, 492] width 186 height 41
type input "700"
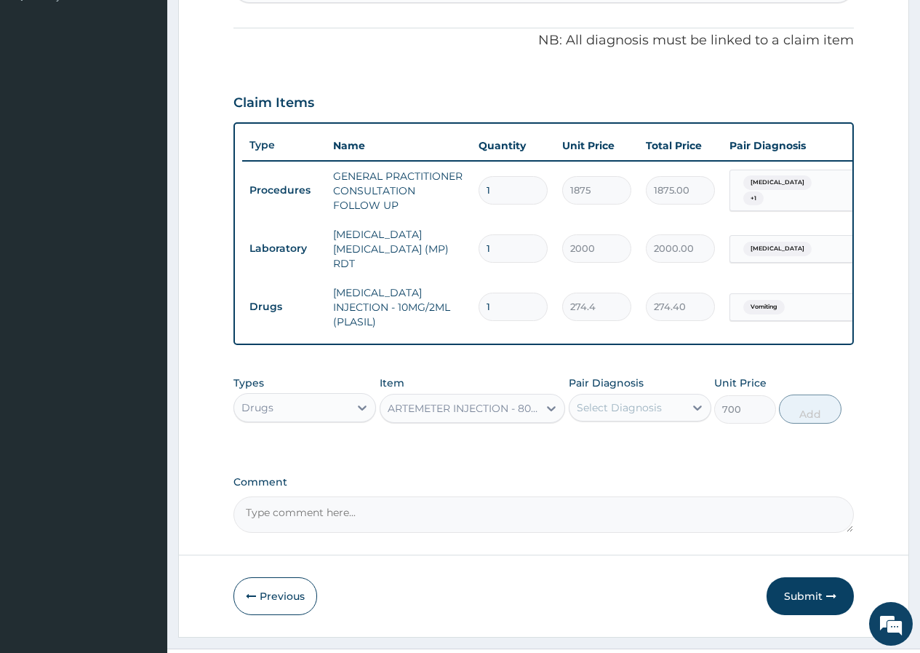
click at [520, 409] on div "ARTEMETER INJECTION - 80MG/2ML (PALUTHER)" at bounding box center [464, 408] width 153 height 15
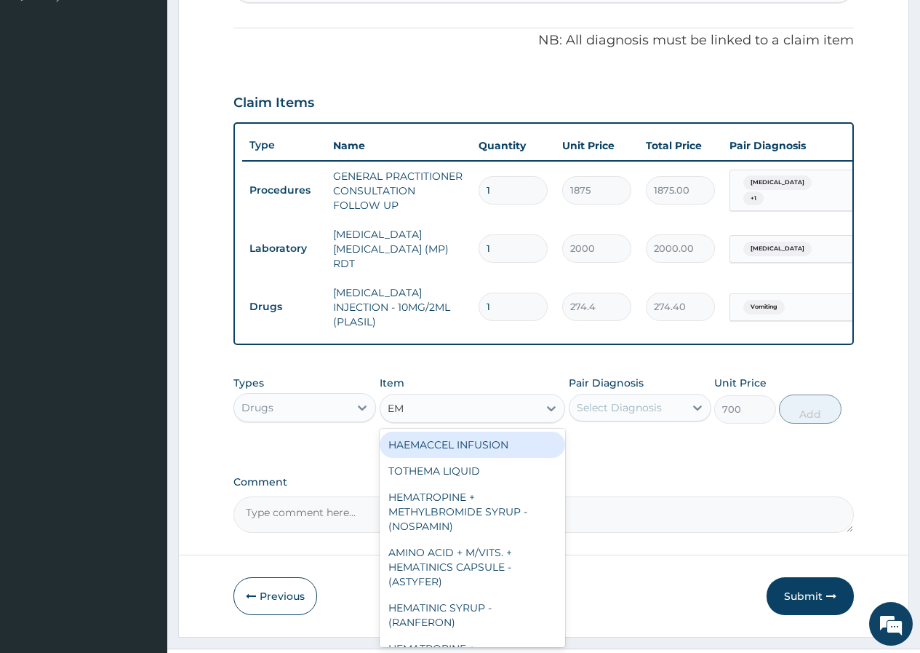
type input "E"
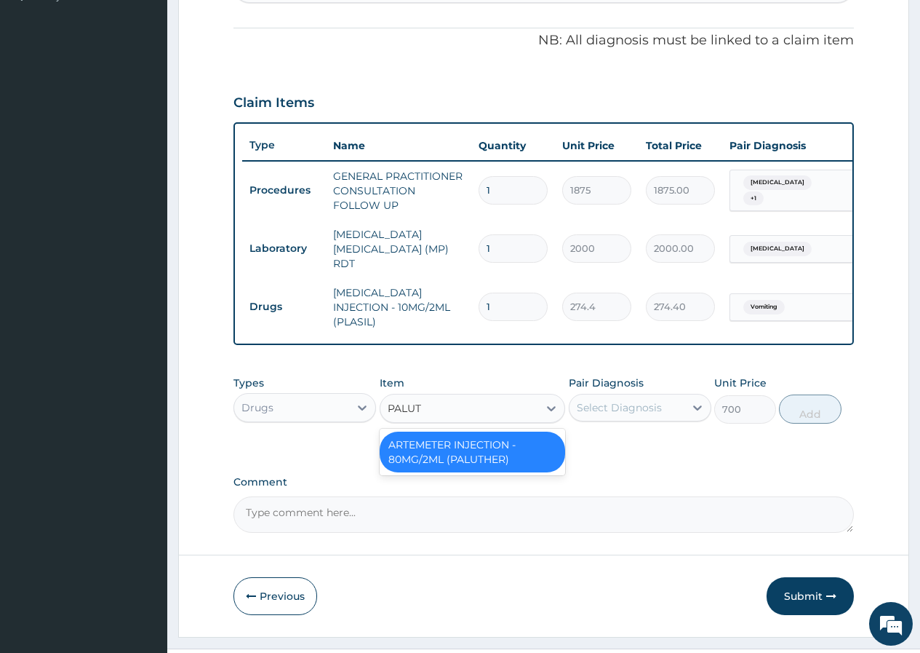
type input "PALUTH"
click at [489, 443] on div "ARTEMETER INJECTION - 80MG/2ML (PALUTHER)" at bounding box center [473, 451] width 186 height 41
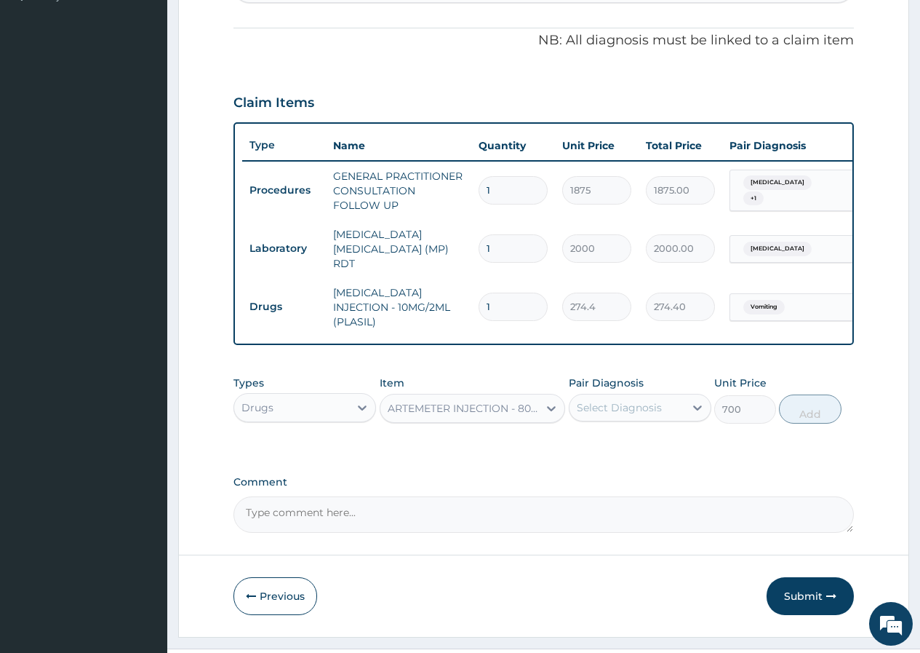
click at [592, 415] on div "Select Diagnosis" at bounding box center [619, 407] width 85 height 15
click at [621, 448] on label "Falciparum malaria" at bounding box center [638, 443] width 90 height 15
checkbox input "true"
click at [806, 418] on button "Add" at bounding box center [810, 408] width 62 height 29
type input "0"
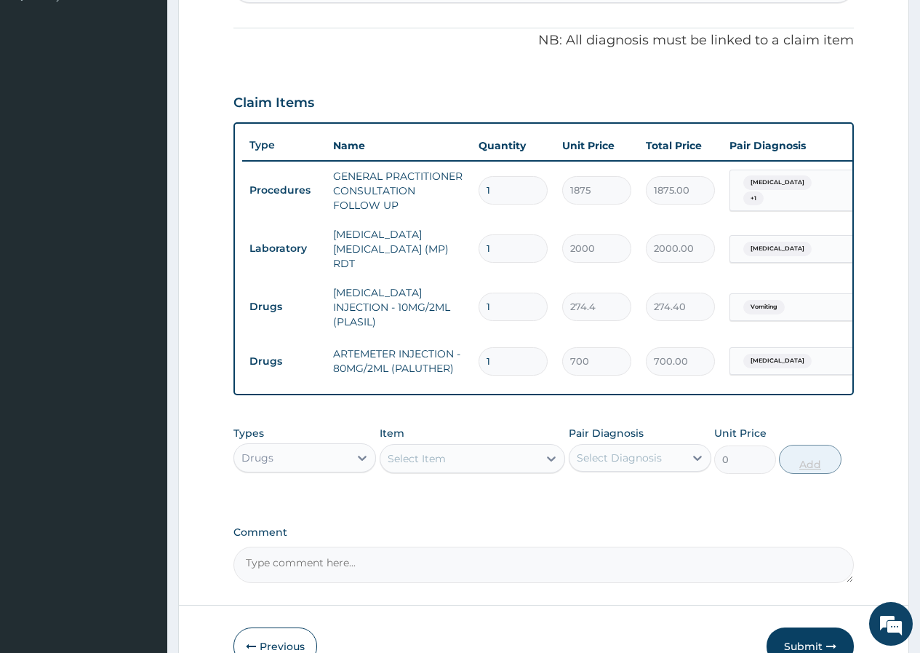
type input "0.00"
type input "3"
type input "2100.00"
type input "3"
click at [391, 464] on div "Select Item" at bounding box center [417, 458] width 58 height 15
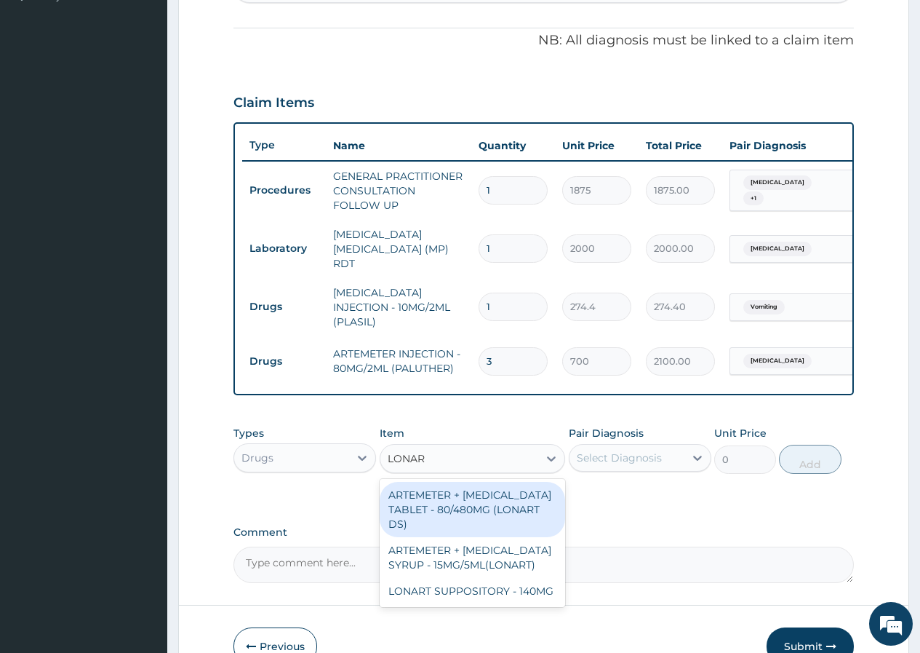
type input "LONART"
click at [551, 461] on icon at bounding box center [551, 458] width 9 height 5
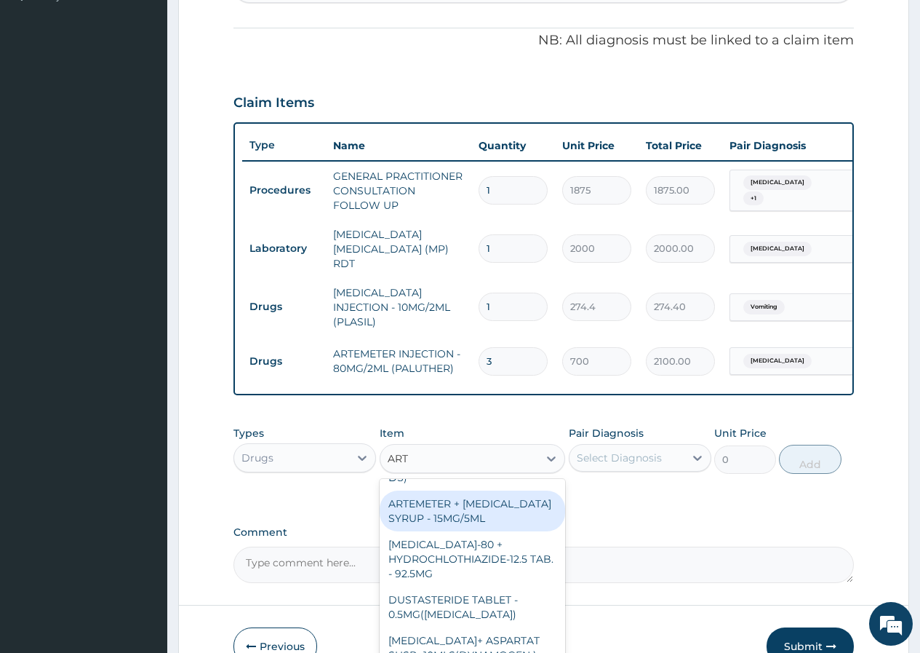
scroll to position [218, 0]
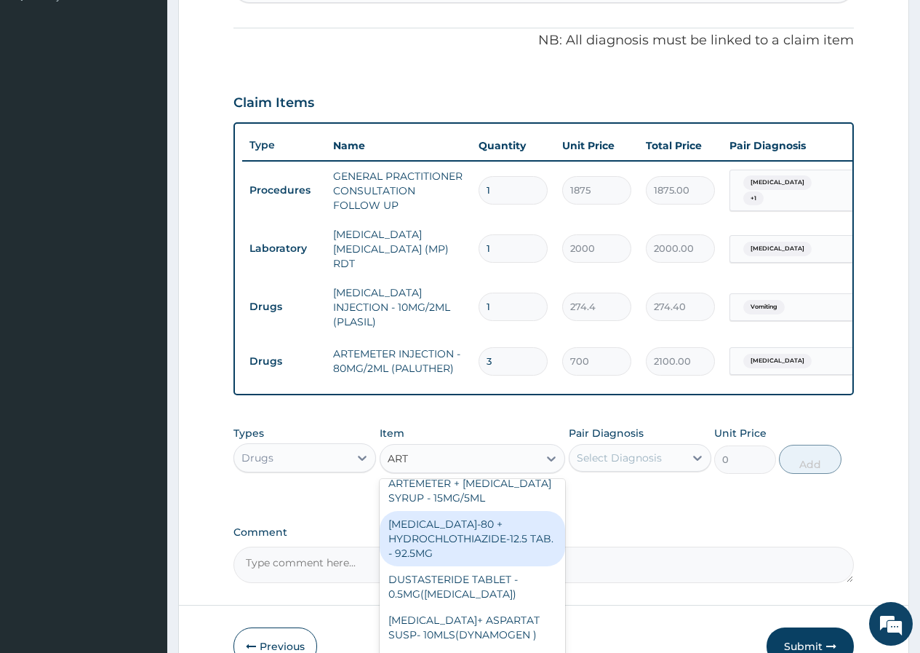
type input "ARTE"
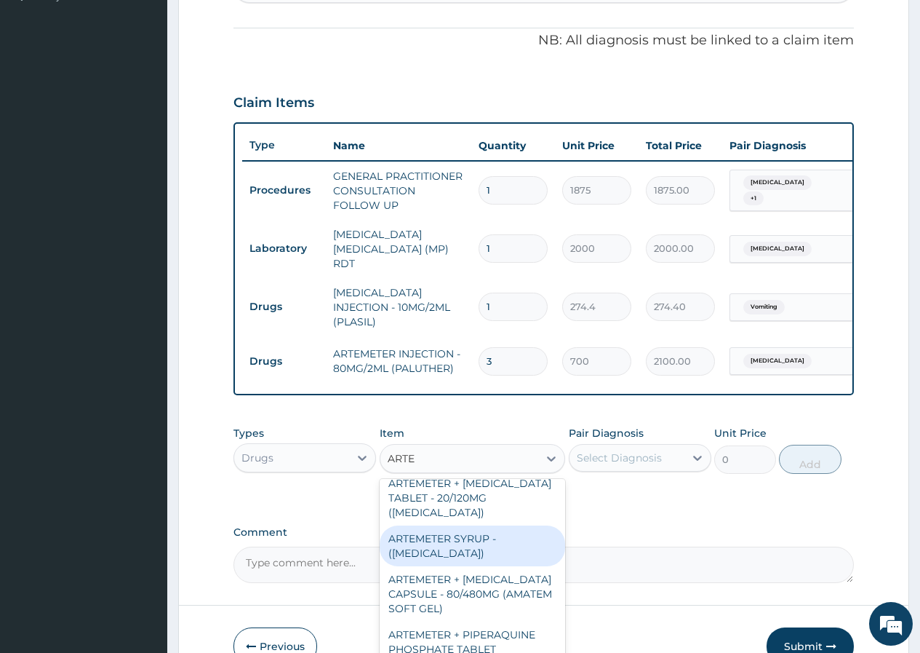
scroll to position [323, 0]
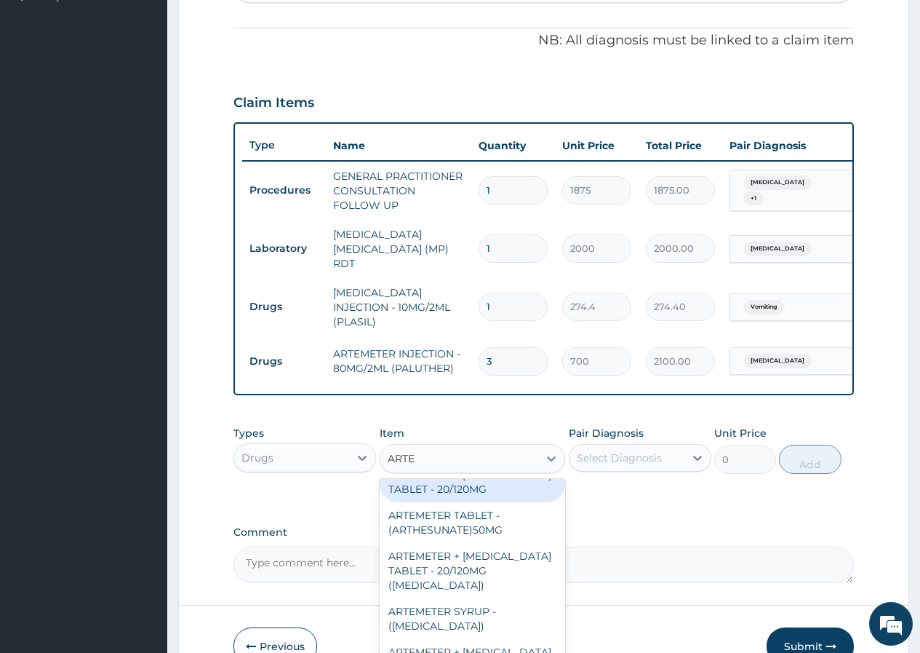
click at [495, 502] on div "ARTEMETER + LUMEFANTRINE TABLET - 20/120MG" at bounding box center [473, 481] width 186 height 41
type input "196"
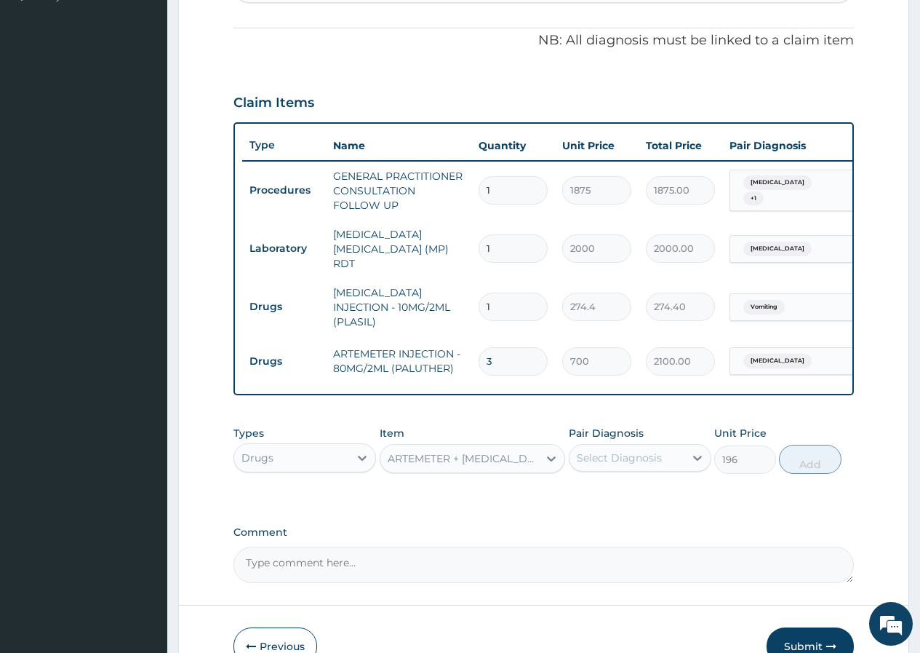
click at [597, 465] on div "Select Diagnosis" at bounding box center [619, 457] width 85 height 15
click at [627, 501] on label "Falciparum malaria" at bounding box center [638, 493] width 90 height 15
checkbox input "true"
click at [806, 473] on button "Add" at bounding box center [810, 459] width 62 height 29
type input "0"
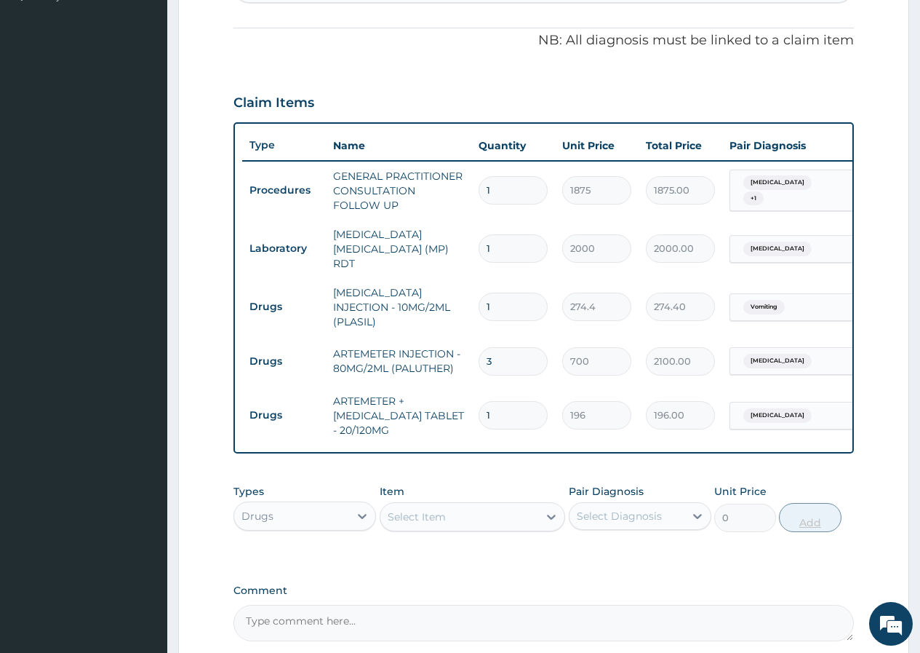
type input "12"
type input "2352.00"
type input "12"
click at [407, 518] on div "Select Item" at bounding box center [417, 516] width 58 height 15
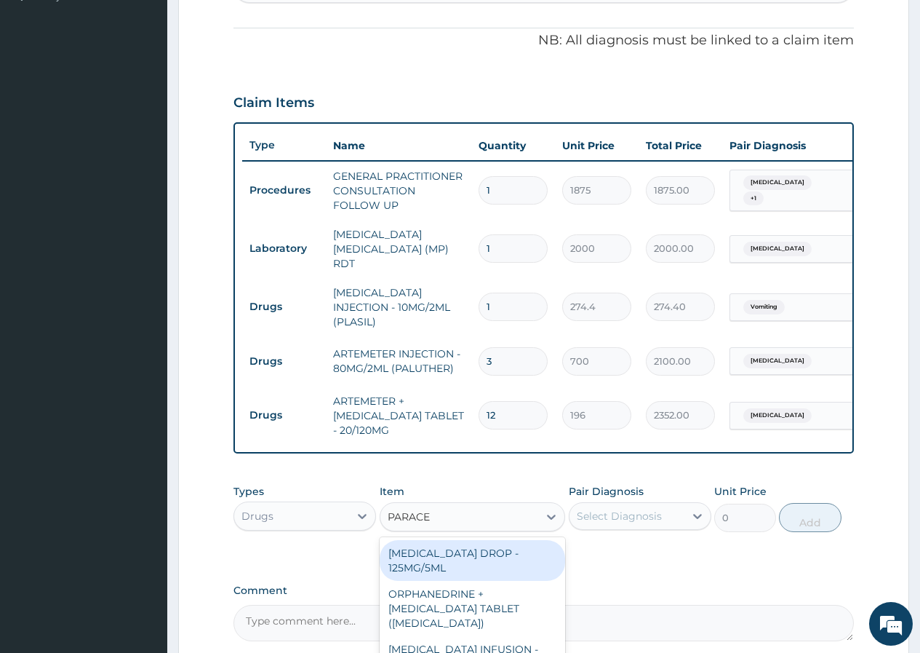
type input "PARACET"
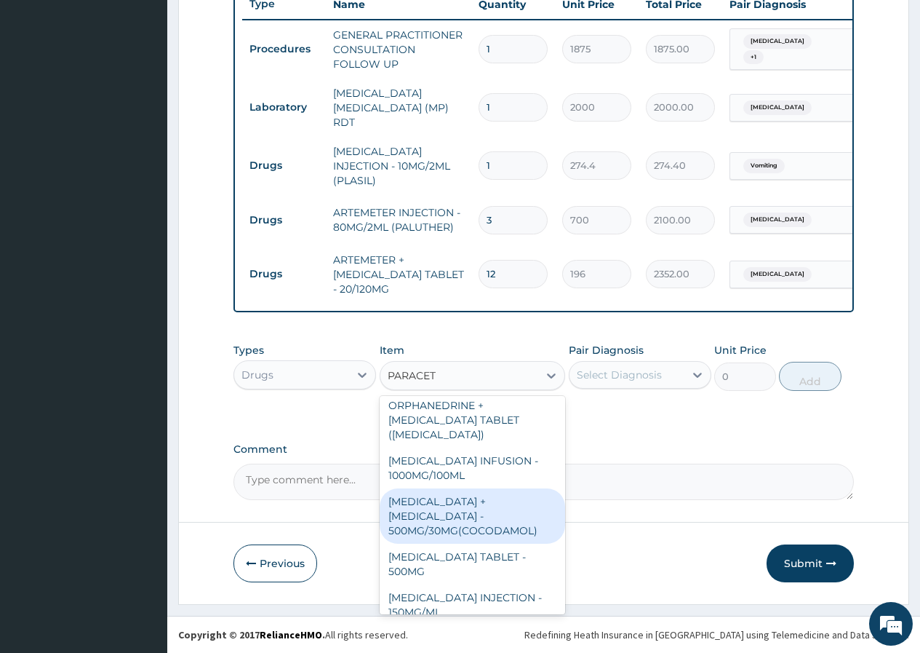
scroll to position [73, 0]
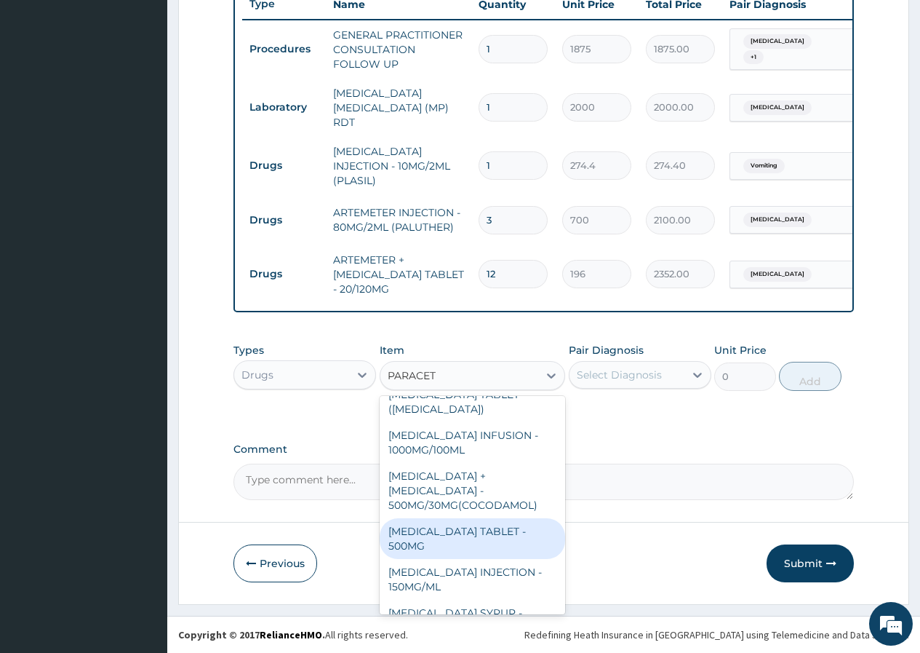
click at [490, 525] on div "PARACETAMOL TABLET - 500MG" at bounding box center [473, 538] width 186 height 41
type input "33.599999999999994"
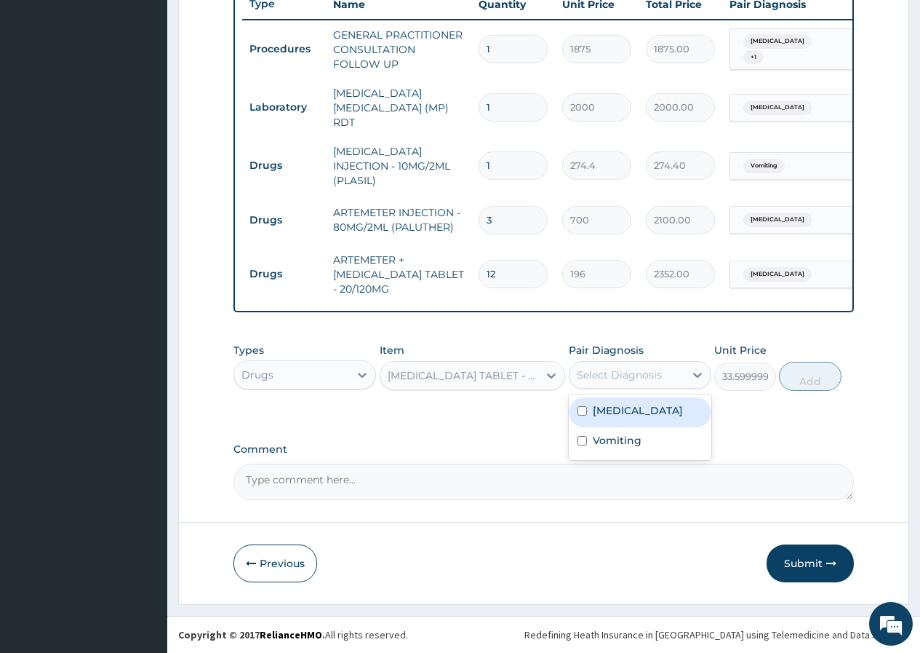
click at [610, 375] on div "Select Diagnosis" at bounding box center [619, 374] width 85 height 15
click at [630, 413] on label "Falciparum malaria" at bounding box center [638, 410] width 90 height 15
checkbox input "true"
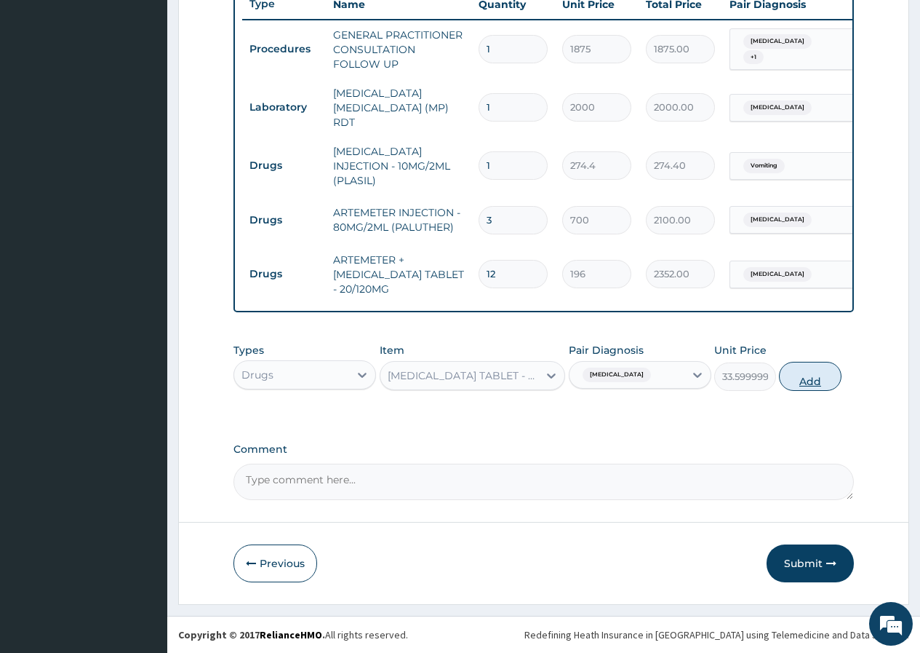
click at [808, 383] on button "Add" at bounding box center [810, 376] width 62 height 29
type input "0"
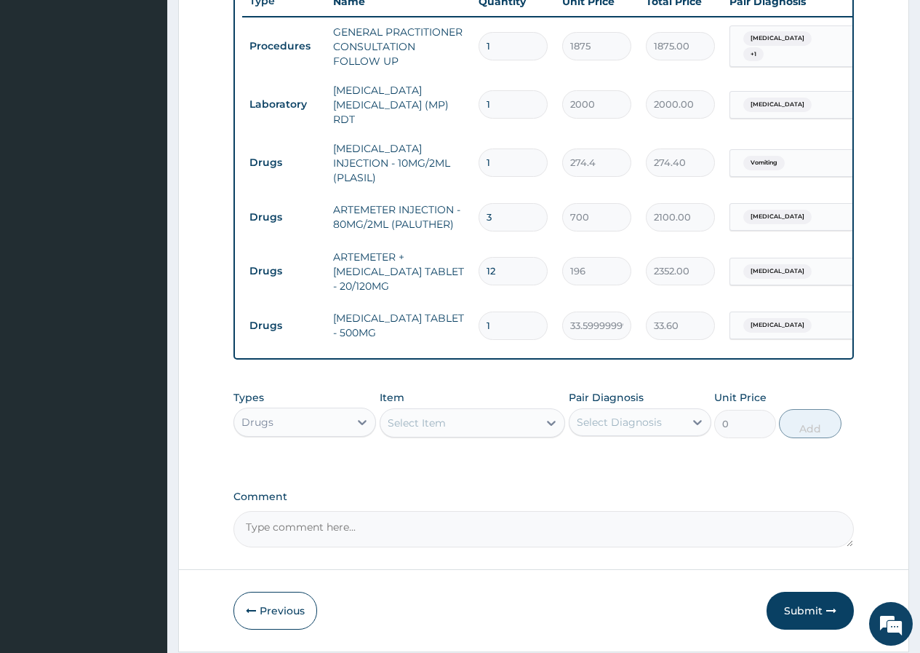
type input "18"
type input "604.80"
type input "18"
click at [395, 433] on div "Select Item" at bounding box center [460, 422] width 159 height 23
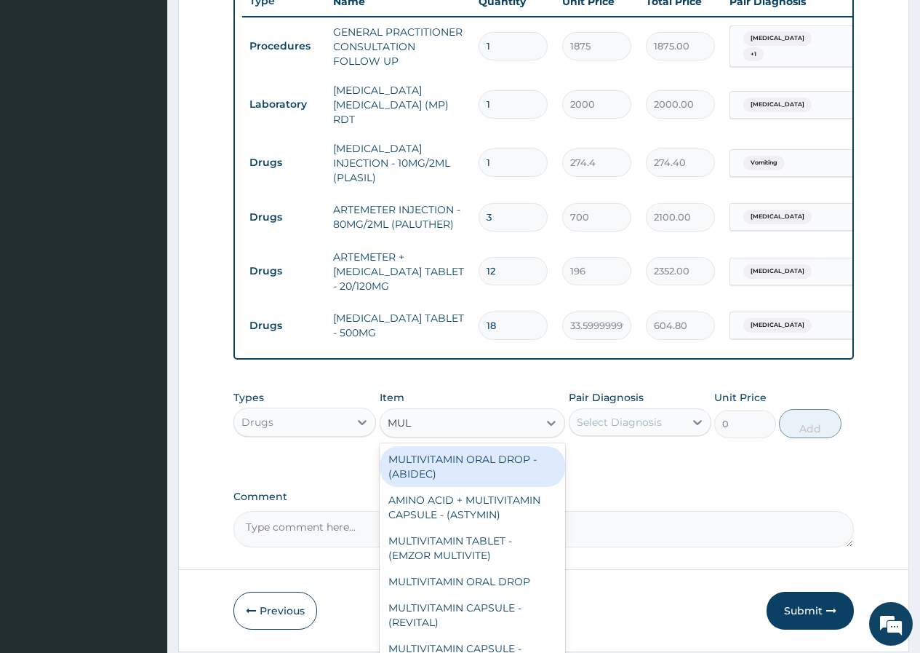
type input "MULT"
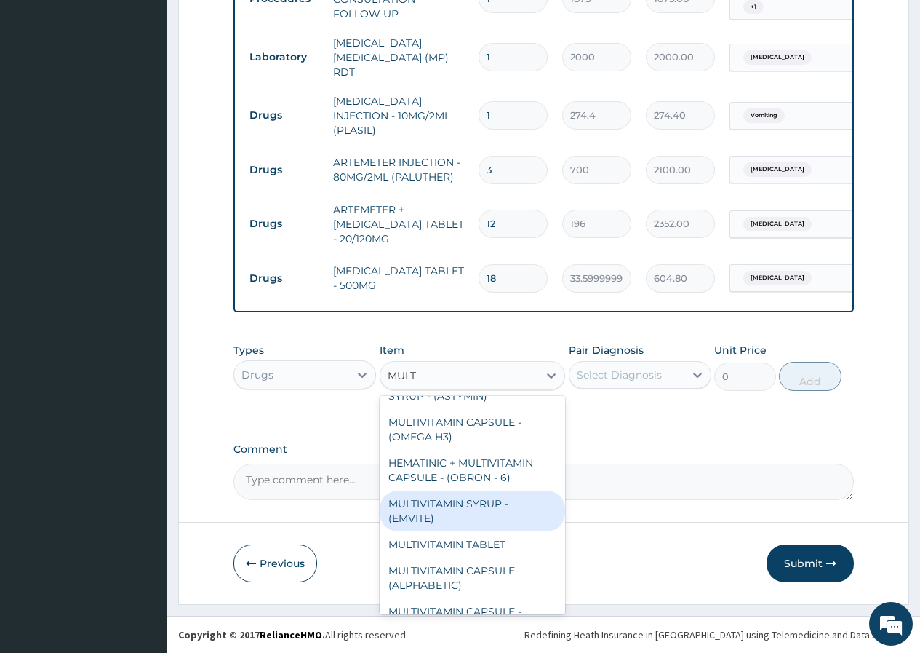
scroll to position [291, 0]
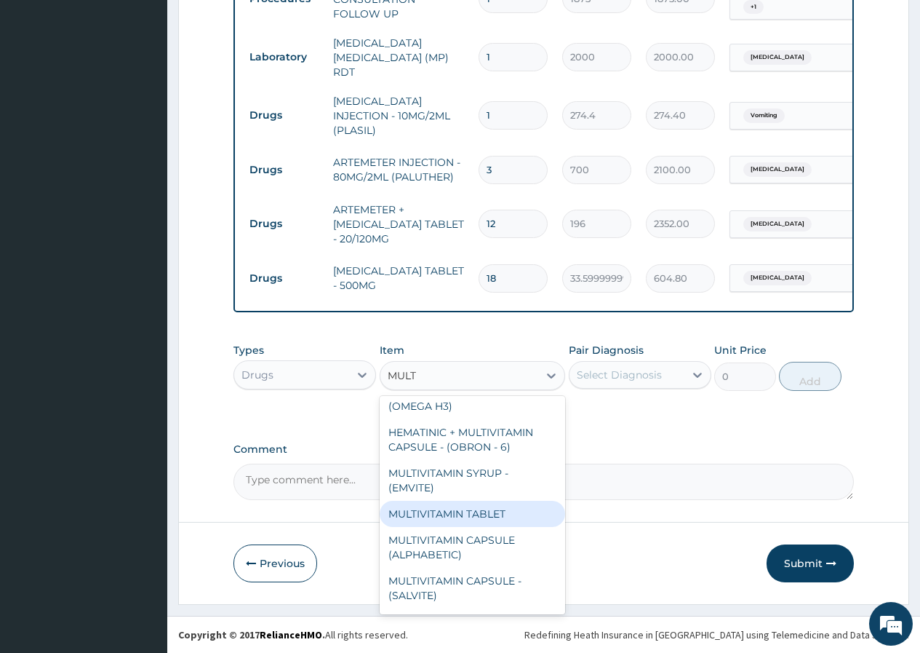
click at [496, 523] on div "MULTIVITAMIN TABLET" at bounding box center [473, 514] width 186 height 26
type input "84"
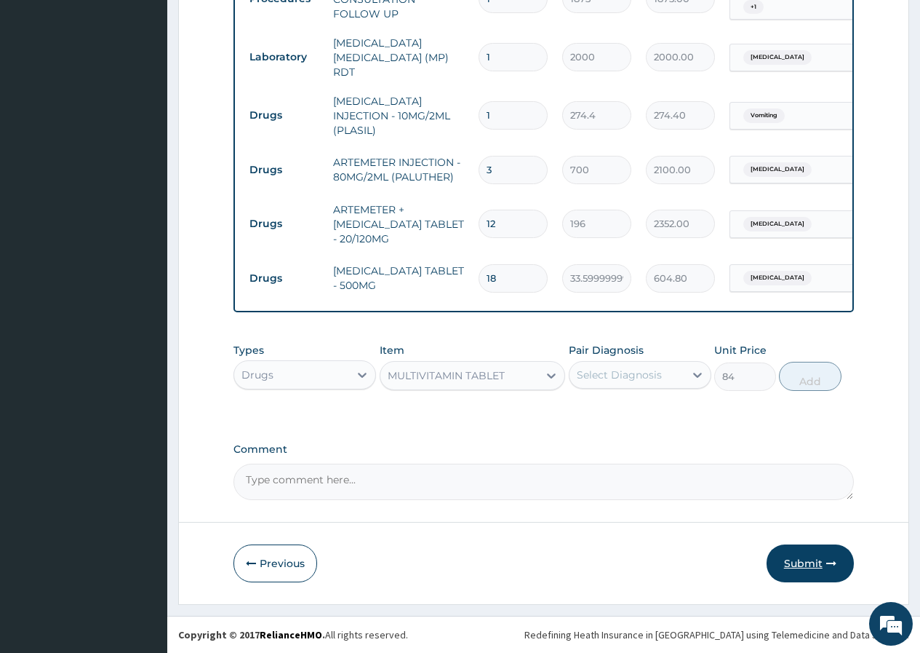
click at [812, 567] on button "Submit" at bounding box center [810, 563] width 87 height 38
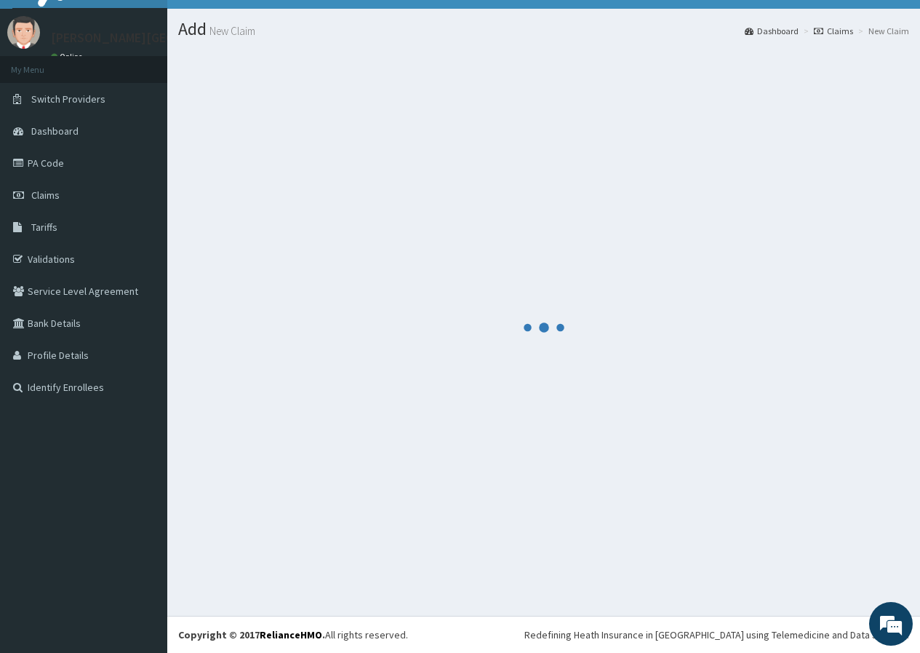
scroll to position [613, 0]
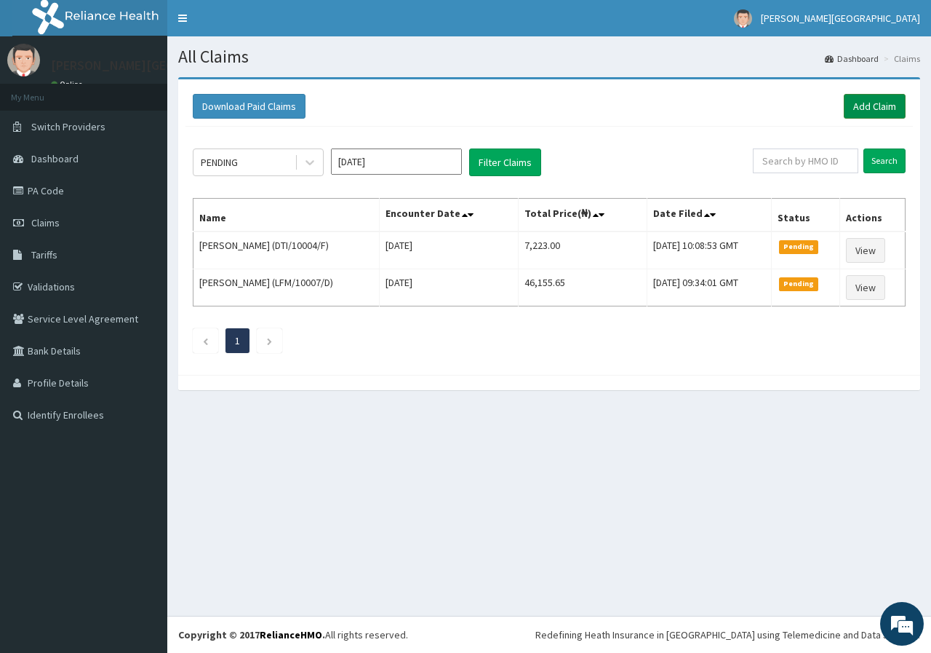
click at [863, 103] on link "Add Claim" at bounding box center [875, 106] width 62 height 25
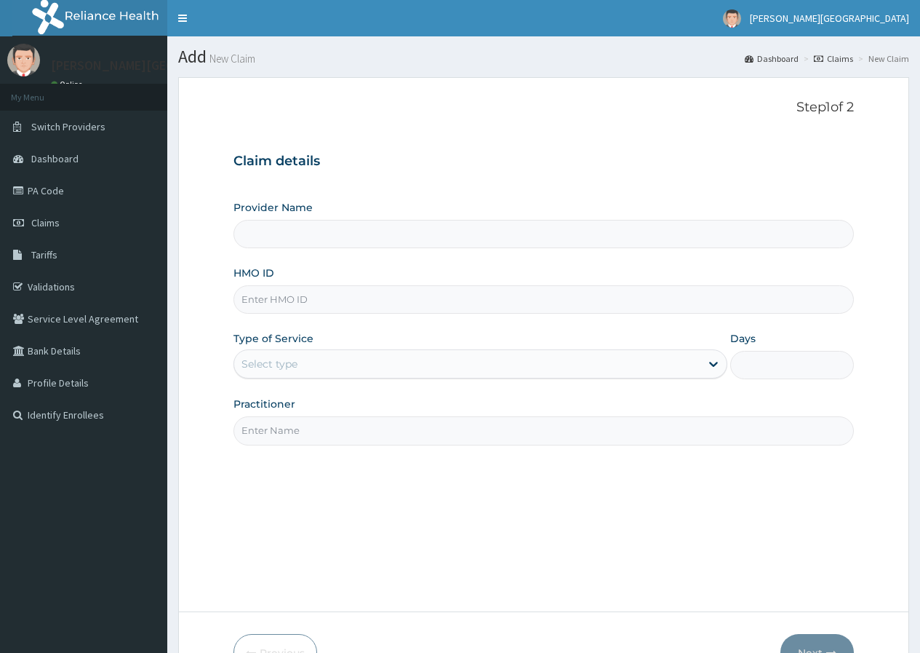
click at [290, 298] on input "HMO ID" at bounding box center [544, 299] width 621 height 28
type input "[PERSON_NAME][GEOGRAPHIC_DATA]"
type input "DTI/10004/D"
click at [250, 362] on div "Select type" at bounding box center [270, 364] width 56 height 15
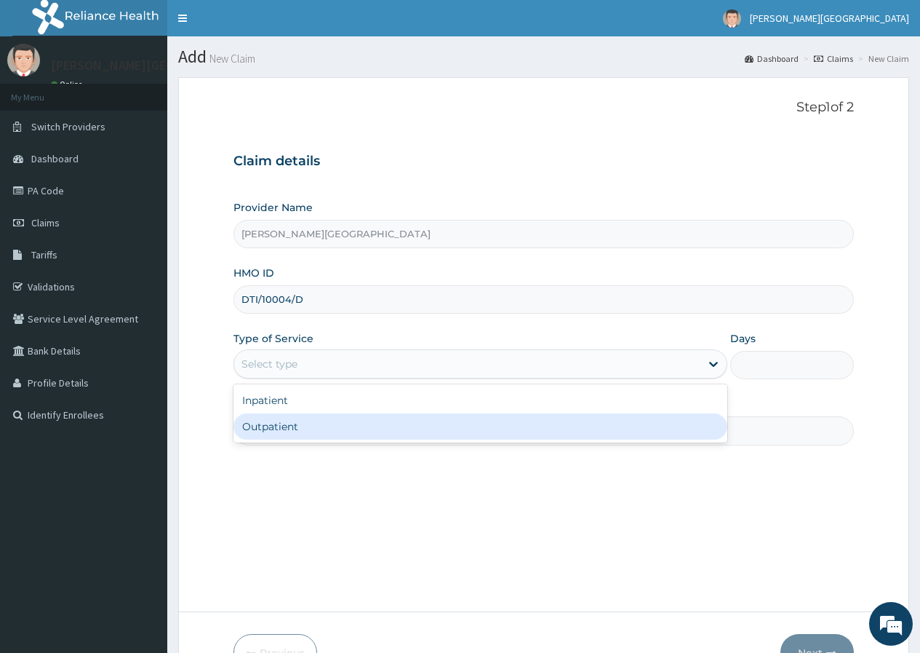
click at [250, 427] on div "Outpatient" at bounding box center [481, 426] width 494 height 26
type input "1"
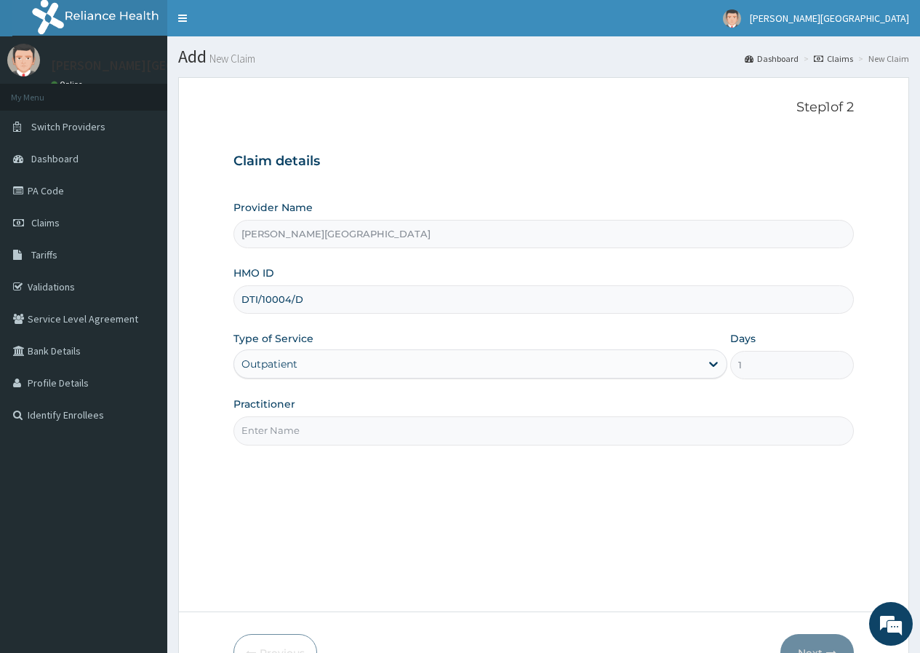
click at [250, 431] on input "Practitioner" at bounding box center [544, 430] width 621 height 28
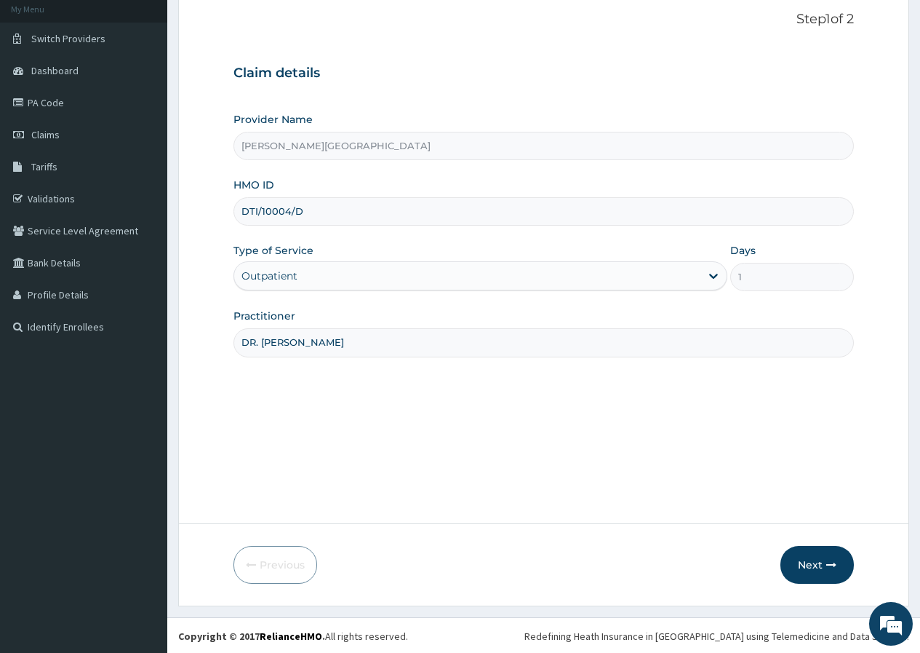
scroll to position [90, 0]
type input "DR. CHRISTABEL"
click at [806, 562] on button "Next" at bounding box center [817, 563] width 73 height 38
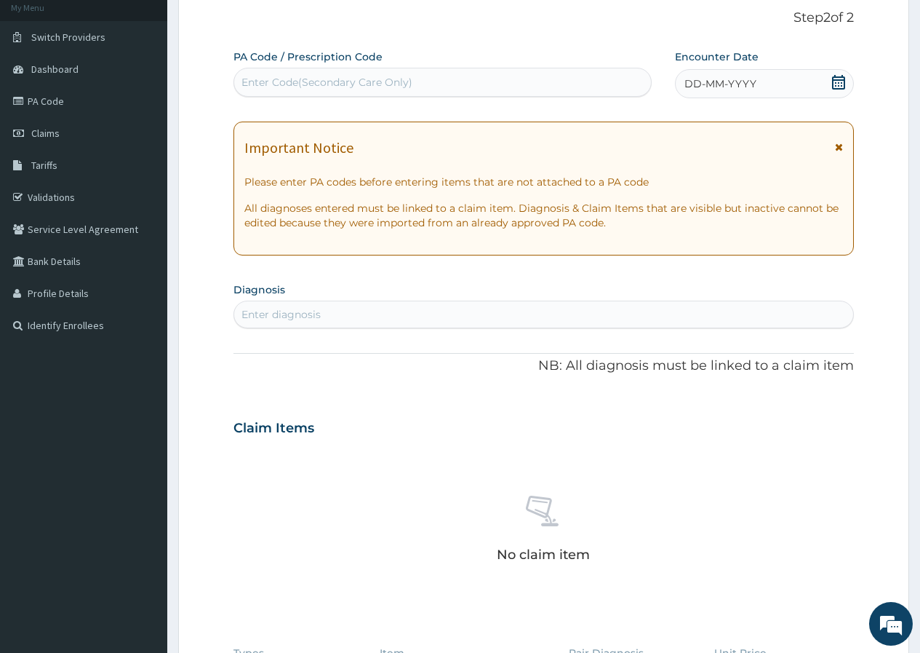
click at [842, 83] on icon at bounding box center [838, 82] width 13 height 15
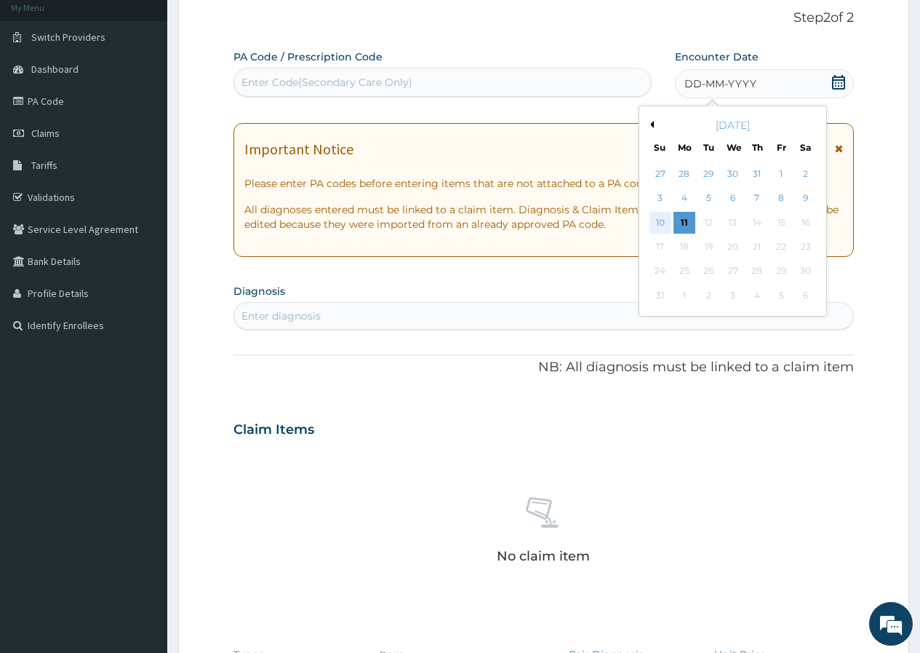
click at [662, 217] on div "10" at bounding box center [660, 223] width 22 height 22
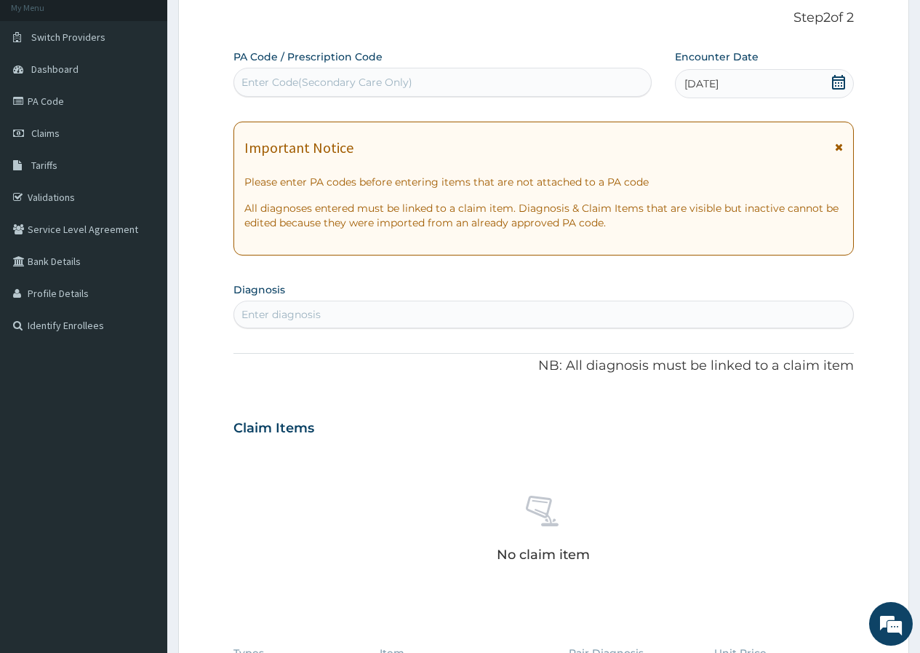
click at [295, 308] on div "Enter diagnosis" at bounding box center [281, 314] width 79 height 15
type input "VAR"
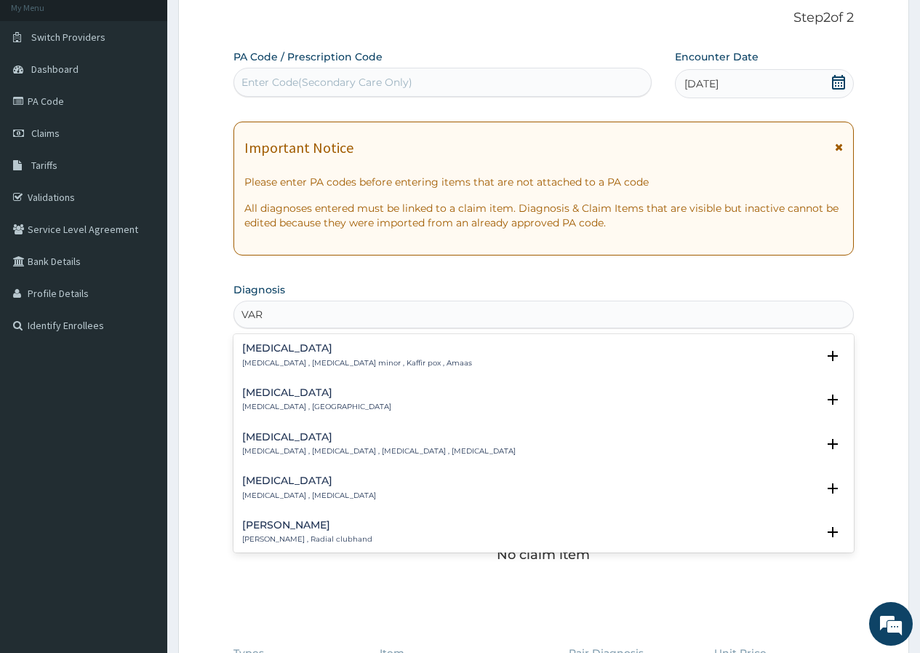
click at [271, 439] on h4 "[MEDICAL_DATA]" at bounding box center [379, 436] width 274 height 11
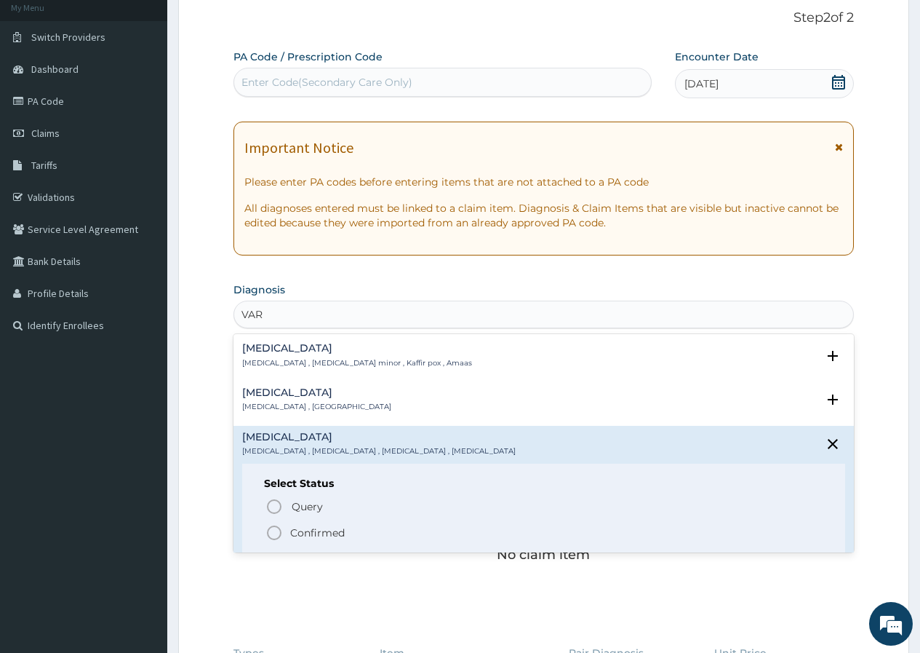
click at [272, 524] on icon "status option filled" at bounding box center [274, 532] width 17 height 17
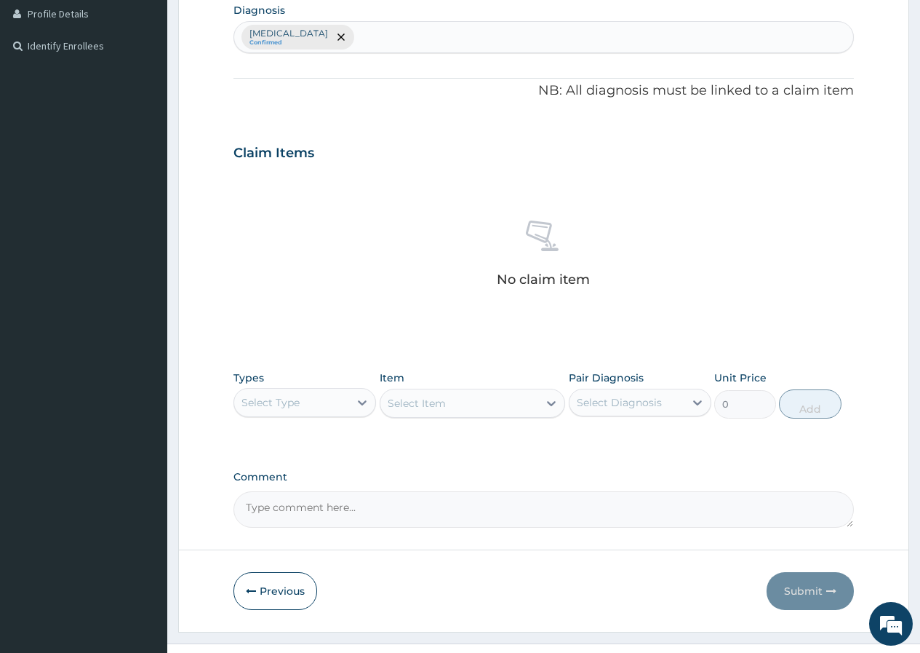
scroll to position [381, 0]
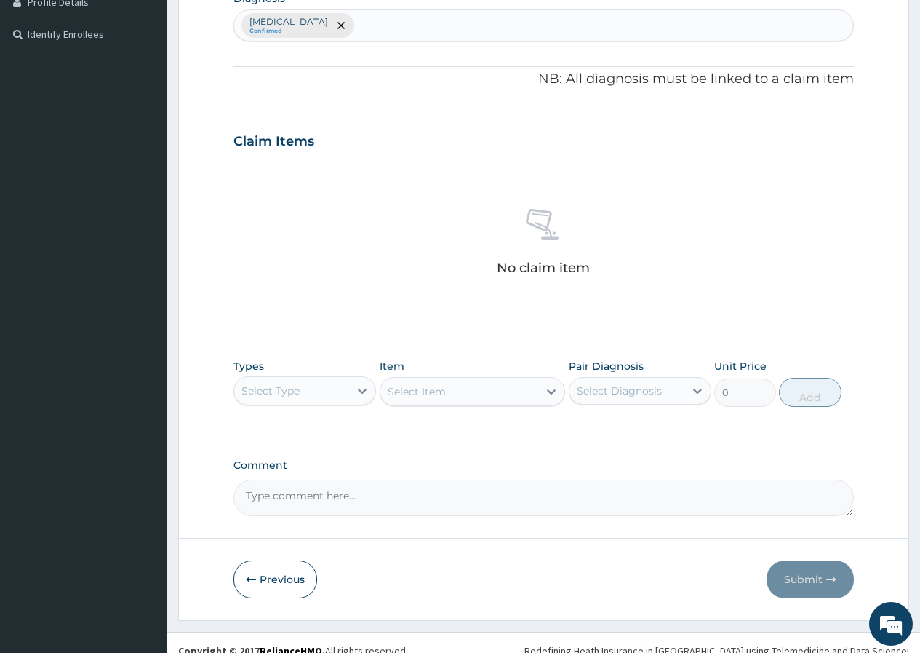
click at [301, 389] on div "Select Type" at bounding box center [291, 390] width 115 height 23
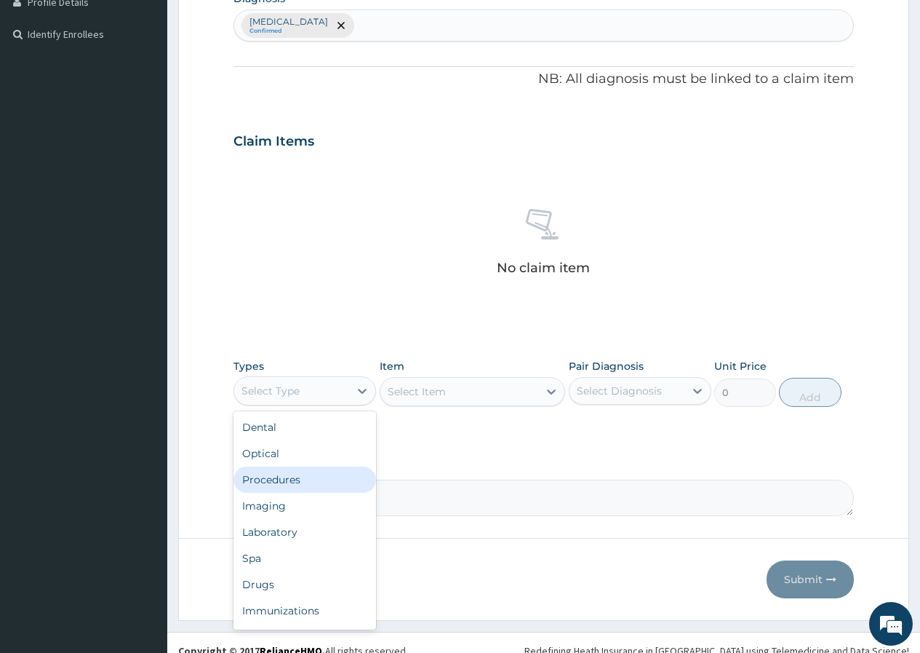
click at [290, 478] on div "Procedures" at bounding box center [305, 479] width 143 height 26
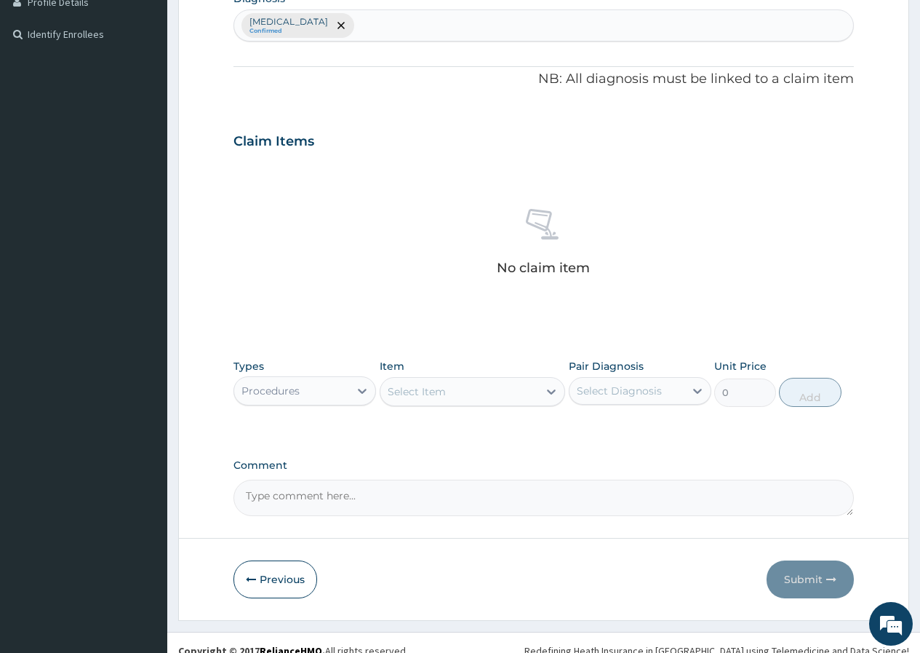
click at [405, 392] on div "Select Item" at bounding box center [417, 391] width 58 height 15
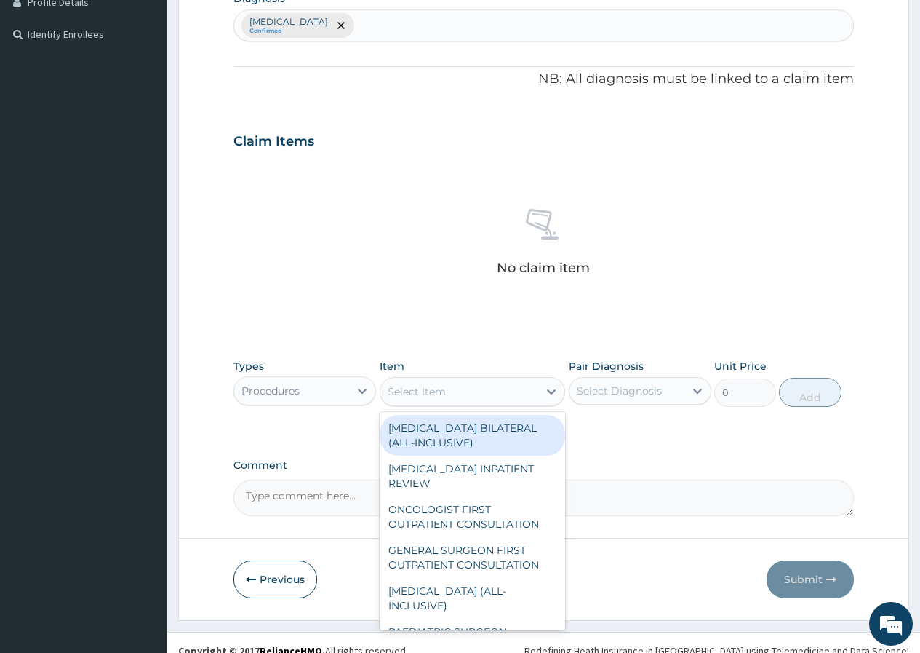
type input "C"
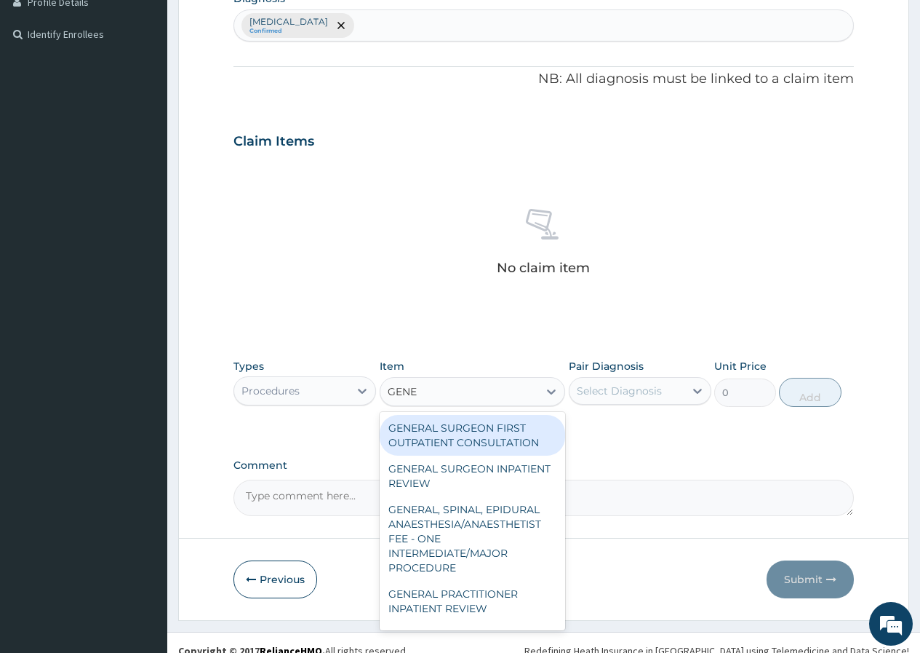
type input "GENER"
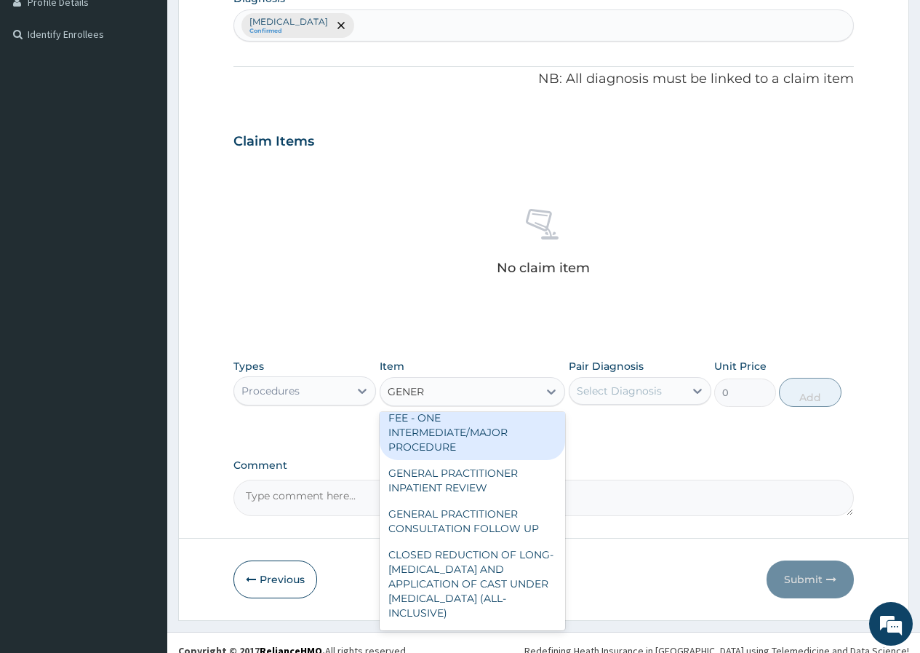
scroll to position [146, 0]
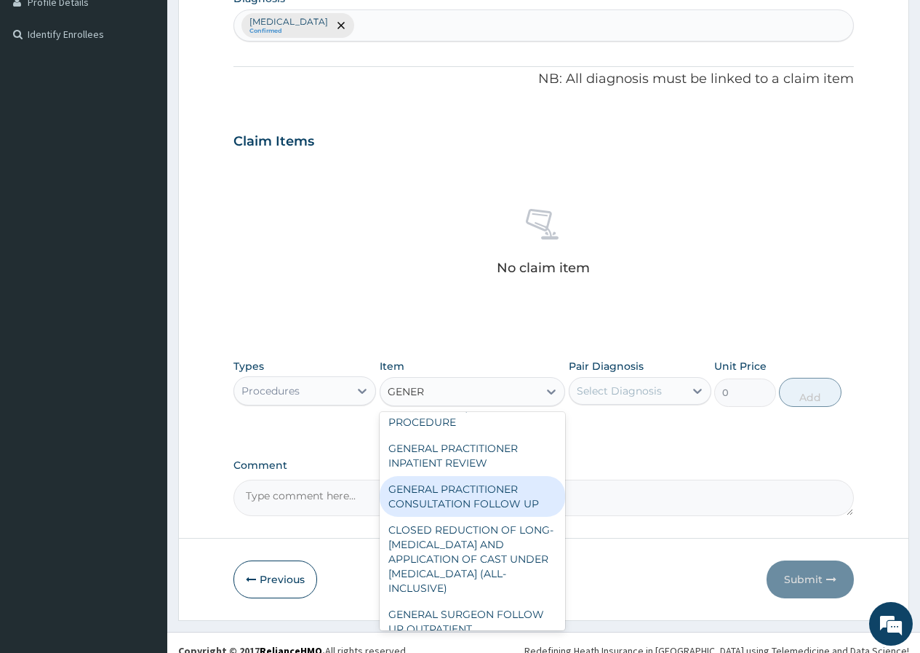
click at [507, 499] on div "GENERAL PRACTITIONER CONSULTATION FOLLOW UP" at bounding box center [473, 496] width 186 height 41
type input "1875"
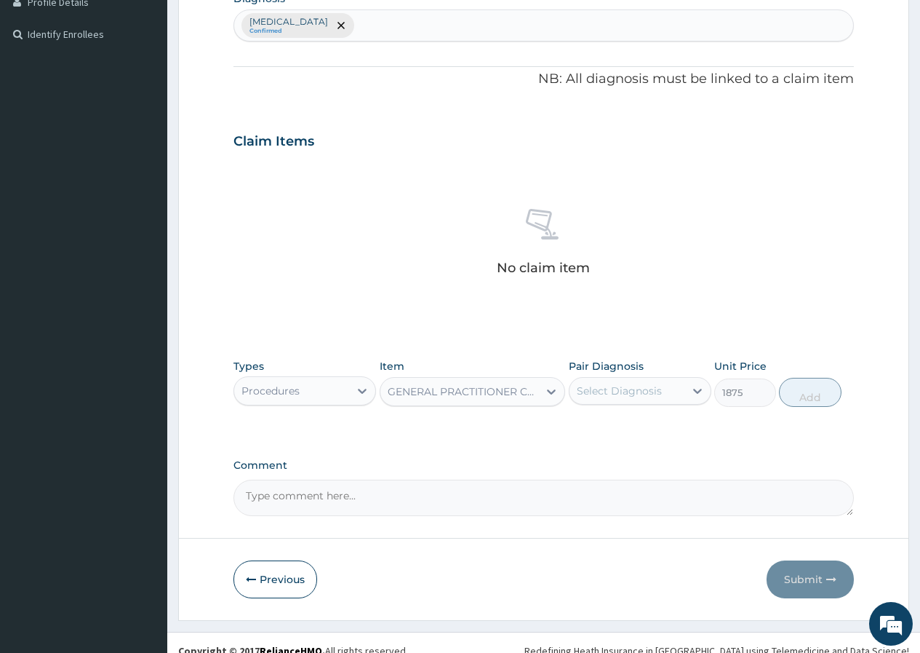
click at [600, 399] on div "Select Diagnosis" at bounding box center [627, 390] width 115 height 23
click at [602, 431] on label "[MEDICAL_DATA]" at bounding box center [638, 426] width 90 height 15
checkbox input "true"
click at [815, 393] on button "Add" at bounding box center [810, 392] width 62 height 29
type input "0"
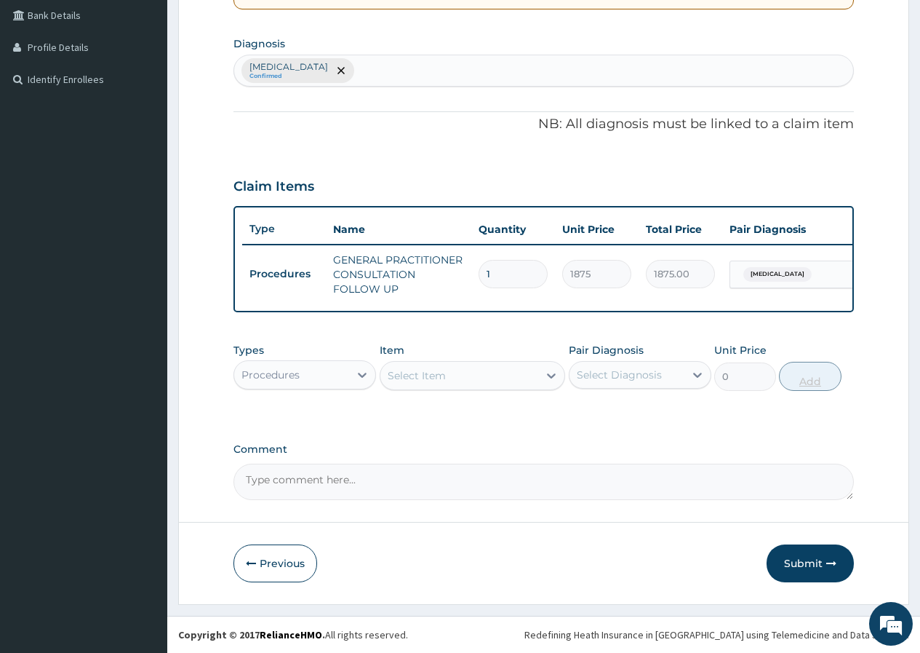
scroll to position [346, 0]
click at [324, 367] on div "Procedures" at bounding box center [291, 374] width 115 height 23
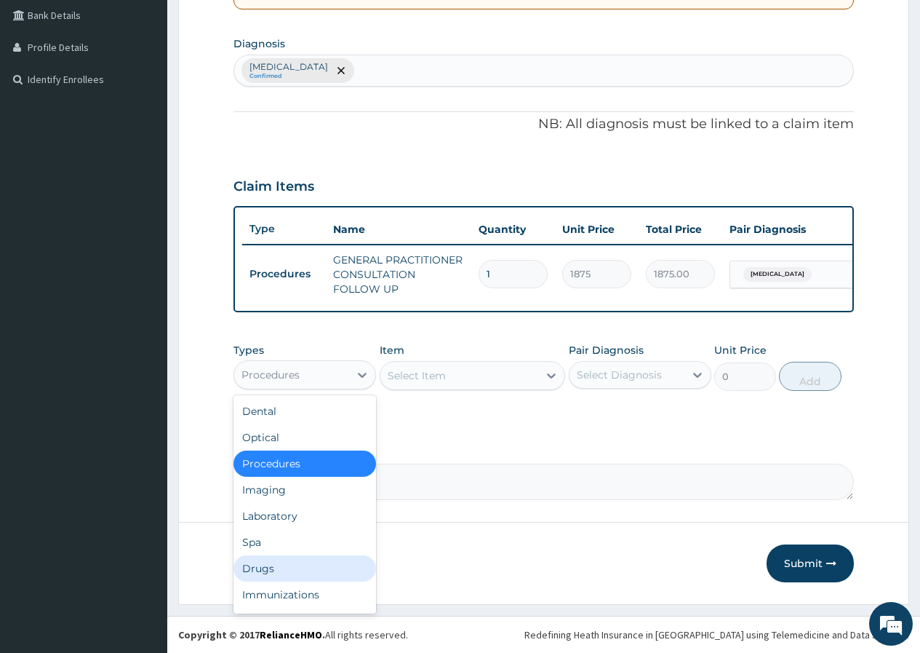
click at [293, 568] on div "Drugs" at bounding box center [305, 568] width 143 height 26
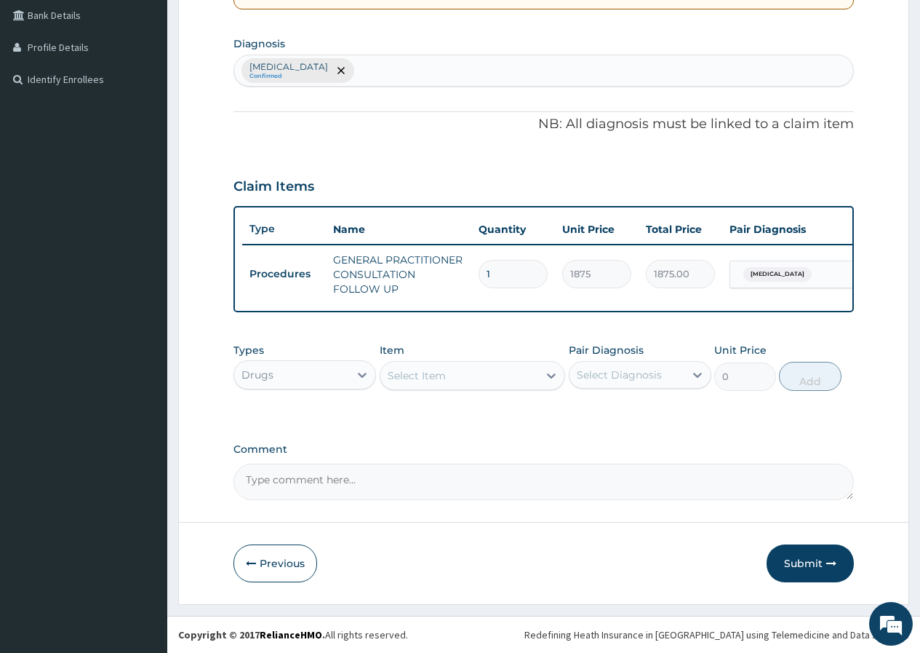
click at [396, 377] on div "Select Item" at bounding box center [417, 375] width 58 height 15
type input "CALAMIN"
click at [506, 402] on div "[MEDICAL_DATA]" at bounding box center [473, 412] width 186 height 26
type input "1120"
click at [619, 376] on div "Select Diagnosis" at bounding box center [619, 374] width 85 height 15
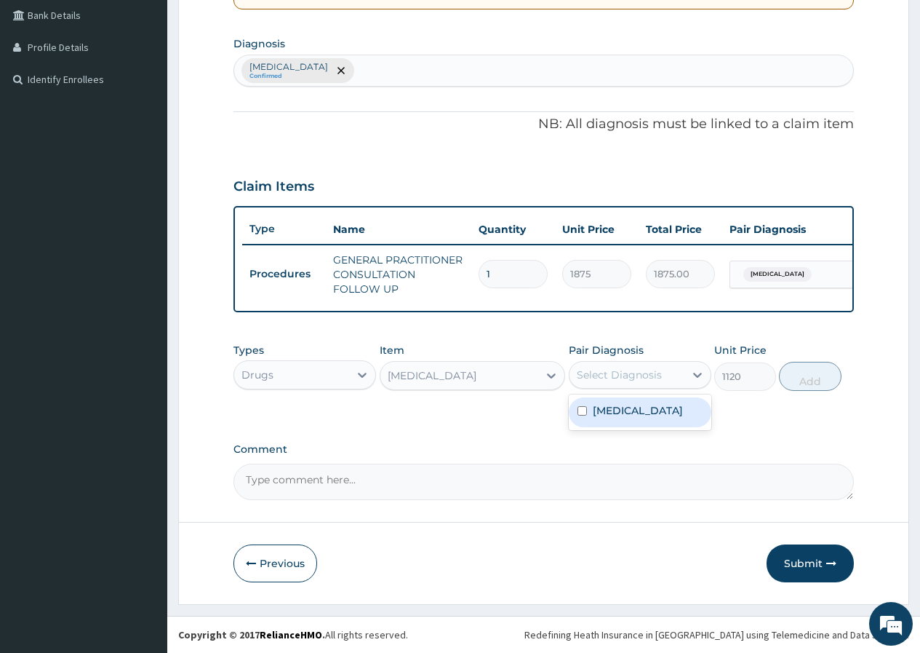
click at [648, 409] on div "[MEDICAL_DATA]" at bounding box center [640, 412] width 143 height 30
checkbox input "true"
click at [816, 379] on button "Add" at bounding box center [810, 376] width 62 height 29
type input "0"
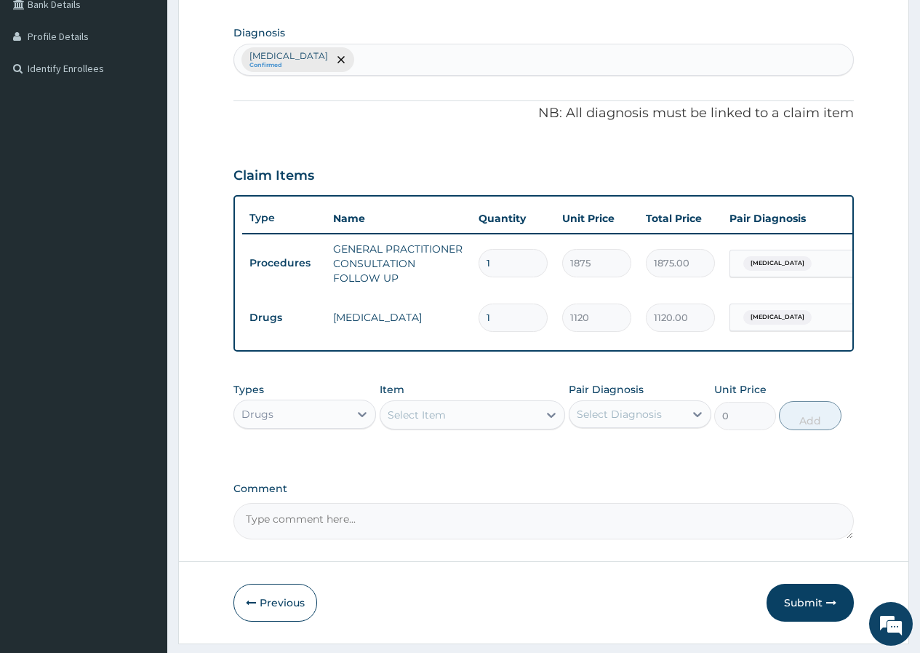
click at [388, 424] on div "Select Item" at bounding box center [460, 414] width 159 height 23
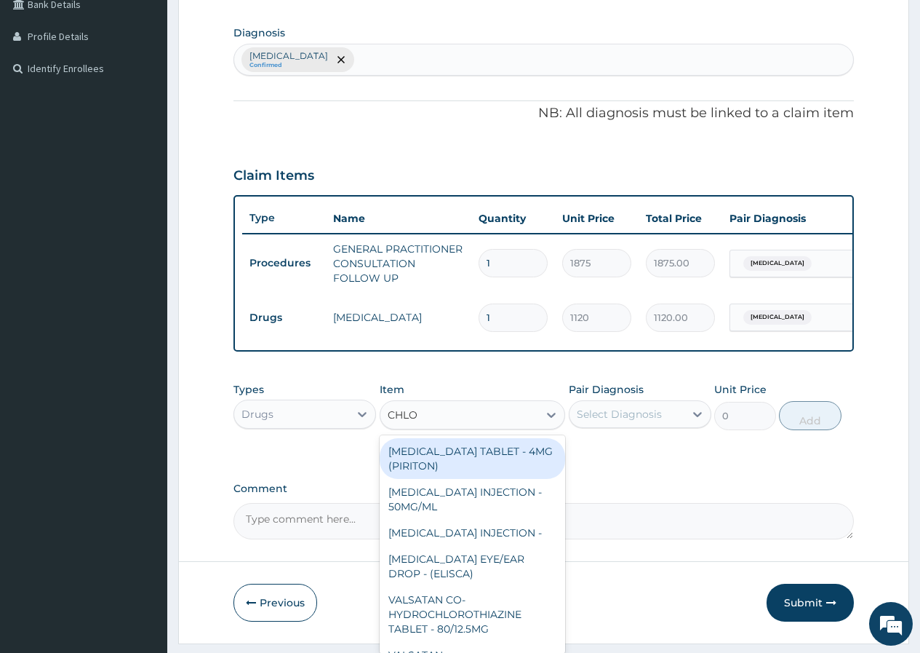
type input "CHLOR"
click at [525, 464] on div "[MEDICAL_DATA] TABLET - 4MG (PIRITON)" at bounding box center [473, 458] width 186 height 41
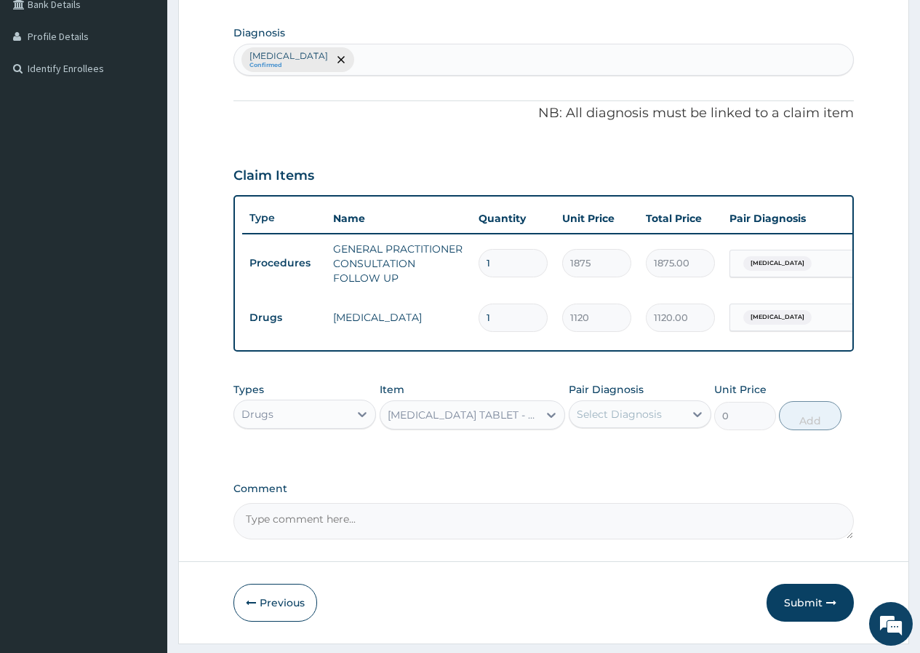
type input "22.4"
click at [640, 428] on div "Select Diagnosis" at bounding box center [640, 414] width 143 height 28
click at [511, 422] on div "[MEDICAL_DATA] TABLET - 4MG (PIRITON)" at bounding box center [464, 414] width 153 height 15
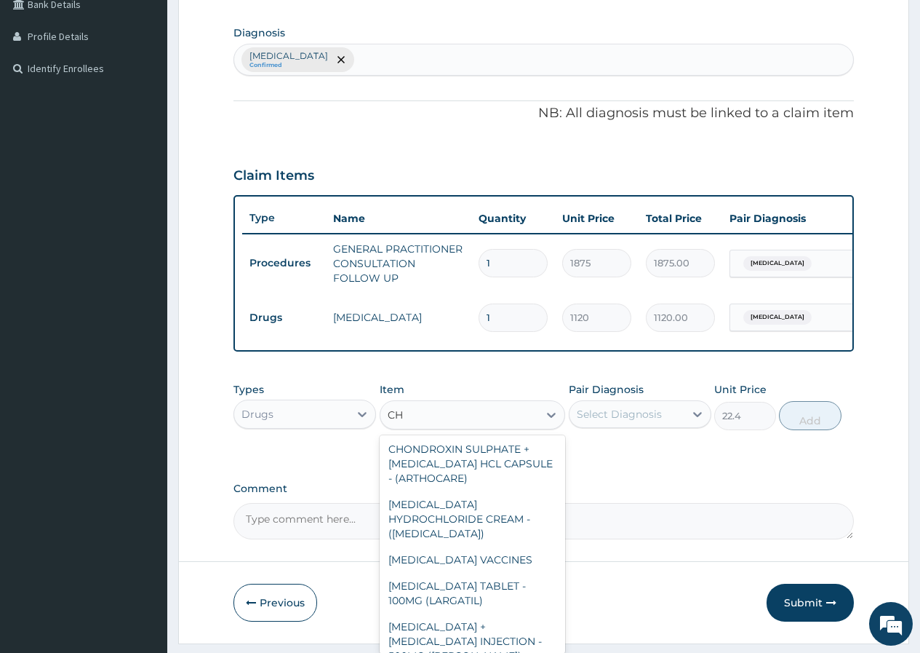
scroll to position [0, 0]
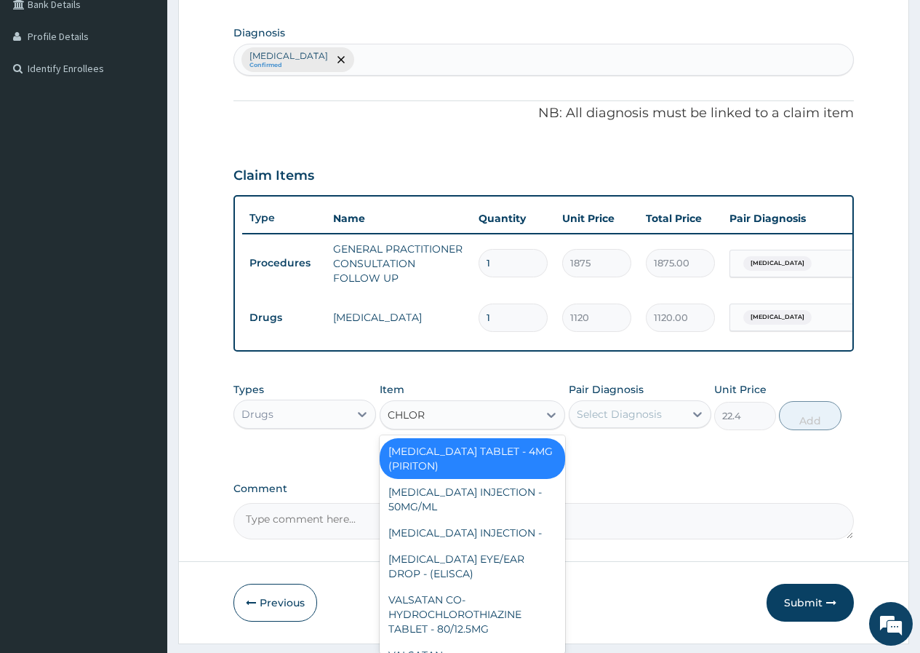
type input "CHLORP"
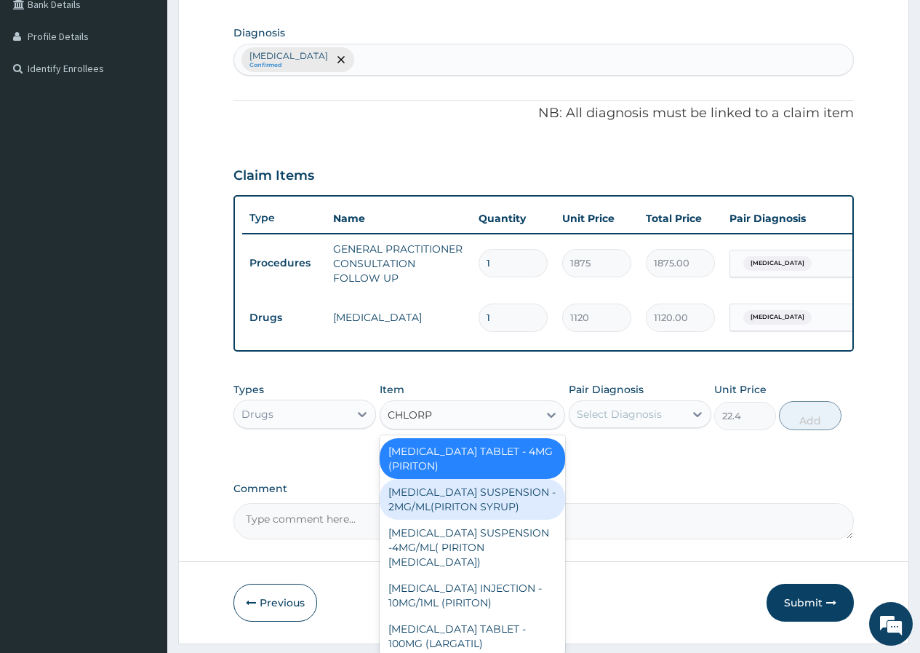
click at [485, 520] on div "[MEDICAL_DATA] SUSPENSION - 2MG/ML(PIRITON SYRUP)" at bounding box center [473, 499] width 186 height 41
type input "840"
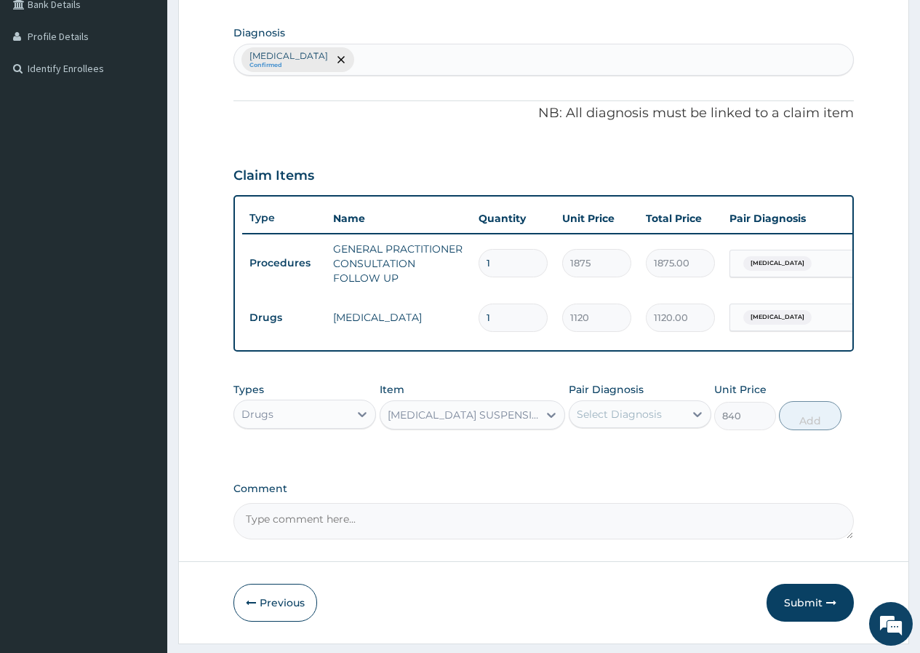
click at [609, 426] on div "Select Diagnosis" at bounding box center [627, 413] width 115 height 23
click at [623, 466] on div "[MEDICAL_DATA]" at bounding box center [640, 452] width 143 height 30
checkbox input "true"
click at [817, 430] on button "Add" at bounding box center [810, 415] width 62 height 29
type input "0"
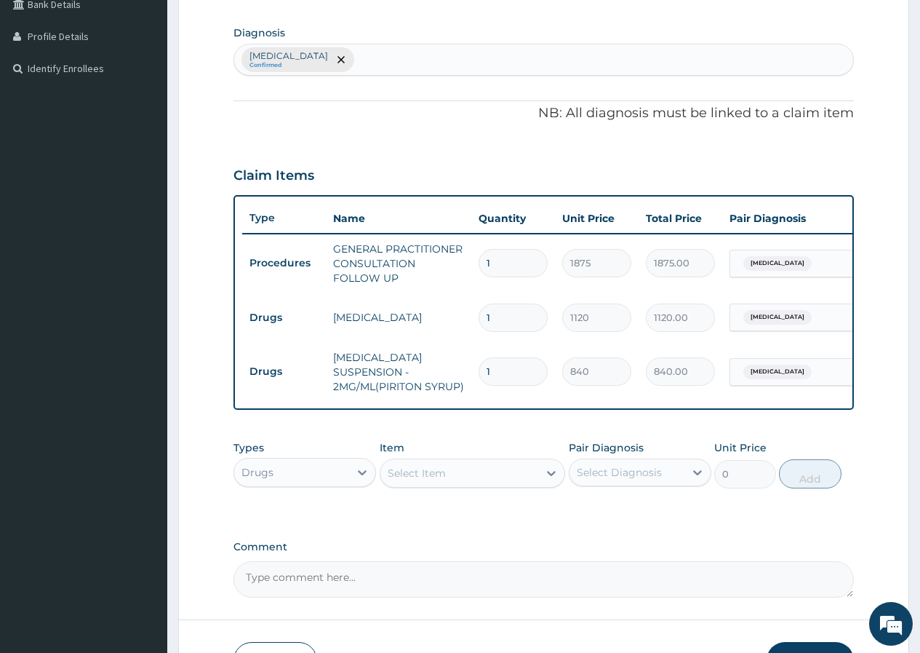
click at [415, 480] on div "Select Item" at bounding box center [417, 473] width 58 height 15
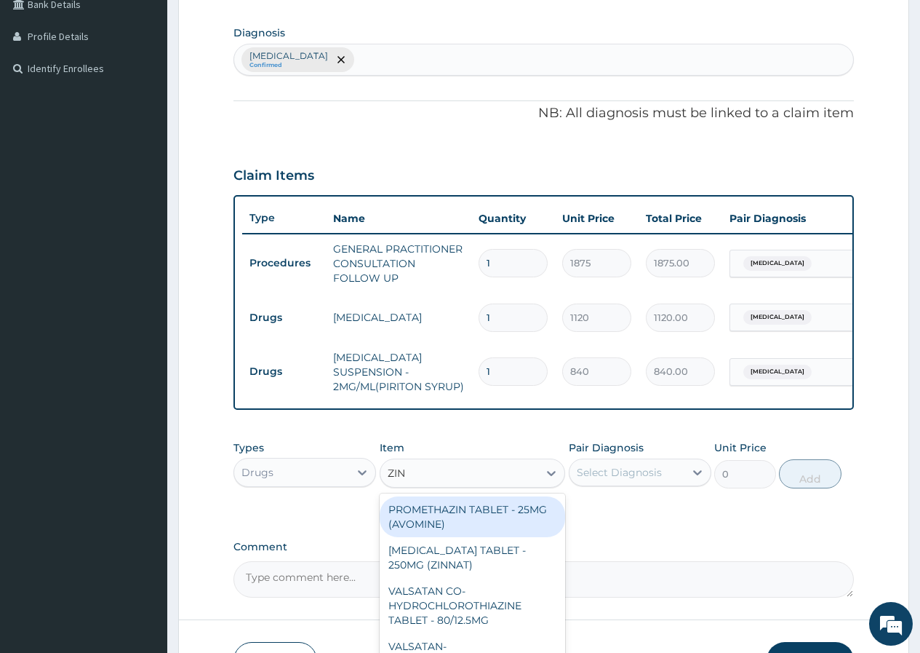
type input "ZINC"
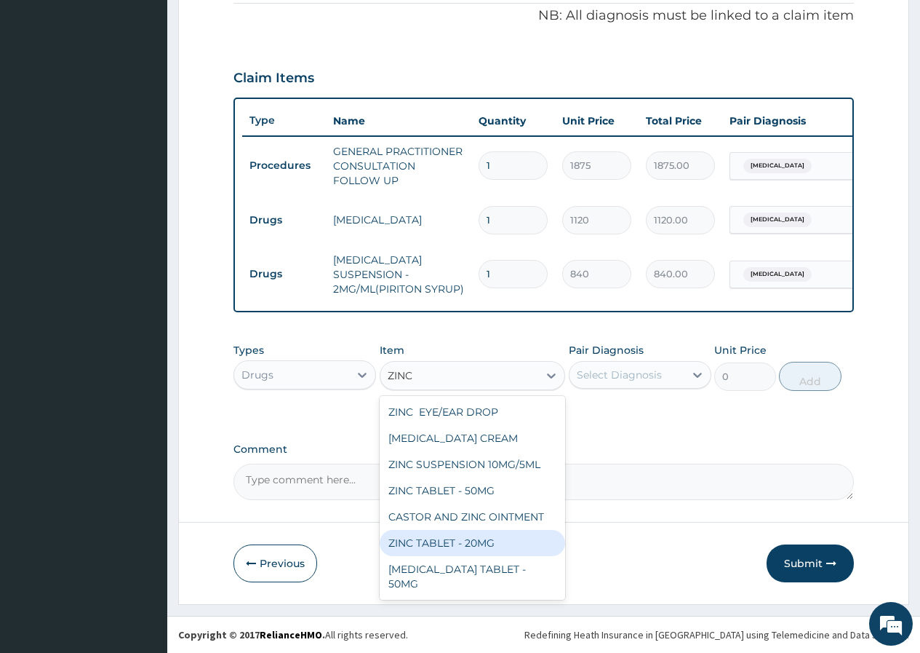
scroll to position [455, 0]
click at [480, 544] on div "ZINC TABLET - 20MG" at bounding box center [473, 543] width 186 height 26
type input "64.39999999999999"
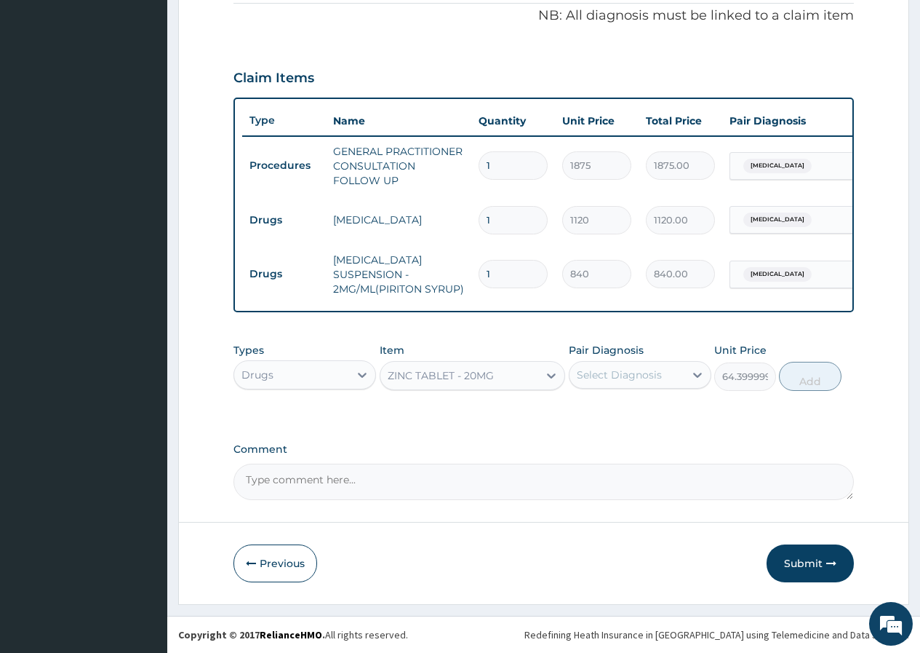
click at [605, 372] on div "Select Diagnosis" at bounding box center [619, 374] width 85 height 15
click at [651, 410] on div "[MEDICAL_DATA]" at bounding box center [640, 412] width 143 height 30
checkbox input "true"
click at [809, 380] on button "Add" at bounding box center [810, 376] width 62 height 29
type input "0"
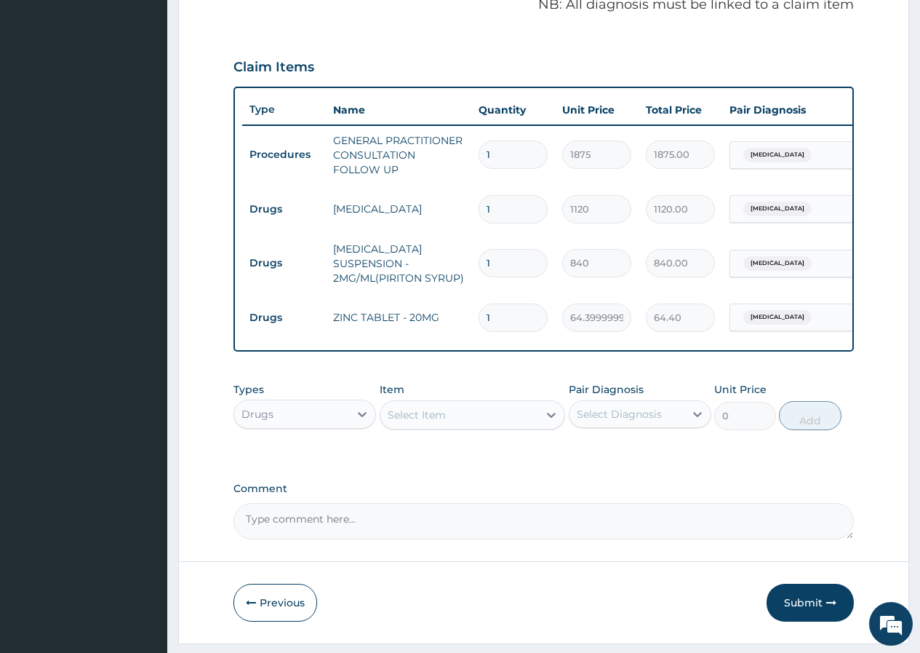
type input "10"
type input "644.00"
type input "10"
click at [393, 422] on div "Select Item" at bounding box center [417, 414] width 58 height 15
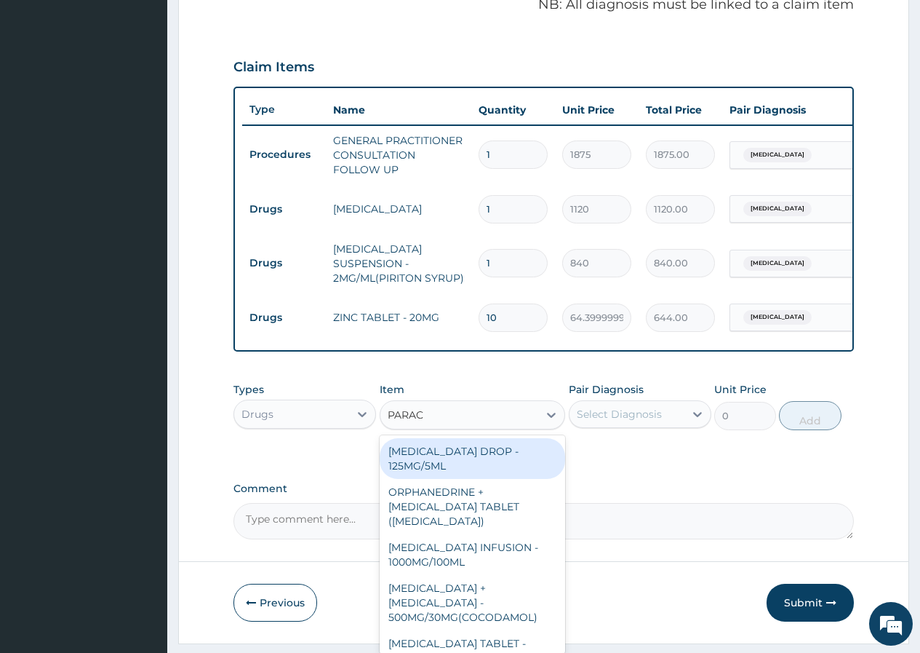
type input "PARACE"
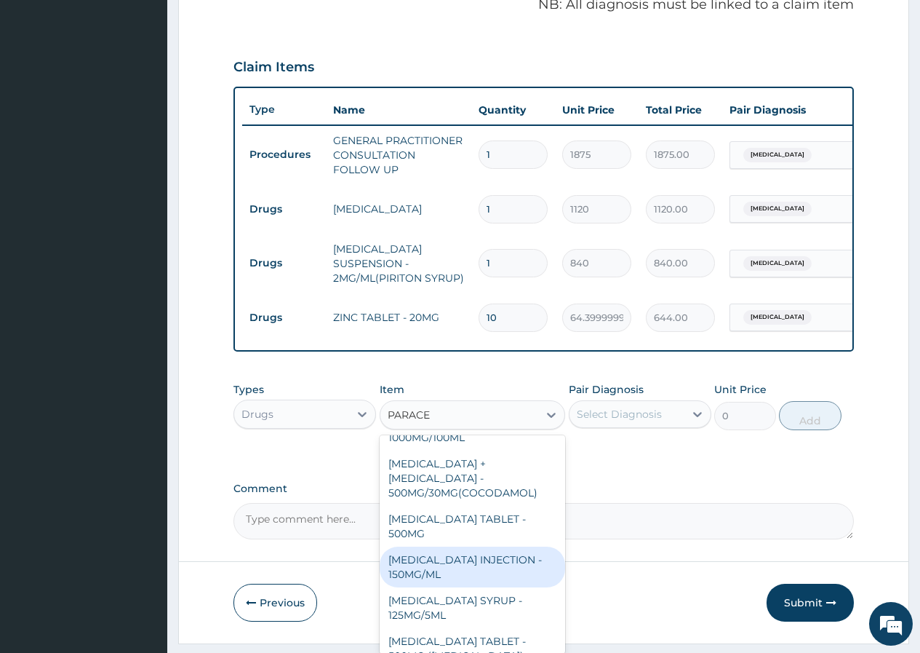
scroll to position [146, 0]
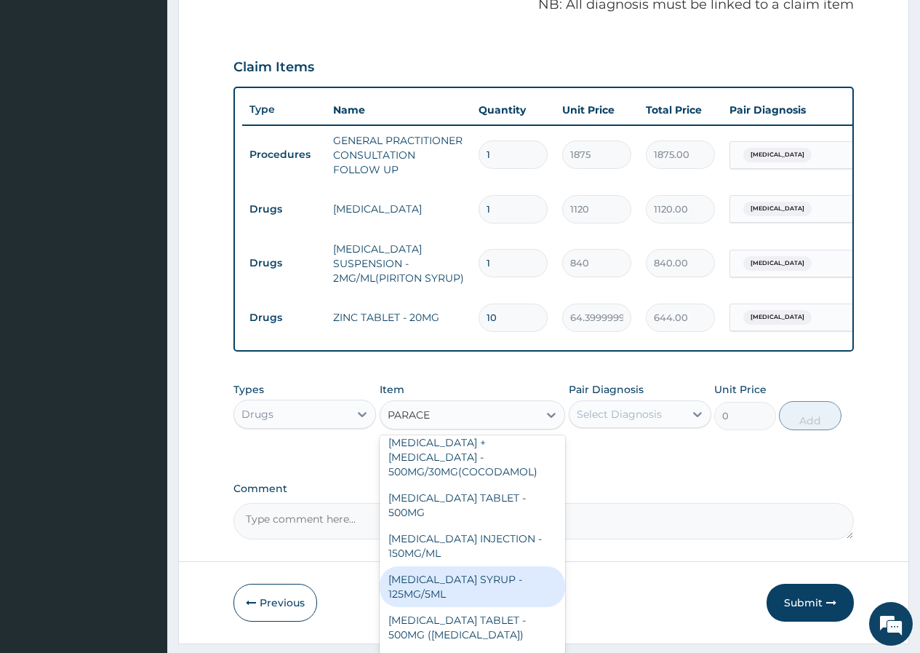
click at [504, 570] on div "[MEDICAL_DATA] SYRUP - 125MG/5ML" at bounding box center [473, 586] width 186 height 41
type input "840"
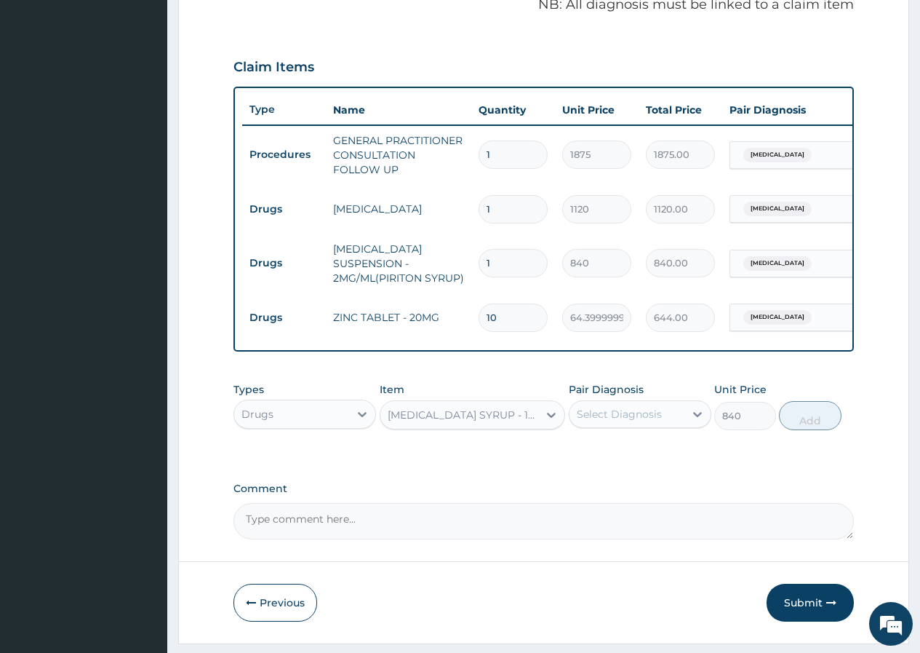
click at [614, 421] on div "Select Diagnosis" at bounding box center [619, 414] width 85 height 15
click at [618, 457] on label "[MEDICAL_DATA]" at bounding box center [638, 449] width 90 height 15
checkbox input "true"
click at [813, 428] on button "Add" at bounding box center [810, 415] width 62 height 29
type input "0"
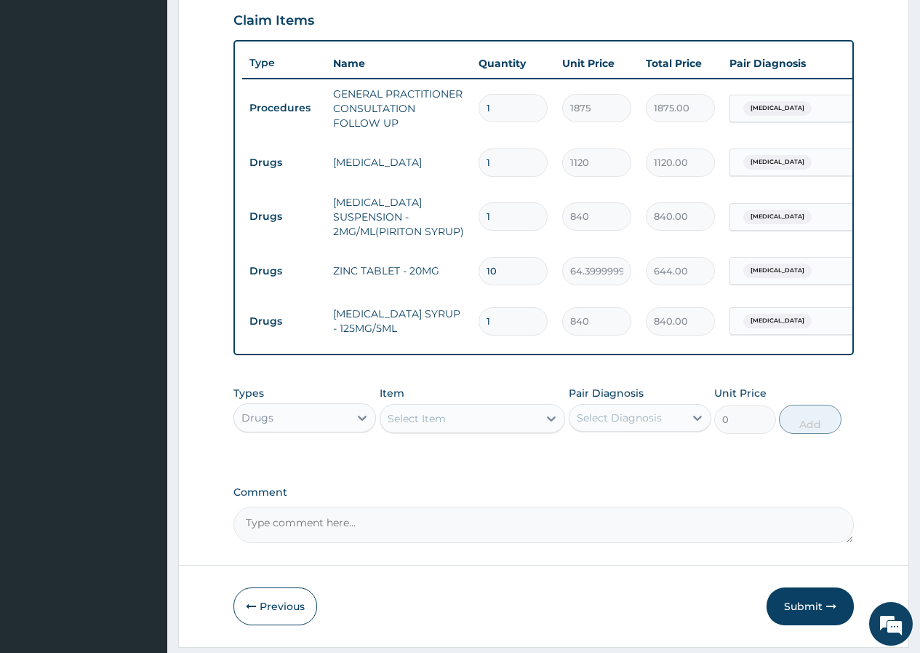
scroll to position [528, 0]
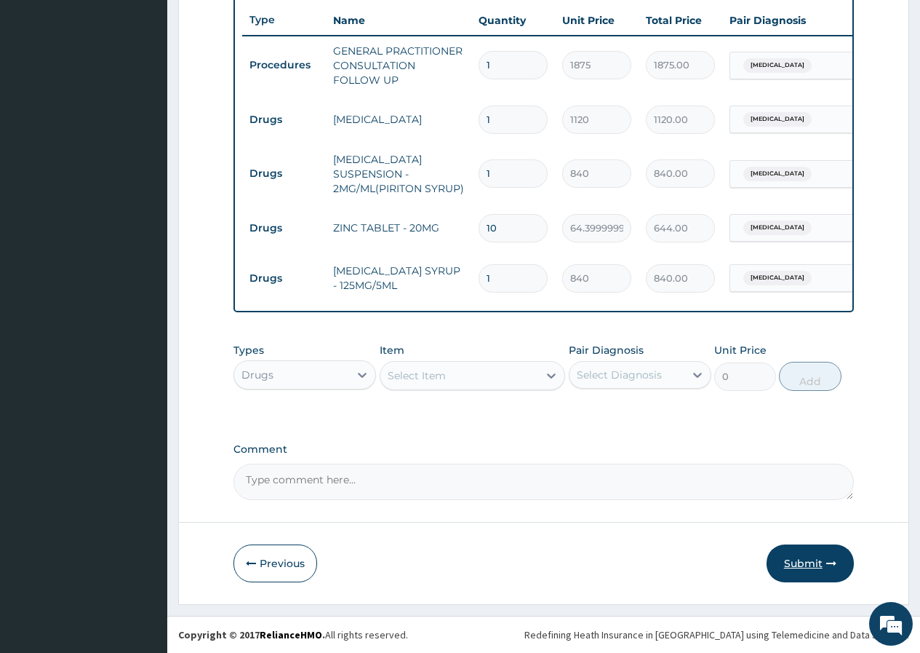
click at [798, 562] on button "Submit" at bounding box center [810, 563] width 87 height 38
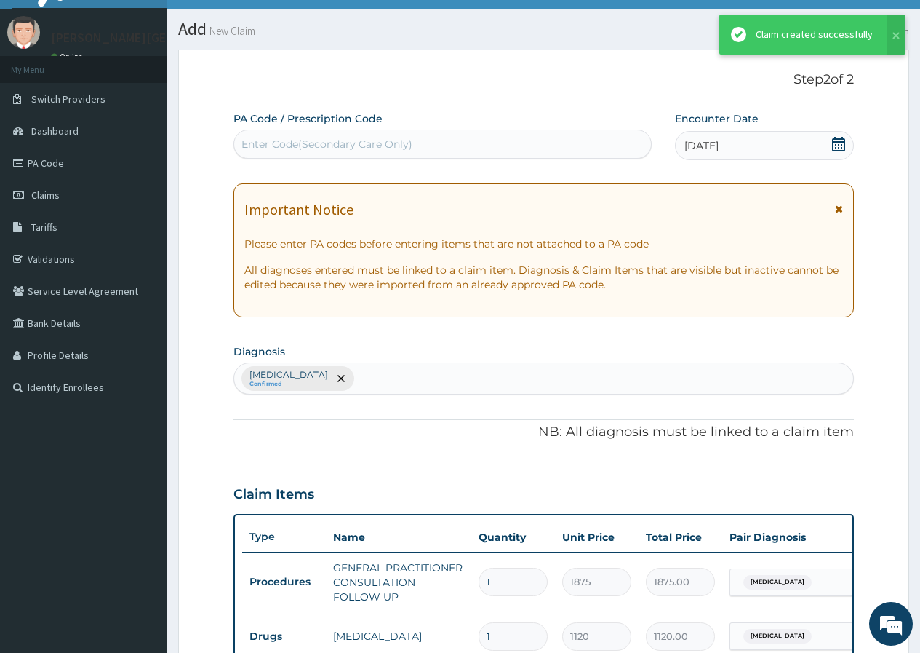
scroll to position [555, 0]
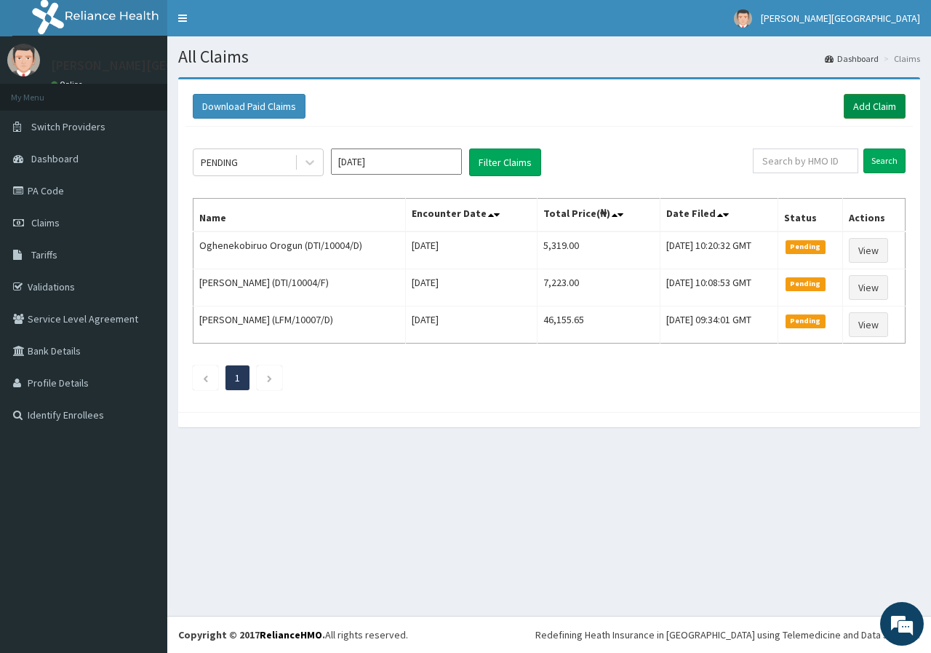
click at [877, 104] on link "Add Claim" at bounding box center [875, 106] width 62 height 25
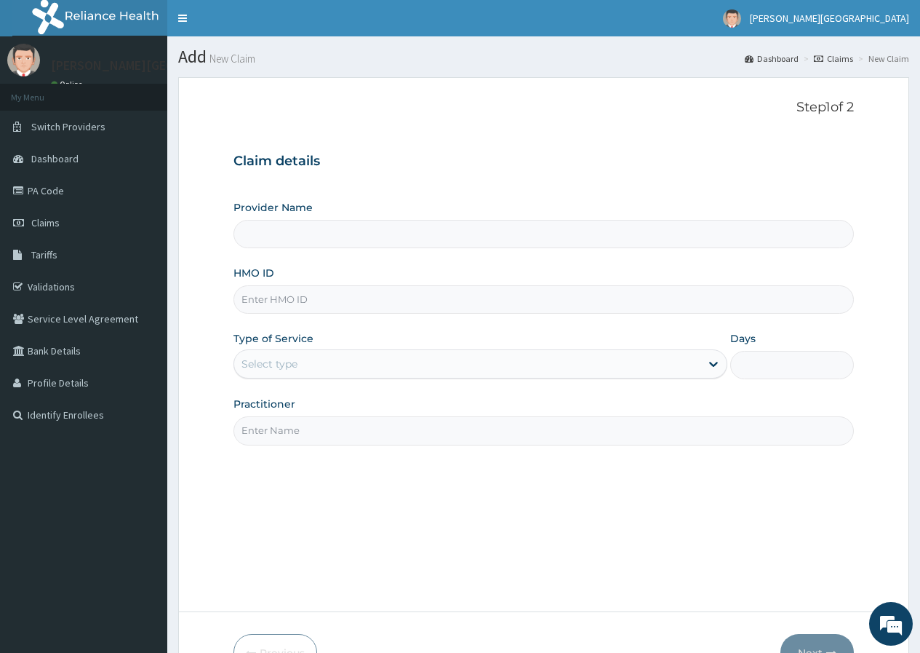
type input "[PERSON_NAME][GEOGRAPHIC_DATA]"
click at [266, 301] on input "HMO ID" at bounding box center [544, 299] width 621 height 28
type input "DTI/10004/F"
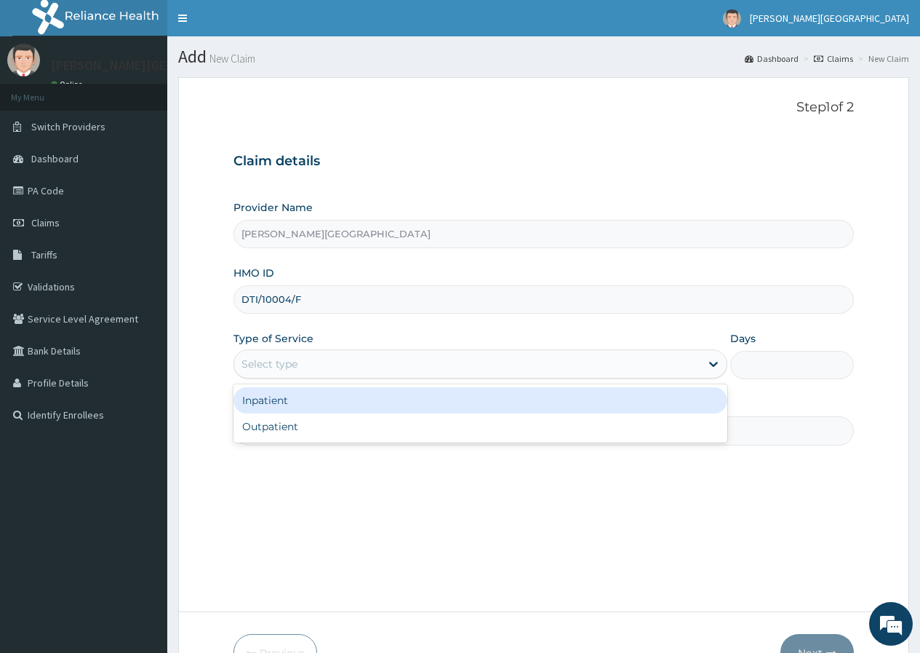
click at [269, 371] on div "Select type" at bounding box center [270, 364] width 56 height 15
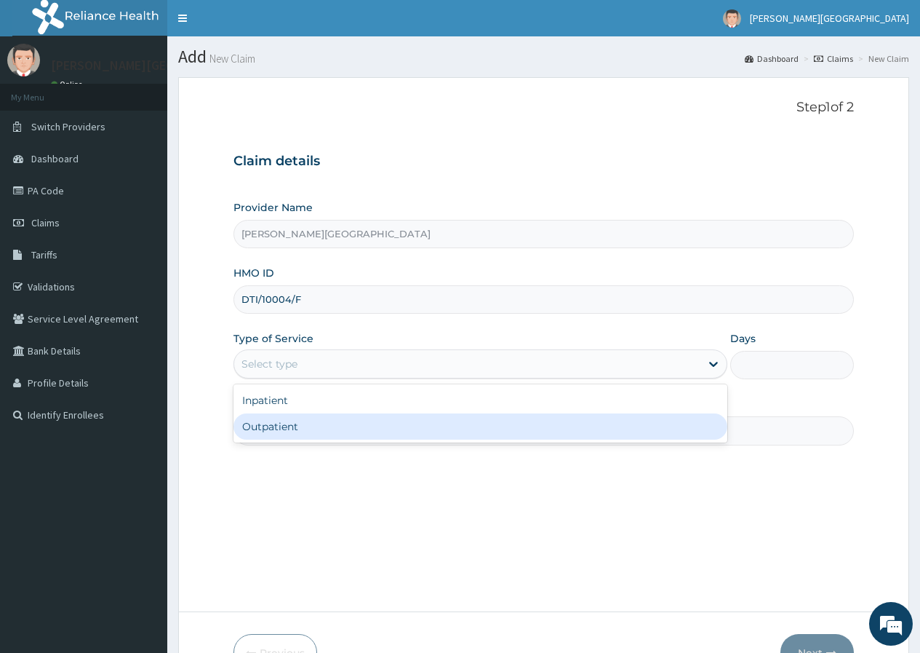
click at [259, 426] on div "Outpatient" at bounding box center [481, 426] width 494 height 26
type input "1"
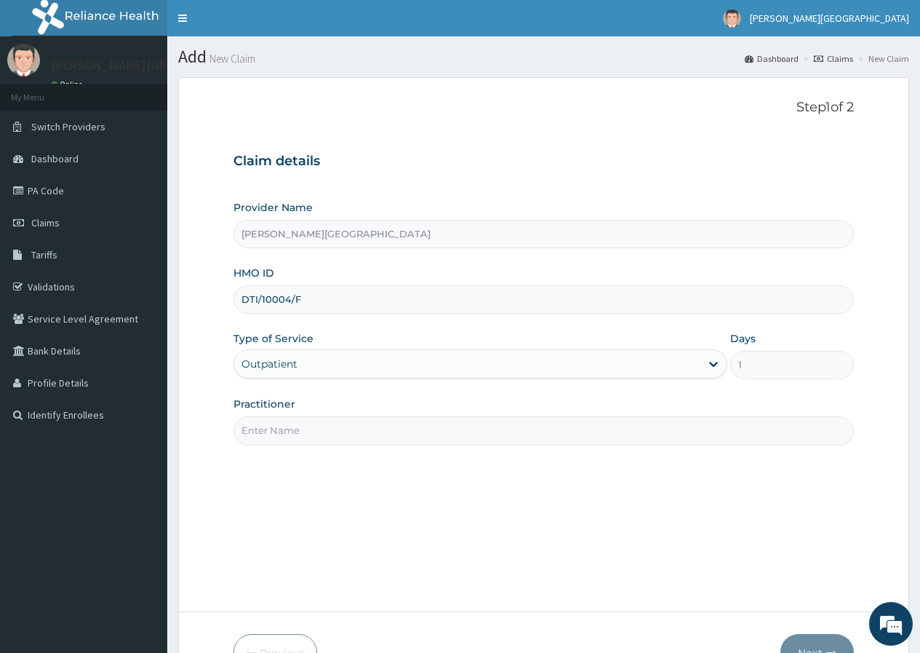
click at [255, 427] on input "Practitioner" at bounding box center [544, 430] width 621 height 28
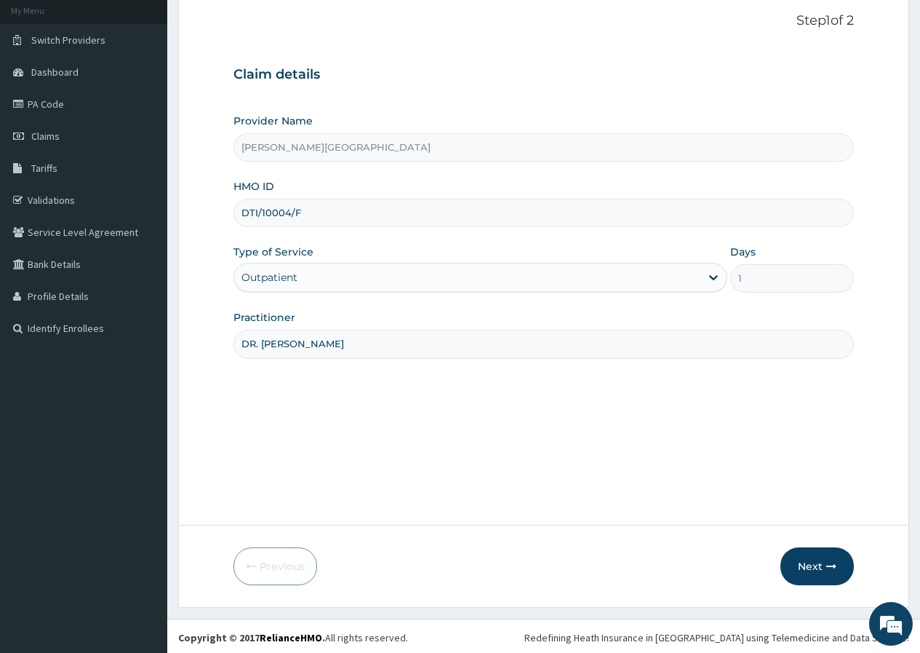
scroll to position [90, 0]
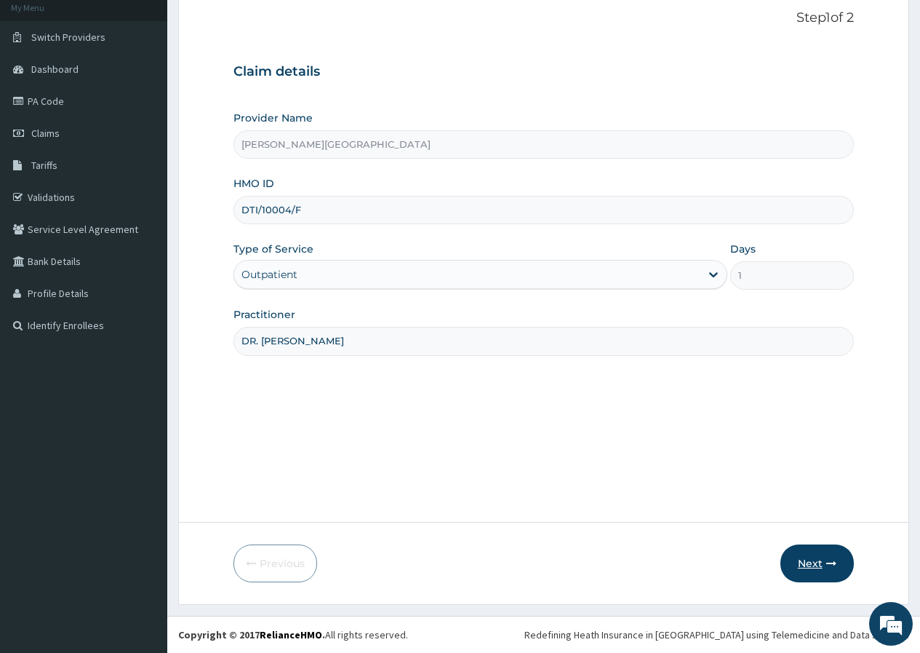
type input "DR. [PERSON_NAME]"
click at [811, 563] on button "Next" at bounding box center [817, 563] width 73 height 38
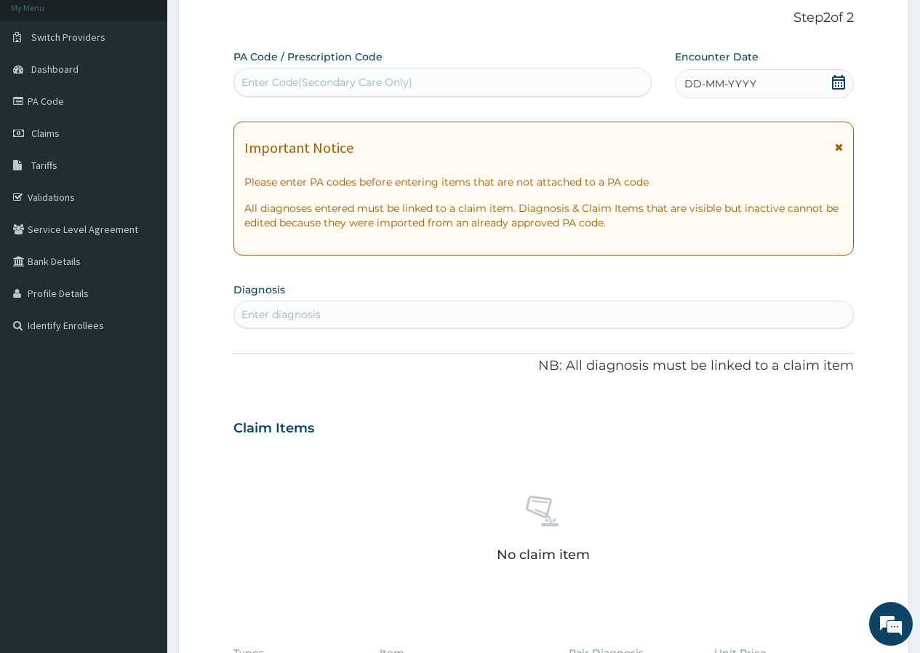
click at [838, 85] on icon at bounding box center [839, 82] width 15 height 15
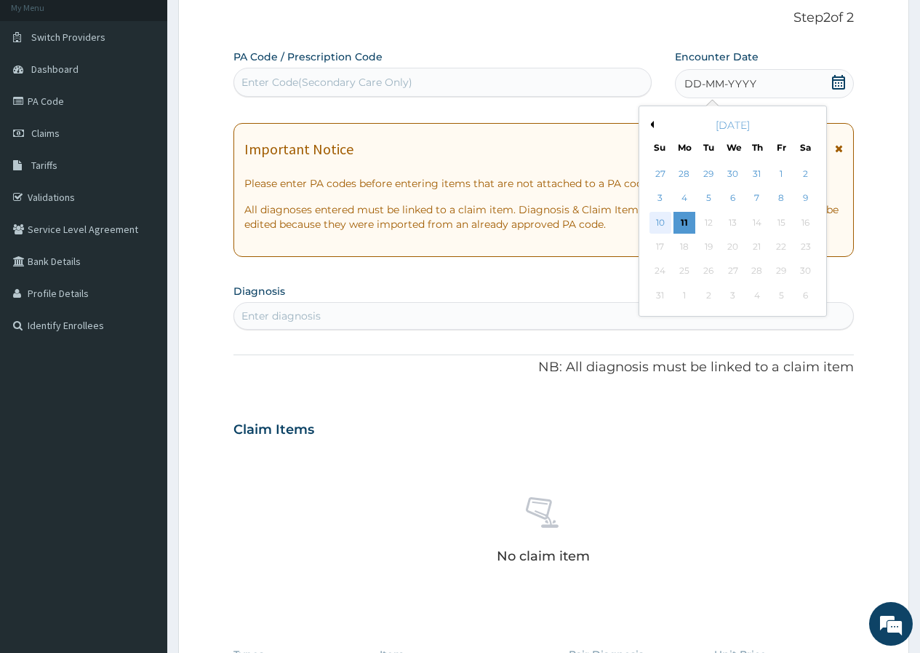
click at [659, 219] on div "10" at bounding box center [660, 223] width 22 height 22
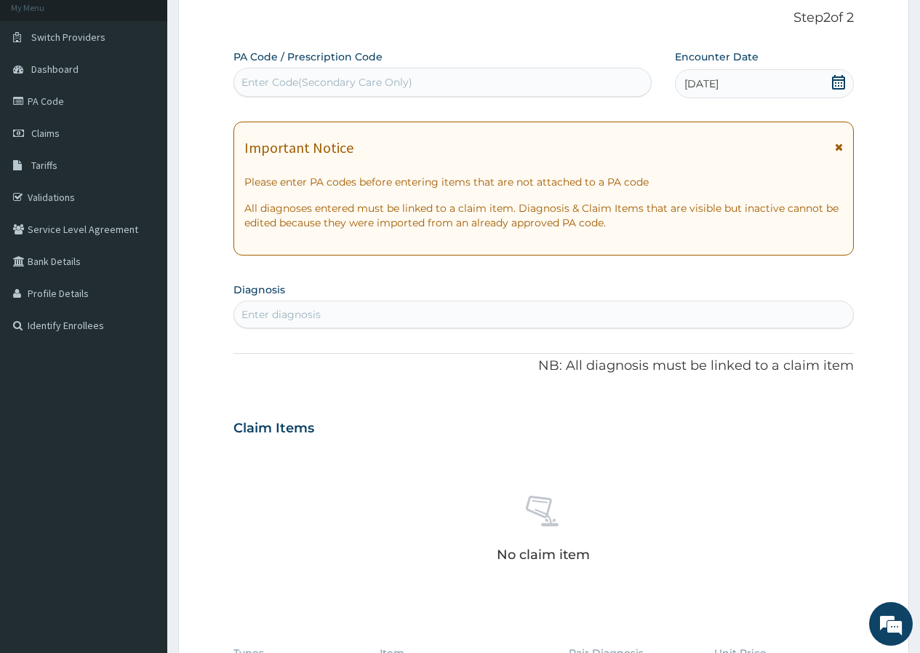
click at [264, 298] on section "Diagnosis Enter diagnosis" at bounding box center [544, 303] width 621 height 49
click at [257, 313] on div "Enter diagnosis" at bounding box center [281, 314] width 79 height 15
type input "VAR"
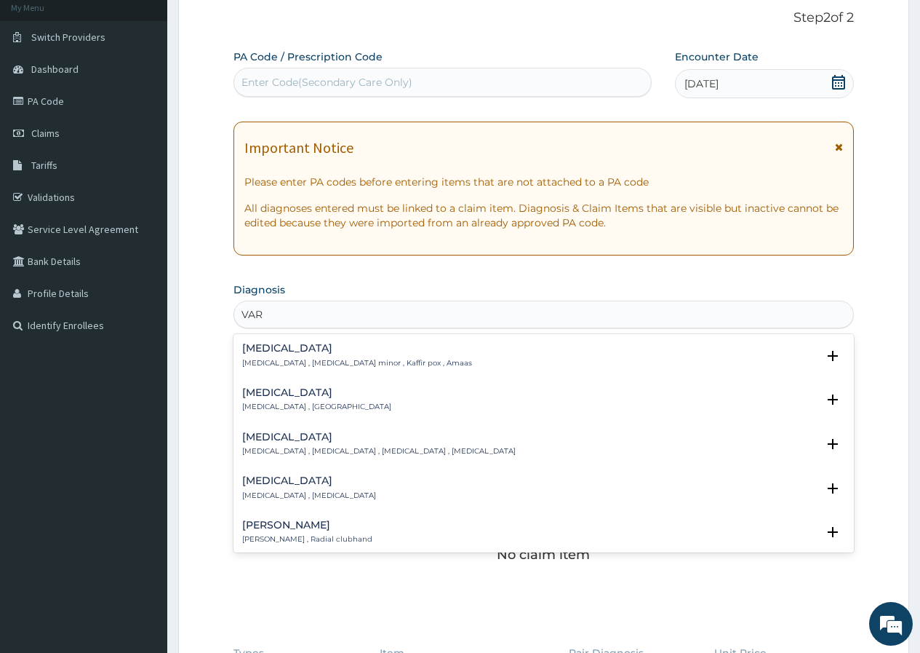
click at [277, 438] on h4 "[MEDICAL_DATA]" at bounding box center [379, 436] width 274 height 11
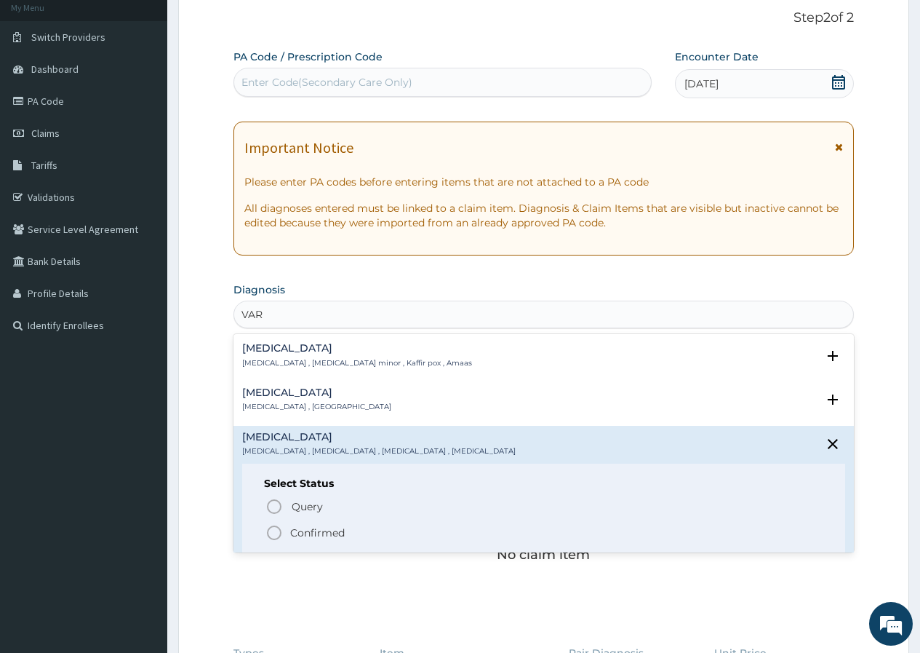
click at [303, 528] on p "Confirmed" at bounding box center [317, 532] width 55 height 15
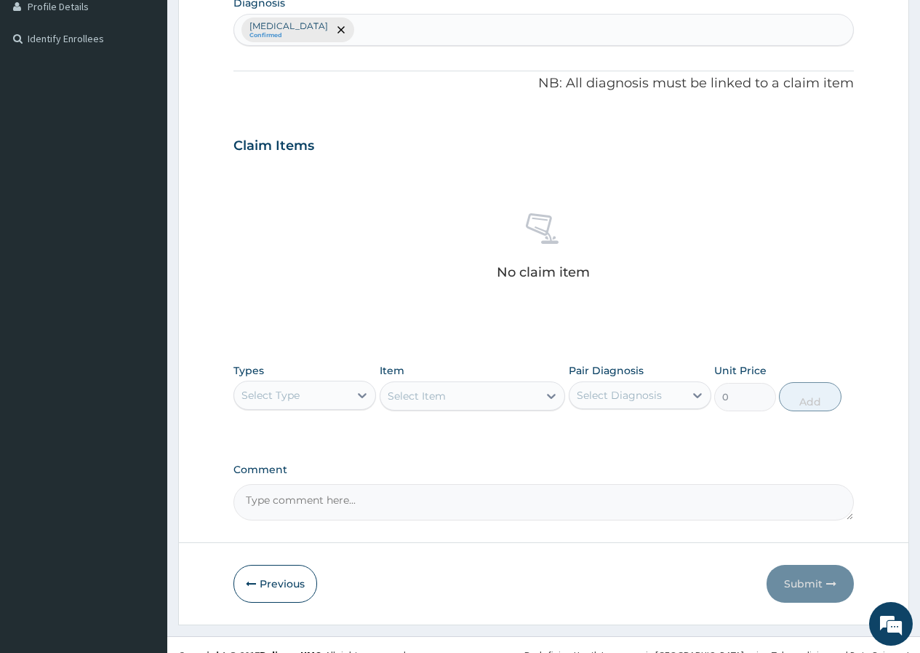
scroll to position [381, 0]
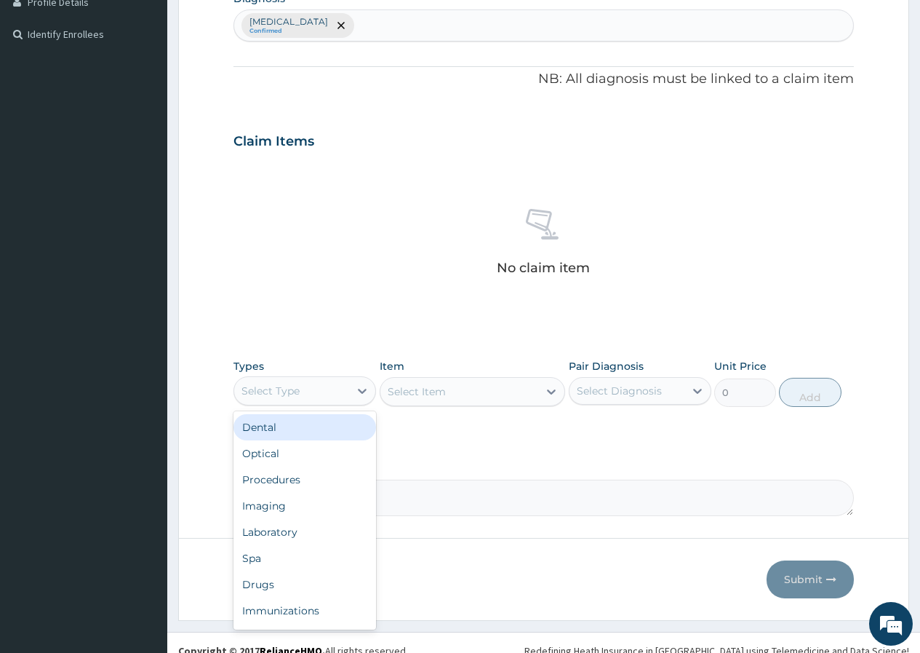
click at [297, 379] on div "Select Type" at bounding box center [291, 390] width 115 height 23
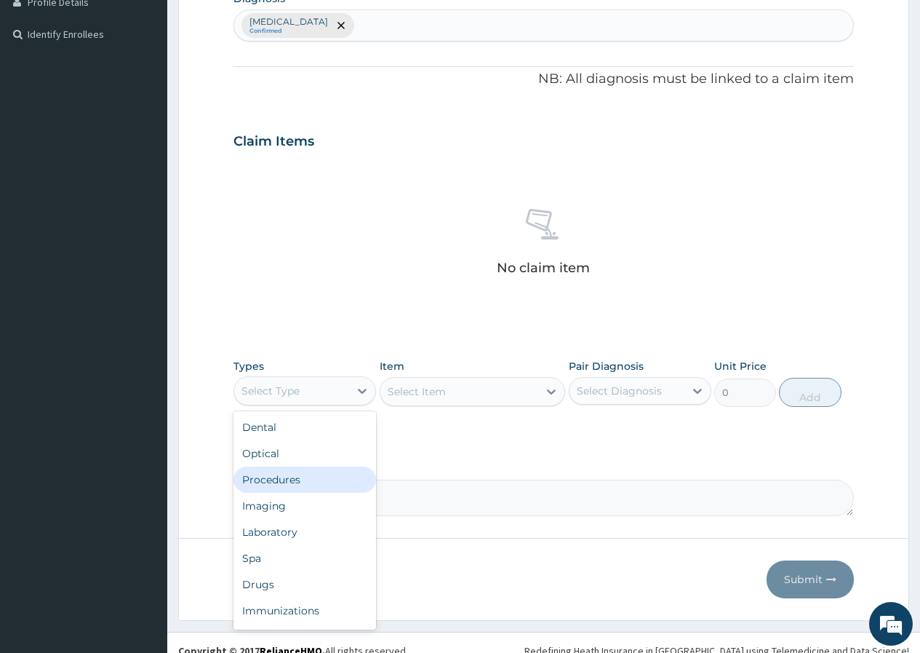
click at [322, 475] on div "Procedures" at bounding box center [305, 479] width 143 height 26
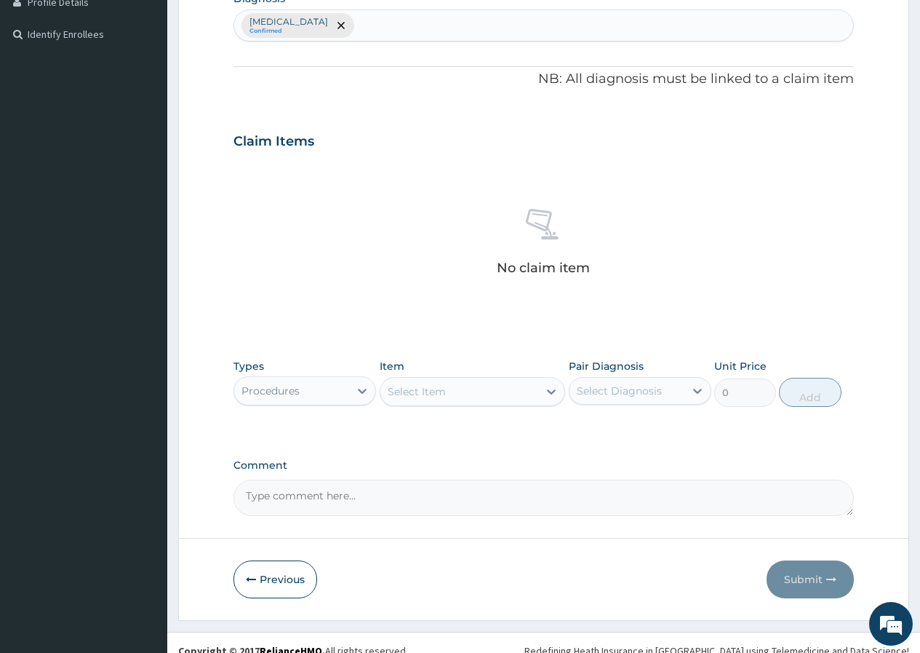
click at [404, 394] on div "Select Item" at bounding box center [417, 391] width 58 height 15
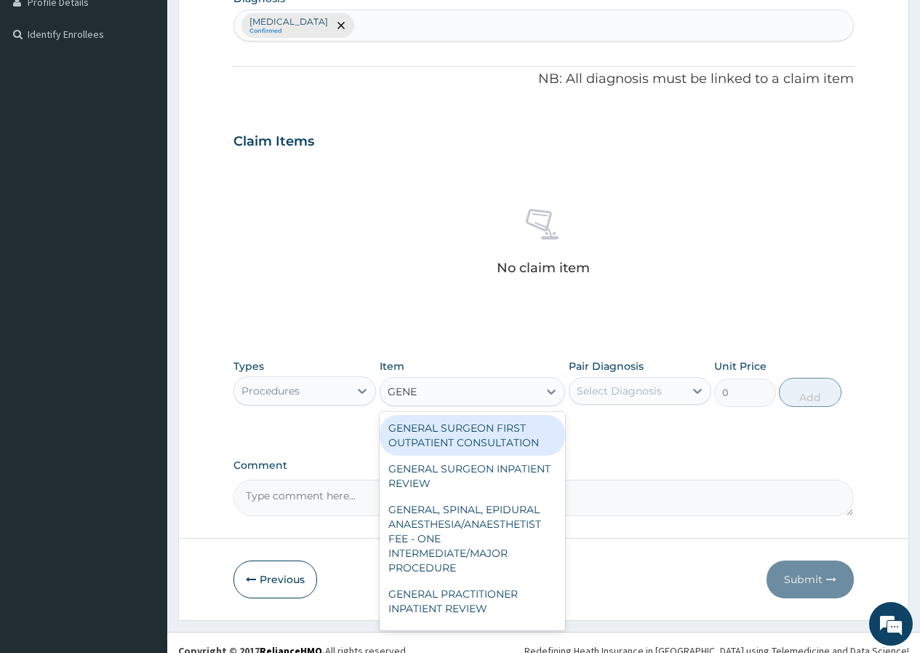
type input "GENER"
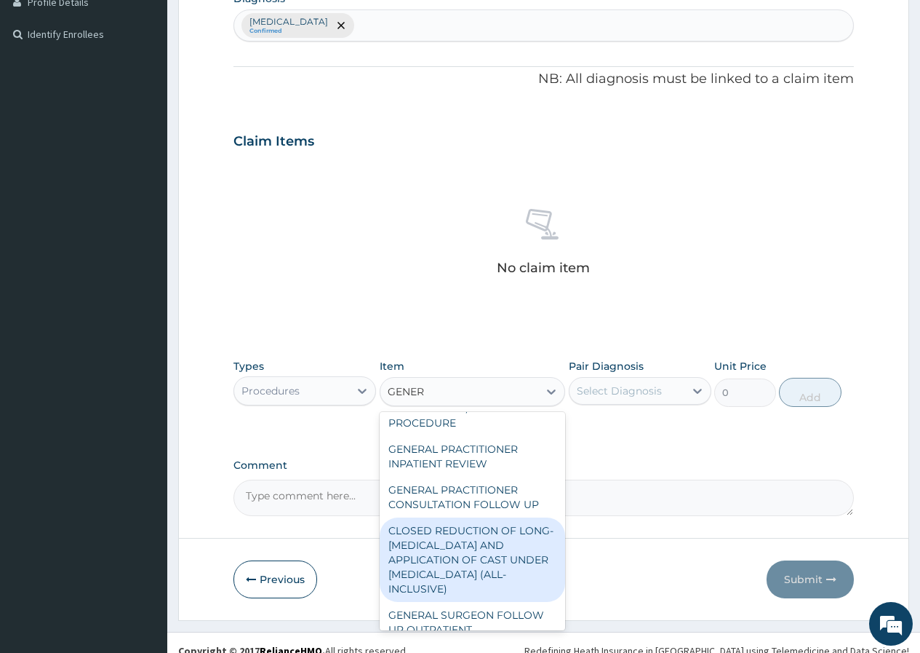
scroll to position [146, 0]
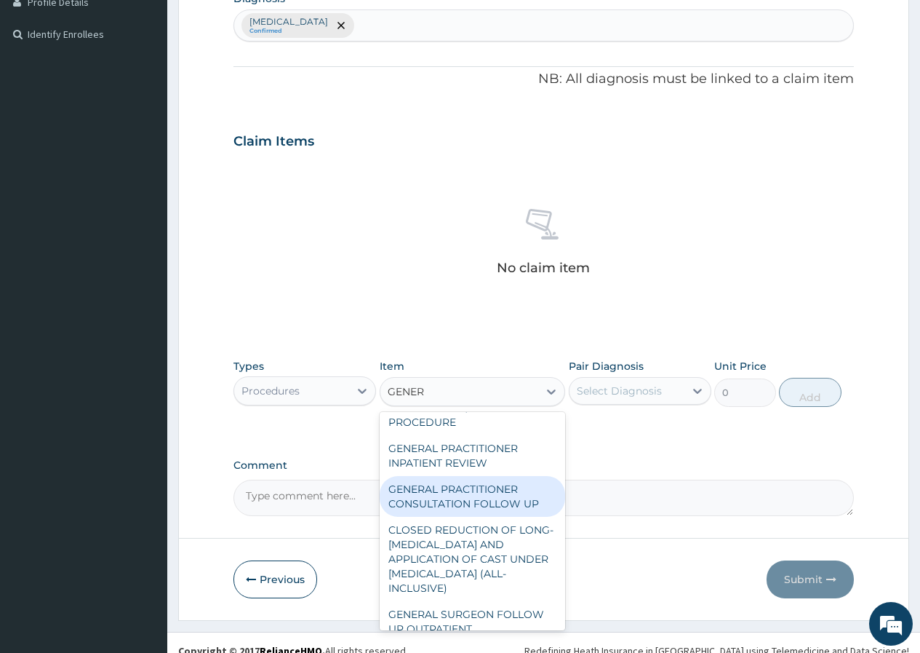
click at [491, 505] on div "GENERAL PRACTITIONER CONSULTATION FOLLOW UP" at bounding box center [473, 496] width 186 height 41
type input "1875"
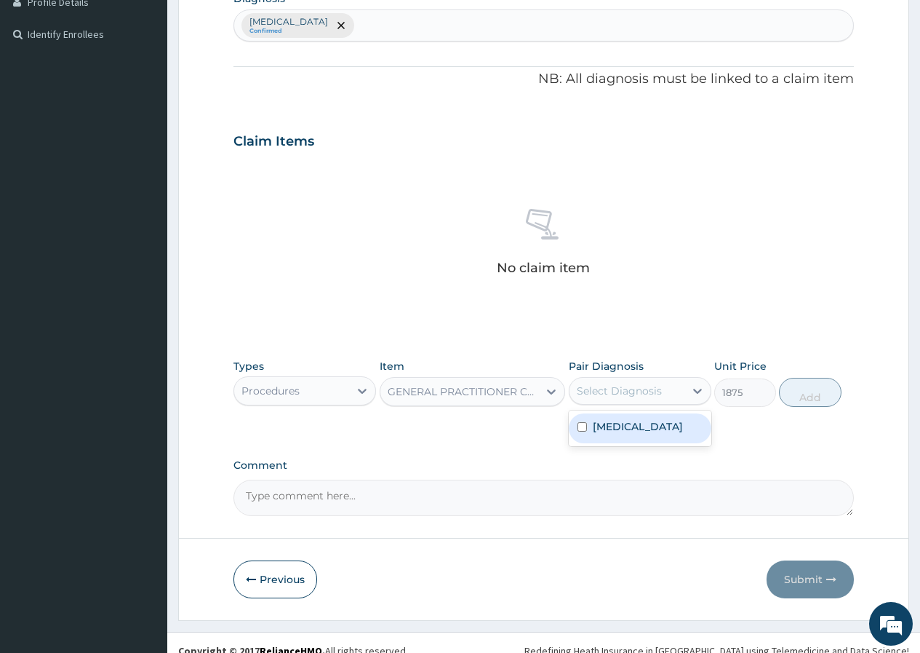
click at [613, 389] on div "Select Diagnosis" at bounding box center [619, 390] width 85 height 15
click at [610, 423] on label "[MEDICAL_DATA]" at bounding box center [638, 426] width 90 height 15
checkbox input "true"
click at [808, 399] on button "Add" at bounding box center [810, 392] width 62 height 29
type input "0"
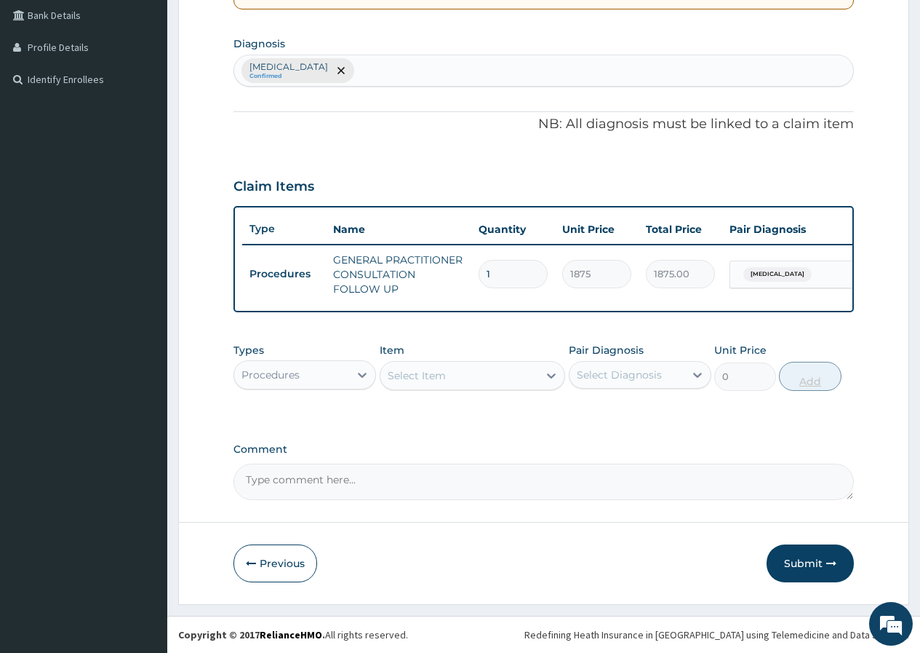
scroll to position [346, 0]
click at [295, 378] on div "Procedures" at bounding box center [271, 374] width 58 height 15
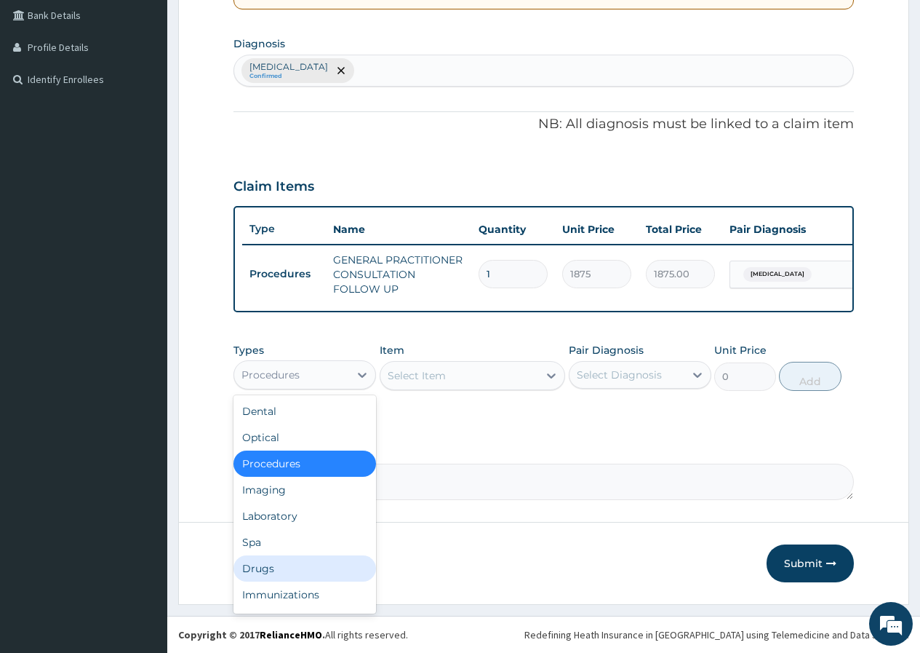
click at [270, 562] on div "Drugs" at bounding box center [305, 568] width 143 height 26
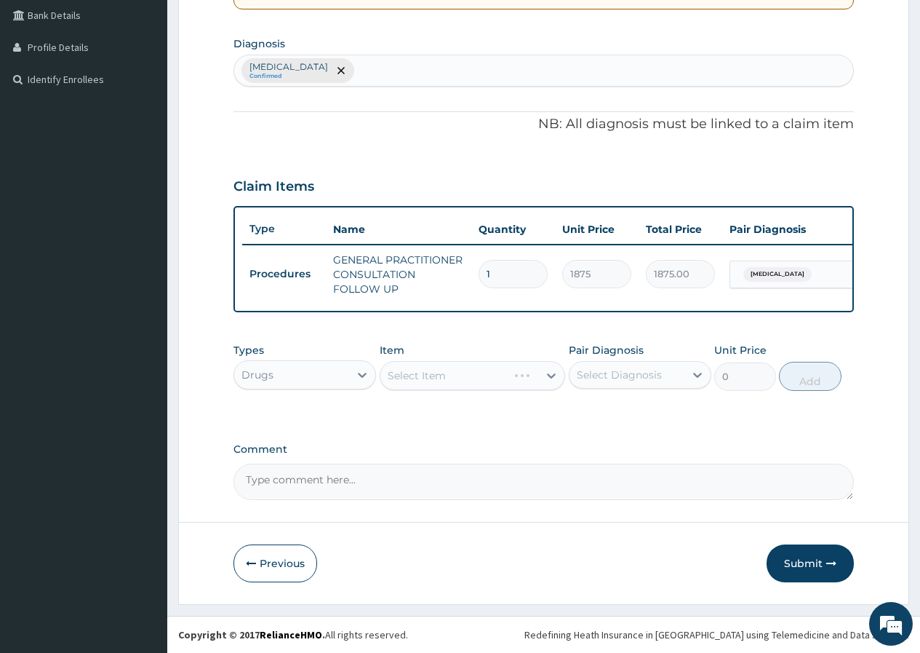
click at [399, 374] on div "Select Item" at bounding box center [417, 375] width 58 height 15
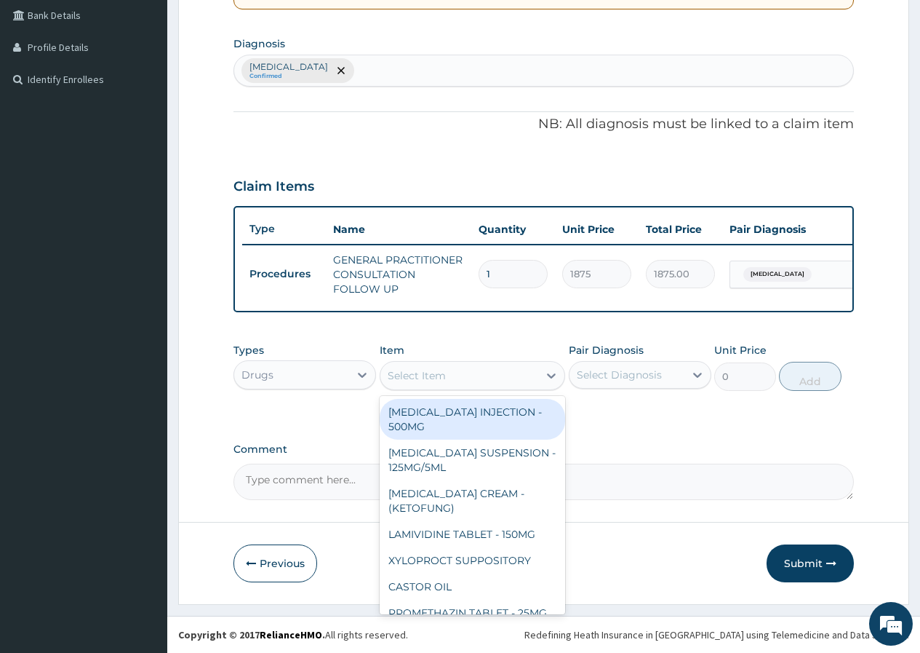
click at [394, 378] on div "Select Item" at bounding box center [417, 375] width 58 height 15
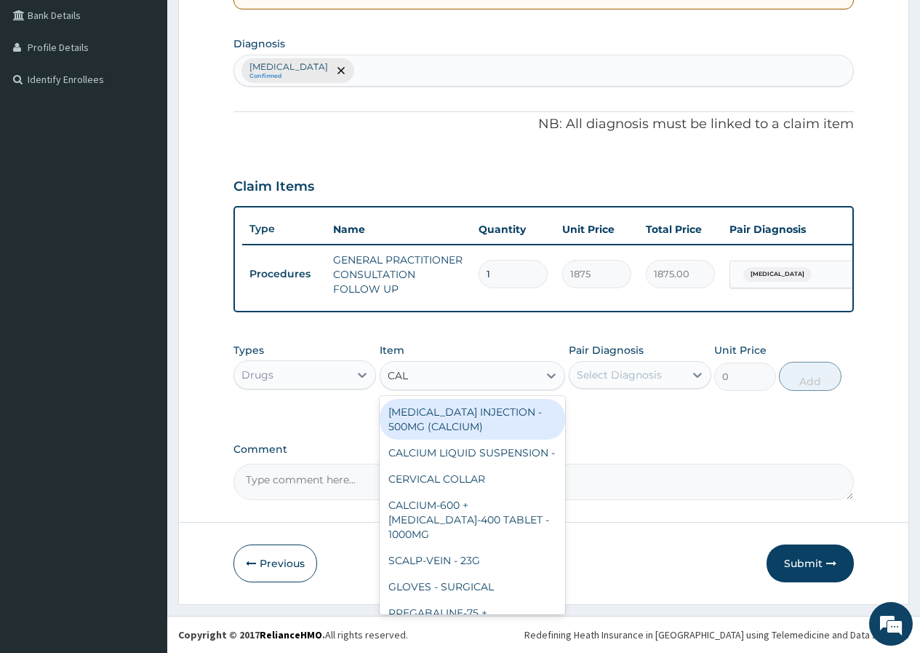
type input "CALA"
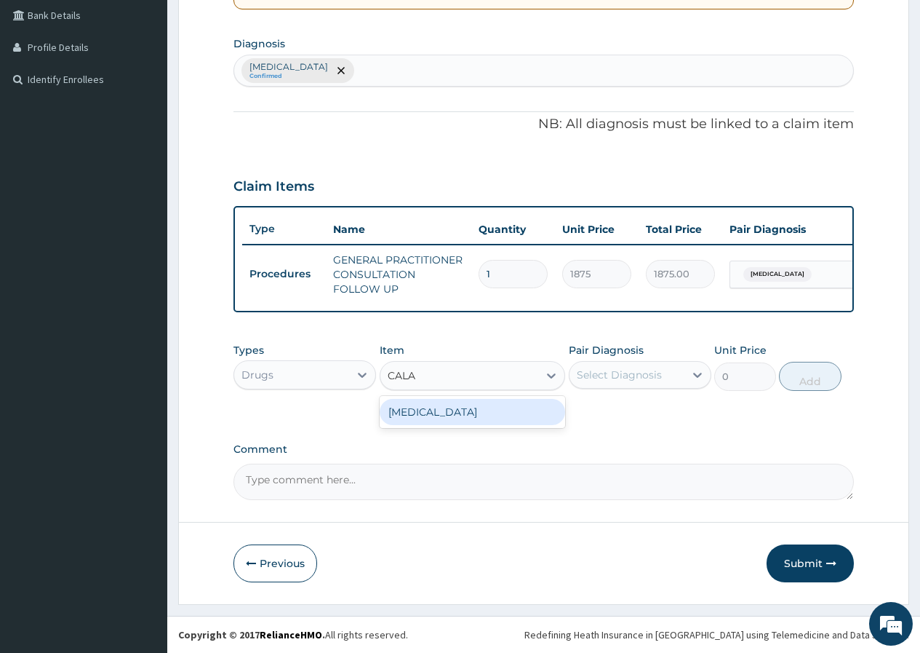
click at [488, 408] on div "[MEDICAL_DATA]" at bounding box center [473, 412] width 186 height 26
type input "1120"
click at [643, 365] on div "Select Diagnosis" at bounding box center [627, 374] width 115 height 23
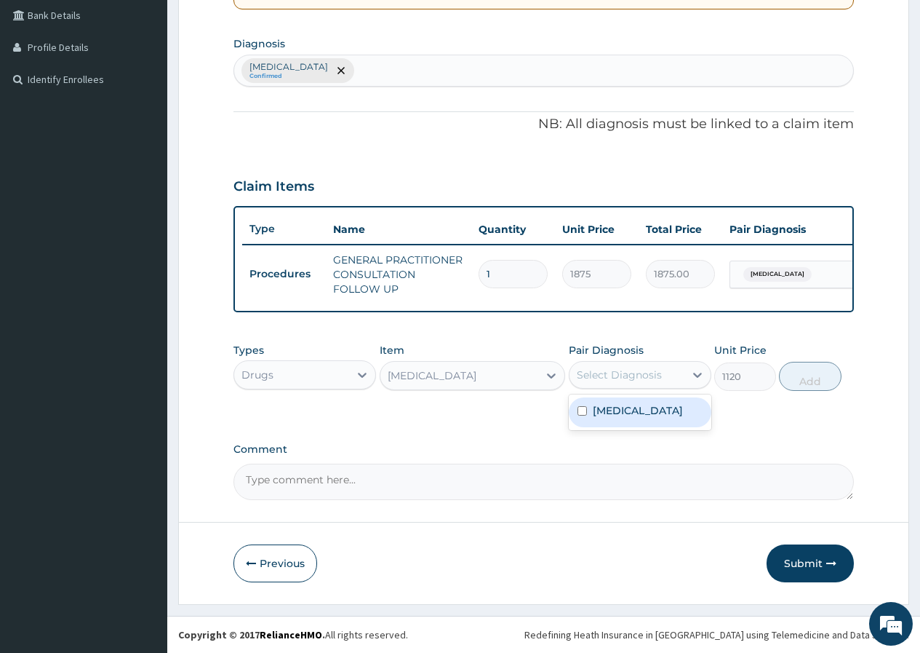
click at [638, 405] on div "[MEDICAL_DATA]" at bounding box center [640, 412] width 143 height 30
checkbox input "true"
click at [813, 382] on button "Add" at bounding box center [810, 376] width 62 height 29
type input "0"
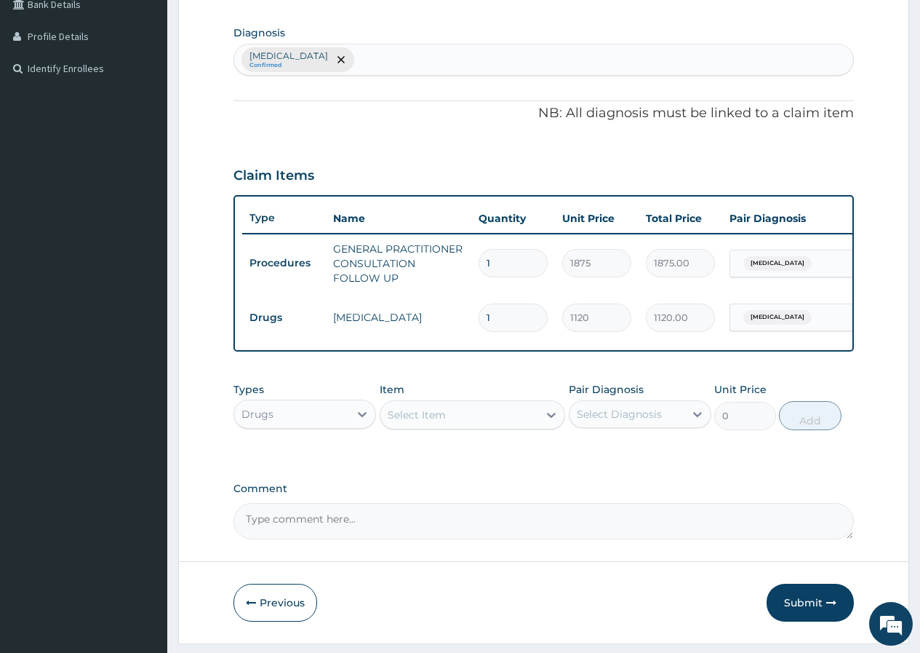
click at [408, 422] on div "Select Item" at bounding box center [417, 414] width 58 height 15
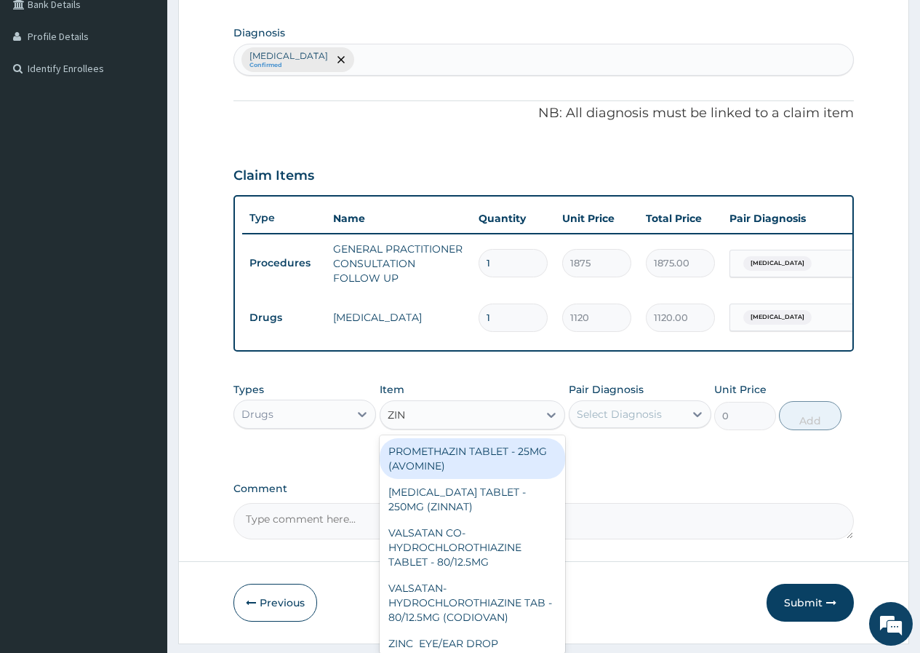
type input "ZINC"
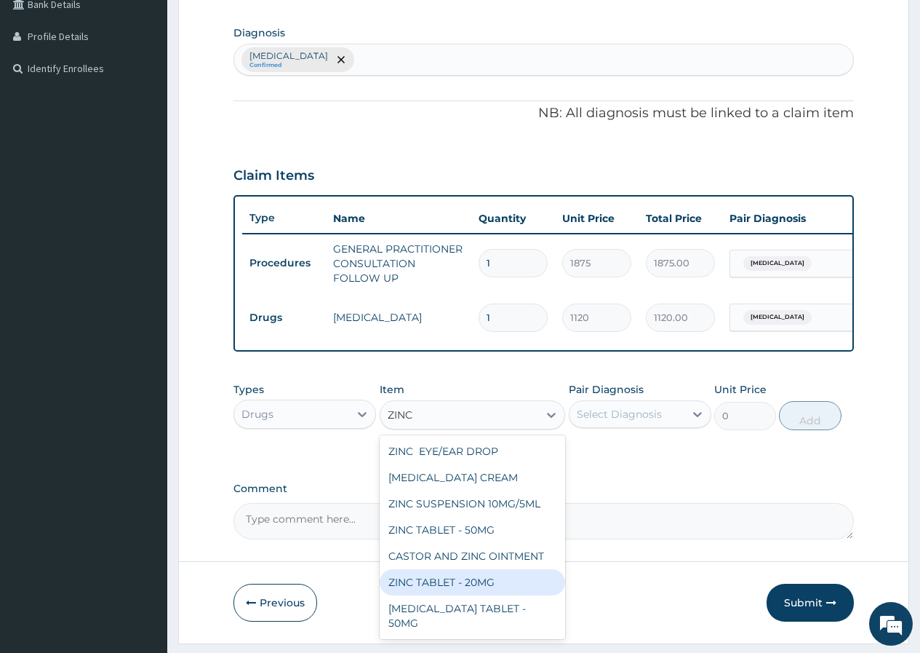
click at [501, 592] on div "ZINC TABLET - 20MG" at bounding box center [473, 582] width 186 height 26
type input "64.39999999999999"
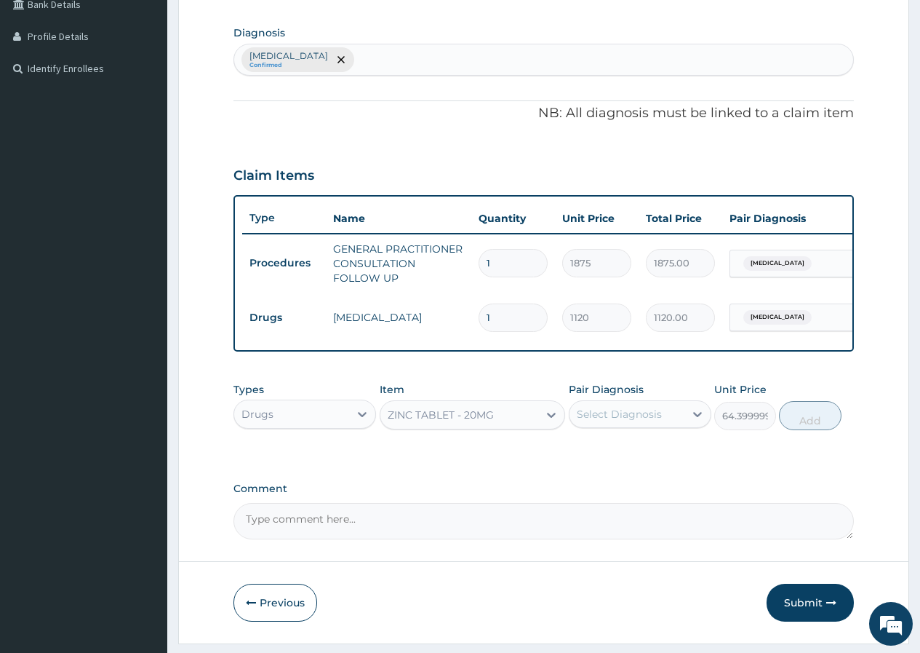
click at [655, 410] on div "Select Diagnosis" at bounding box center [640, 414] width 143 height 28
click at [629, 455] on label "Varicella" at bounding box center [638, 449] width 90 height 15
checkbox input "true"
click at [809, 426] on button "Add" at bounding box center [810, 415] width 62 height 29
type input "0"
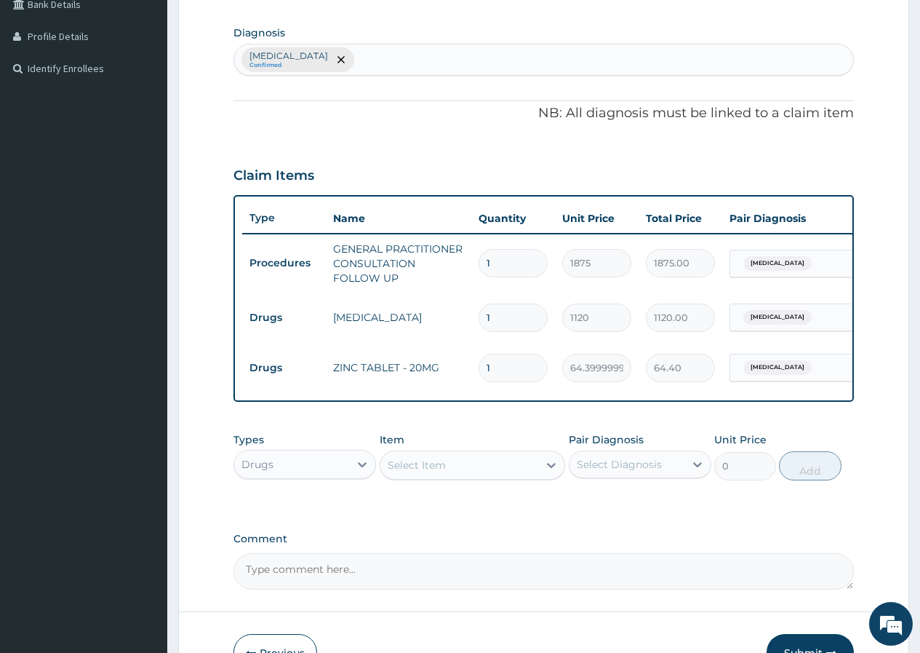
type input "10"
type input "644.00"
type input "10"
click at [394, 472] on div "Select Item" at bounding box center [417, 465] width 58 height 15
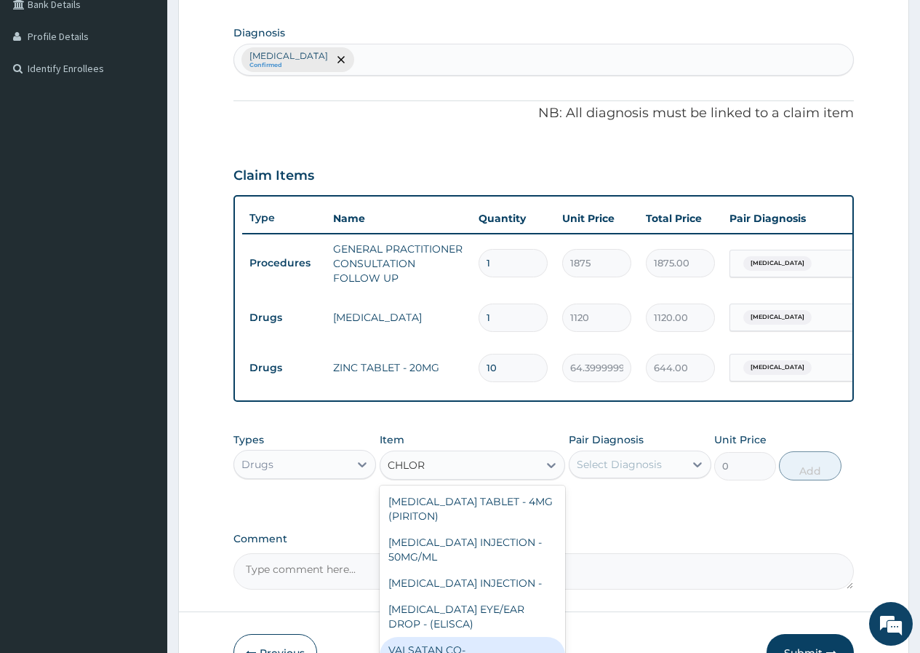
type input "CHLORP"
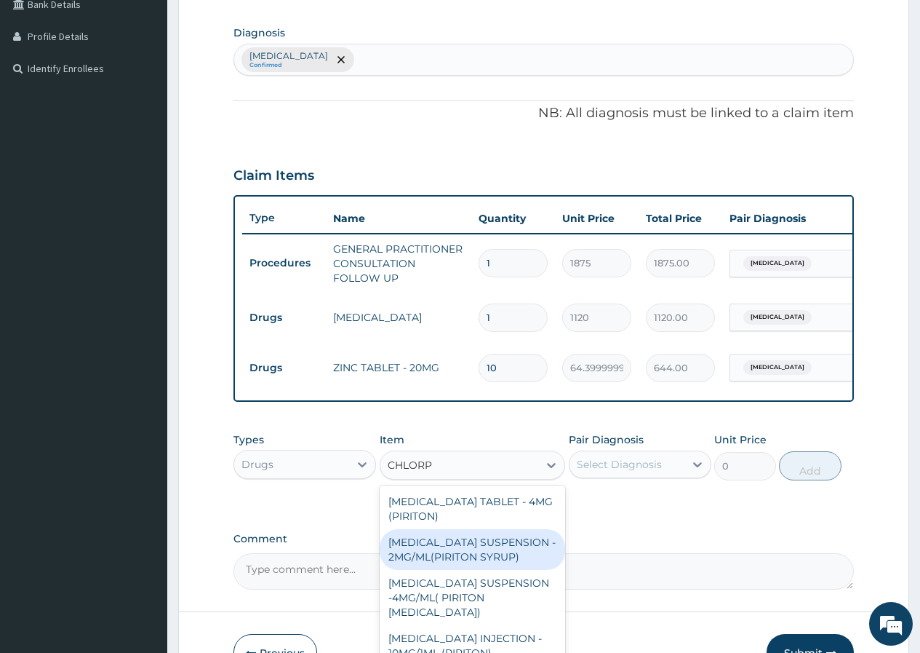
click at [514, 570] on div "CHLORPHENIRAMINE SUSPENSION - 2MG/ML(PIRITON SYRUP)" at bounding box center [473, 549] width 186 height 41
type input "840"
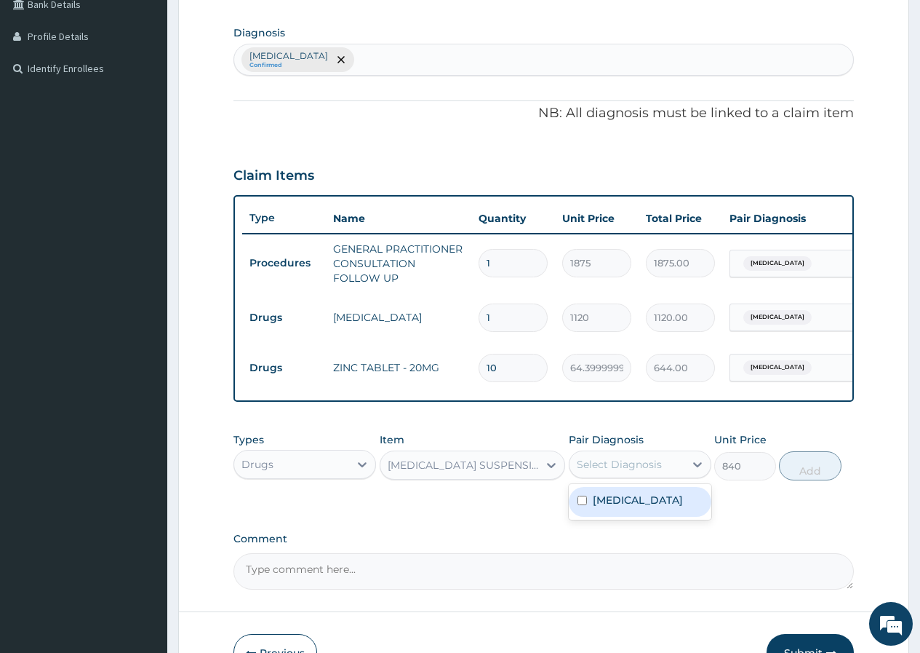
click at [609, 472] on div "Select Diagnosis" at bounding box center [619, 464] width 85 height 15
click at [633, 517] on div "Varicella" at bounding box center [640, 502] width 143 height 30
checkbox input "true"
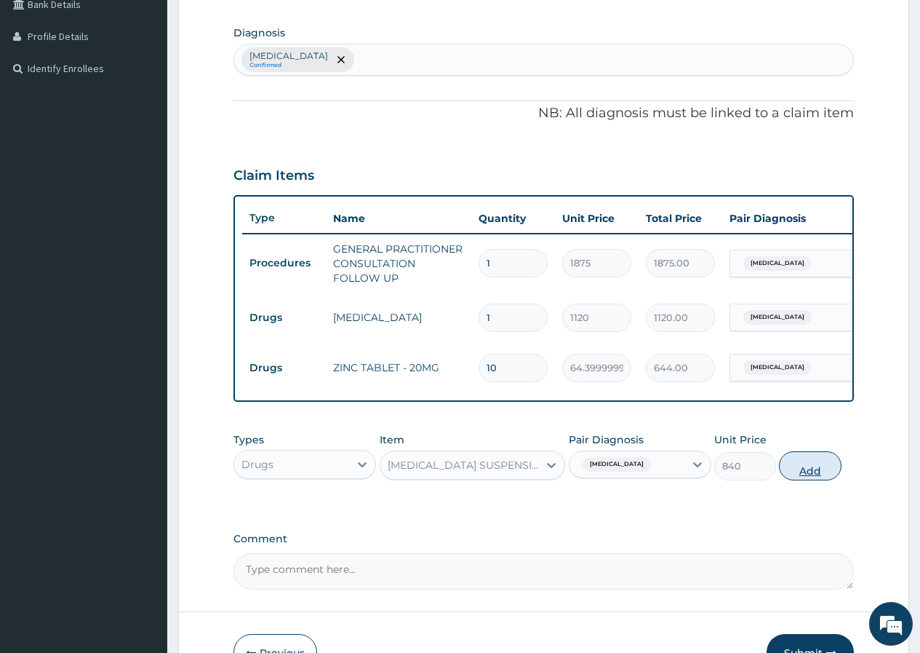
click at [818, 476] on button "Add" at bounding box center [810, 465] width 62 height 29
type input "0"
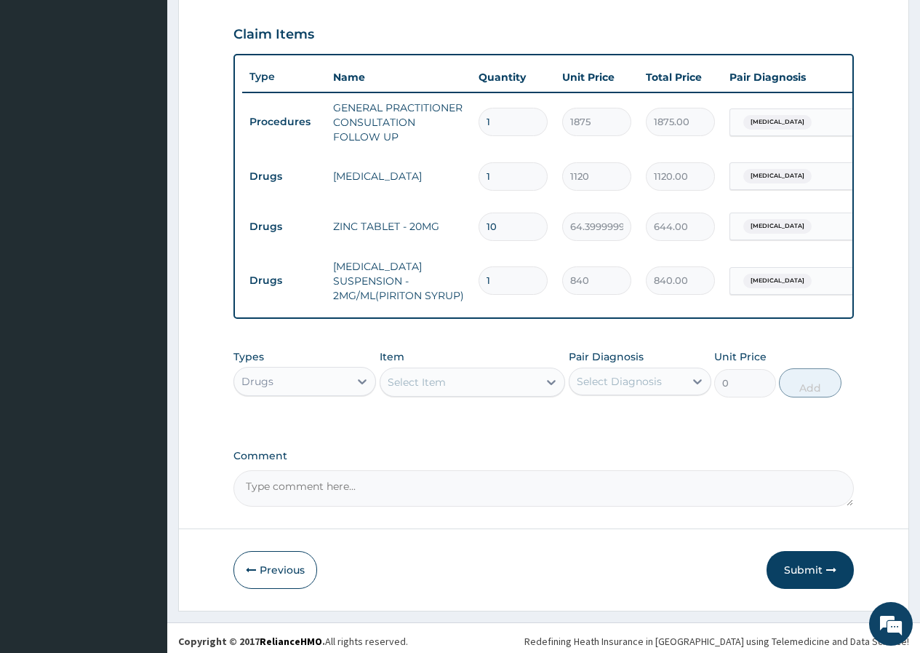
scroll to position [492, 0]
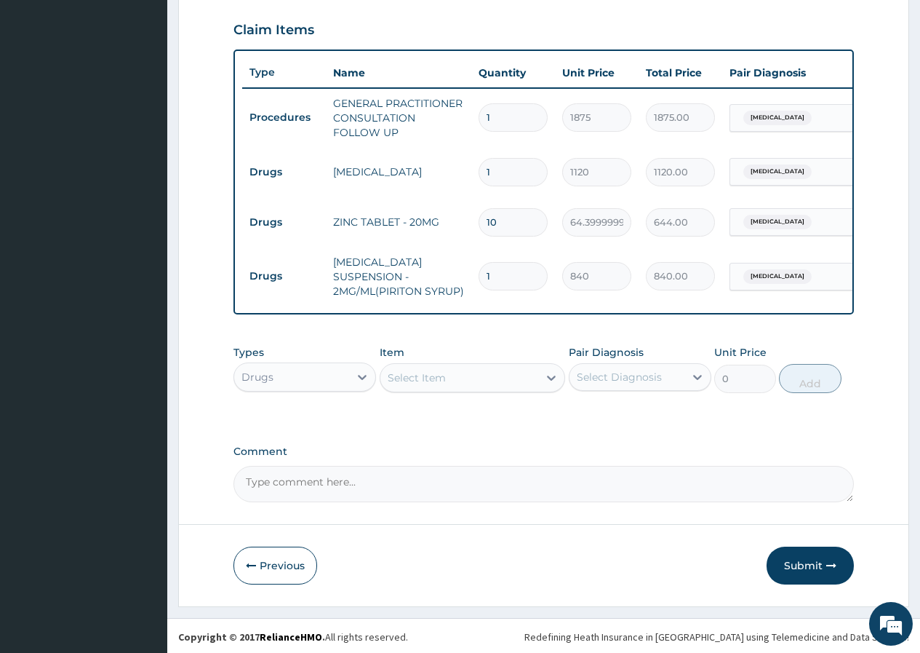
click at [418, 385] on div "Select Item" at bounding box center [417, 377] width 58 height 15
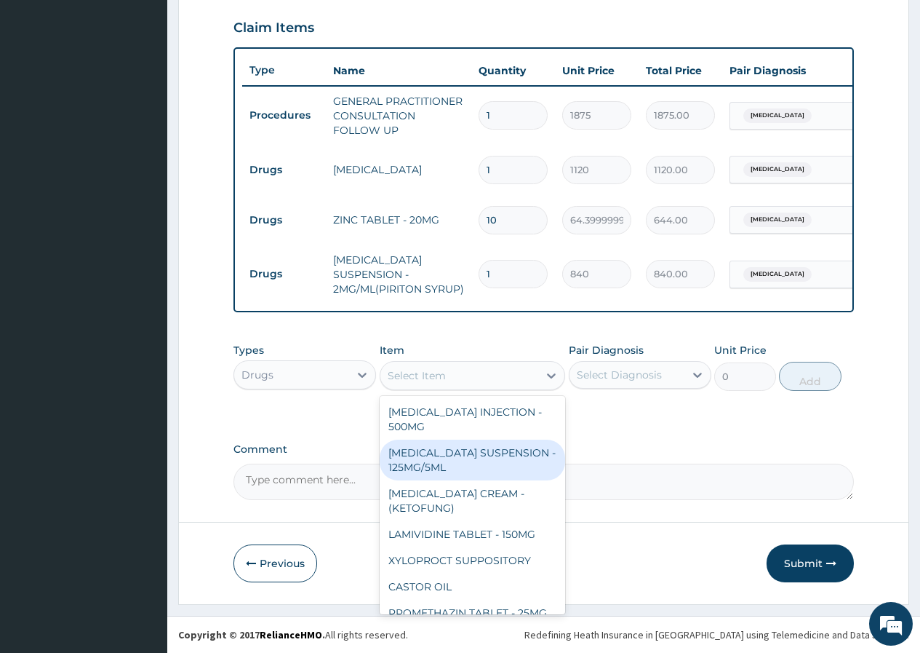
scroll to position [73, 0]
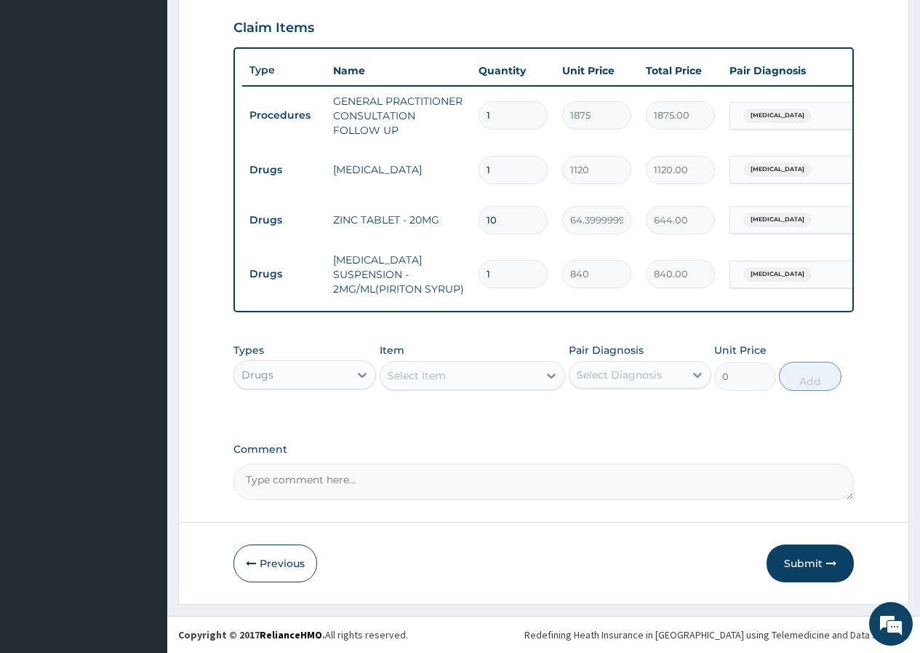
click at [664, 538] on form "Step 2 of 2 PA Code / Prescription Code Enter Code(Secondary Care Only) Encount…" at bounding box center [543, 93] width 731 height 1021
click at [814, 563] on button "Submit" at bounding box center [810, 563] width 87 height 38
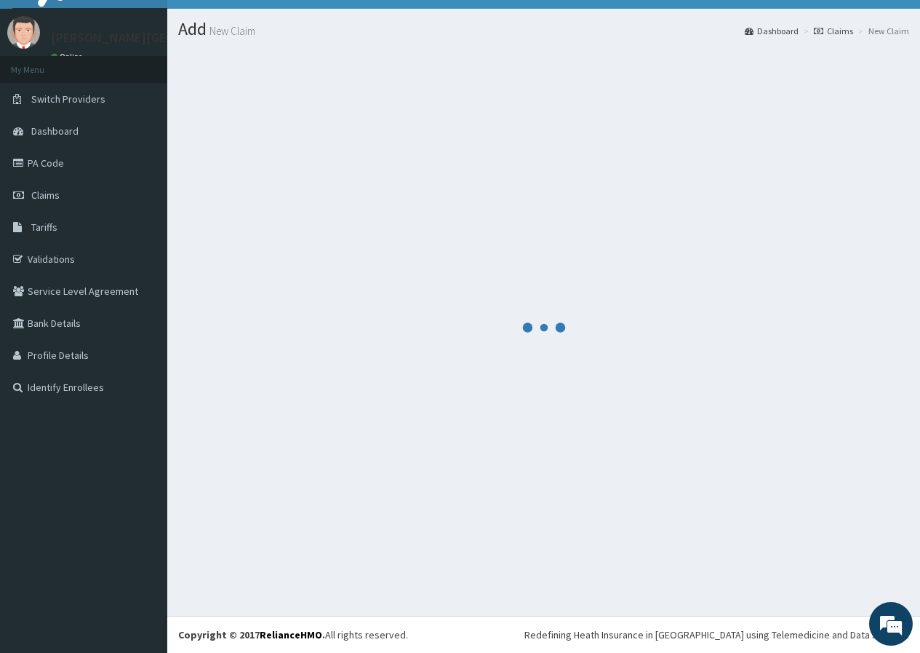
scroll to position [505, 0]
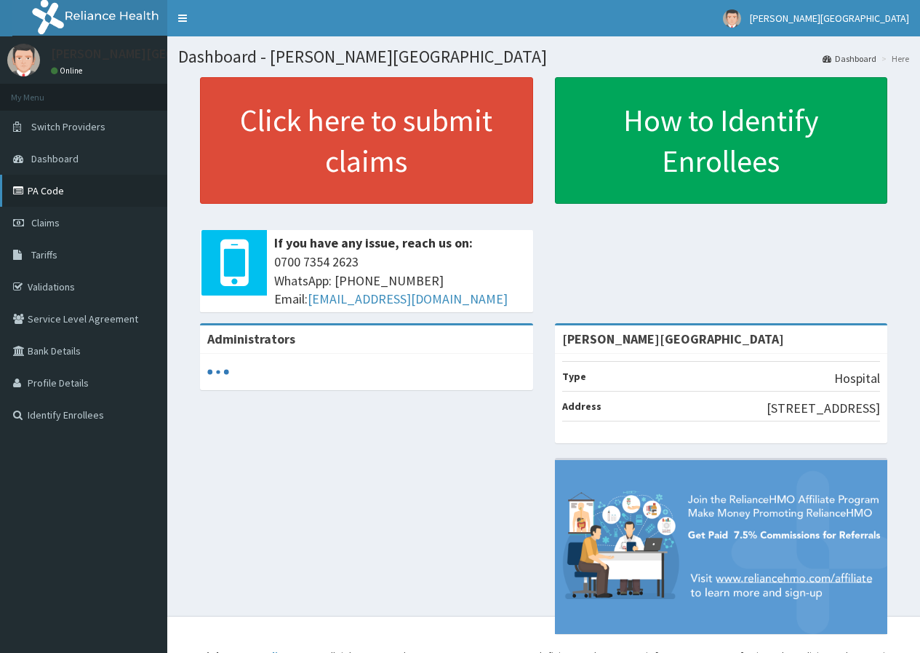
click at [52, 189] on link "PA Code" at bounding box center [83, 191] width 167 height 32
